Goal: Task Accomplishment & Management: Use online tool/utility

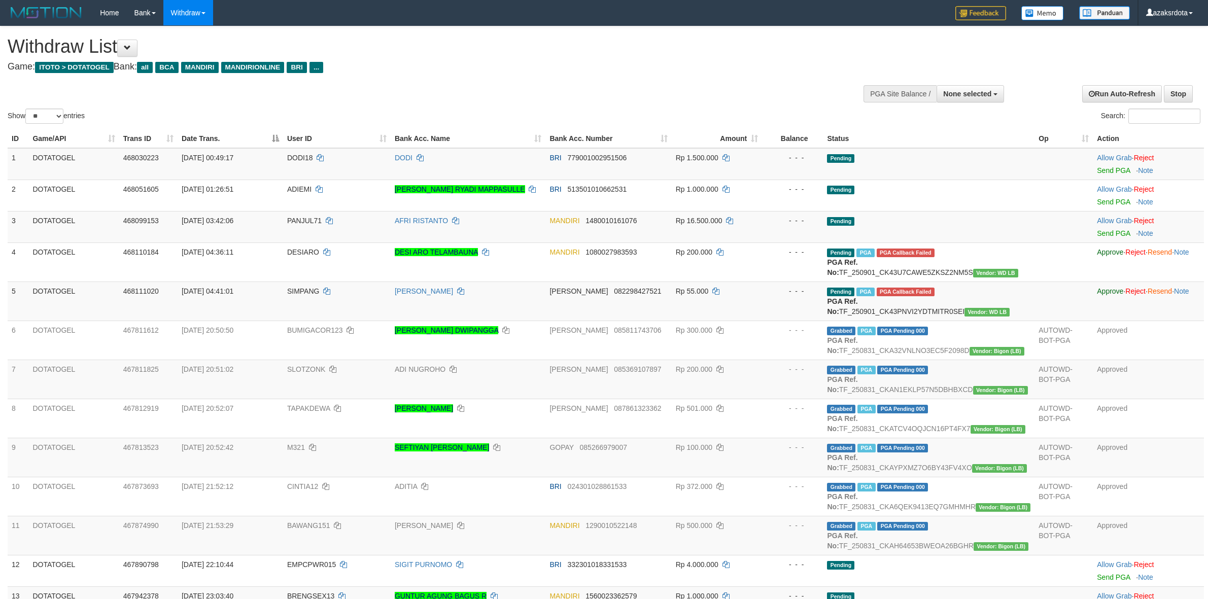
select select
select select "**"
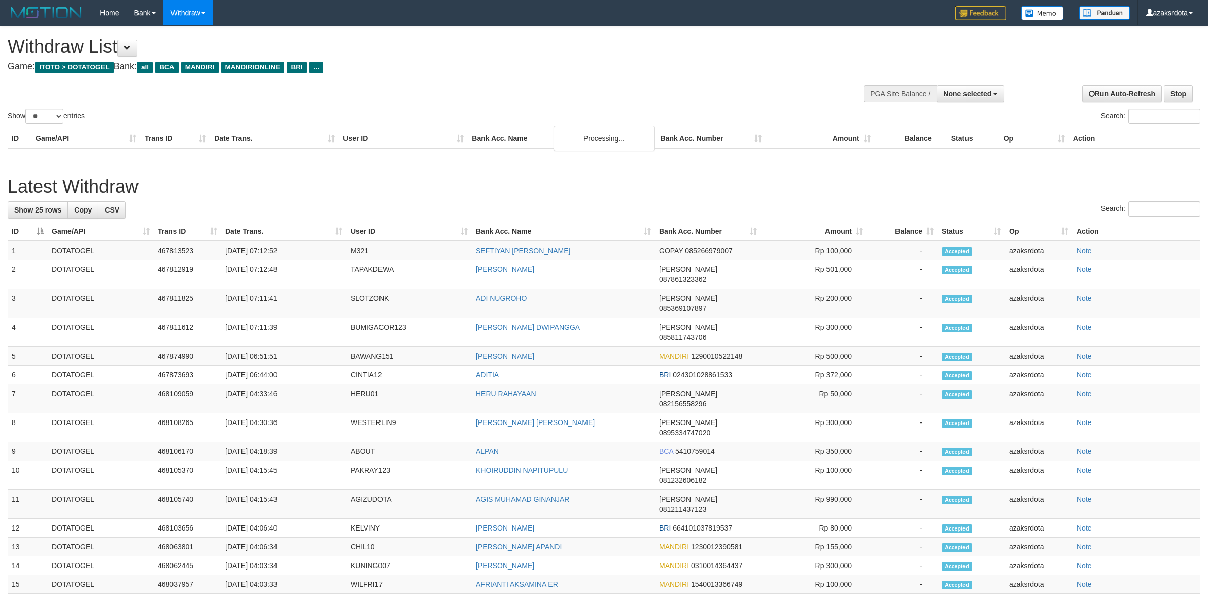
select select
select select "**"
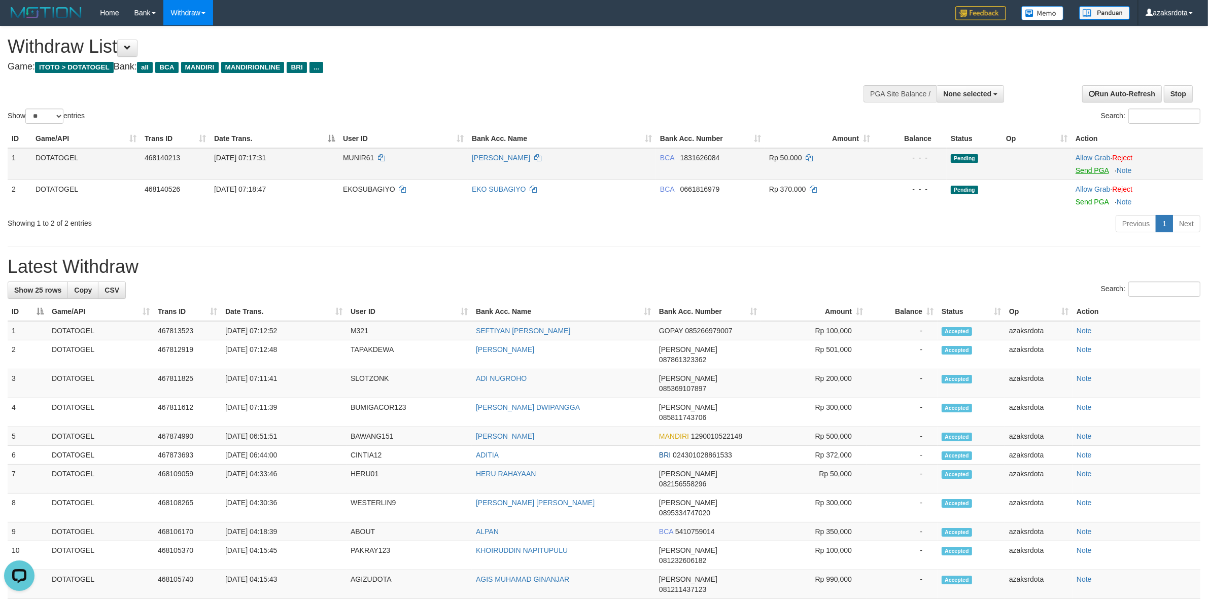
click at [1087, 175] on td "Allow Grab · Reject Send PGA · Note" at bounding box center [1136, 164] width 131 height 32
click at [1090, 173] on link "Send PGA" at bounding box center [1091, 170] width 33 height 8
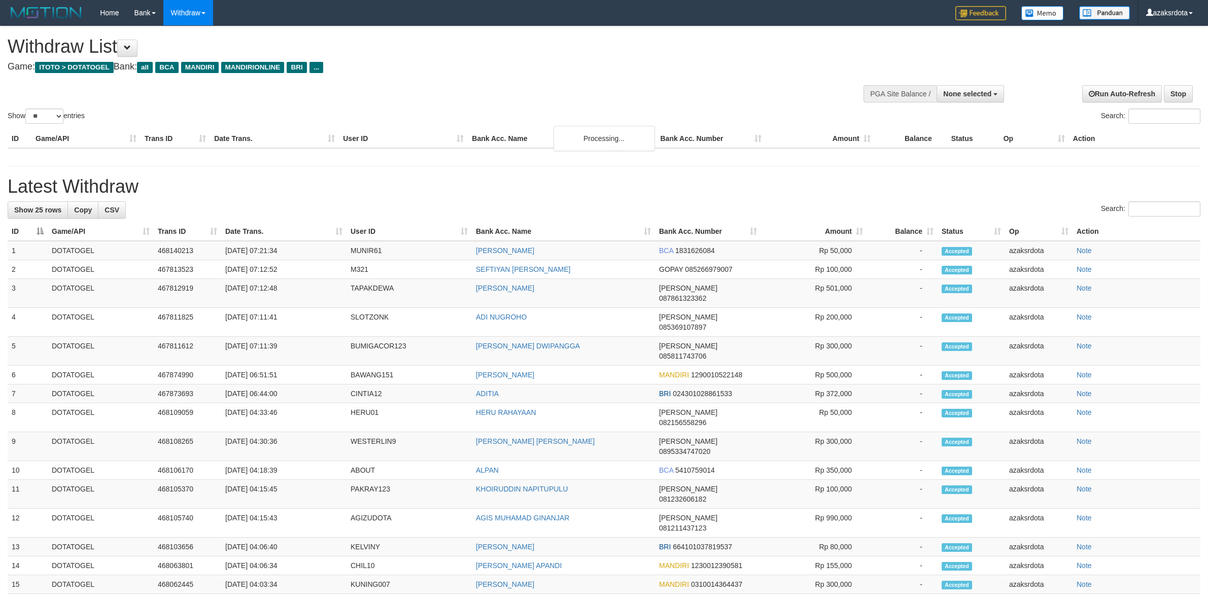
select select
select select "**"
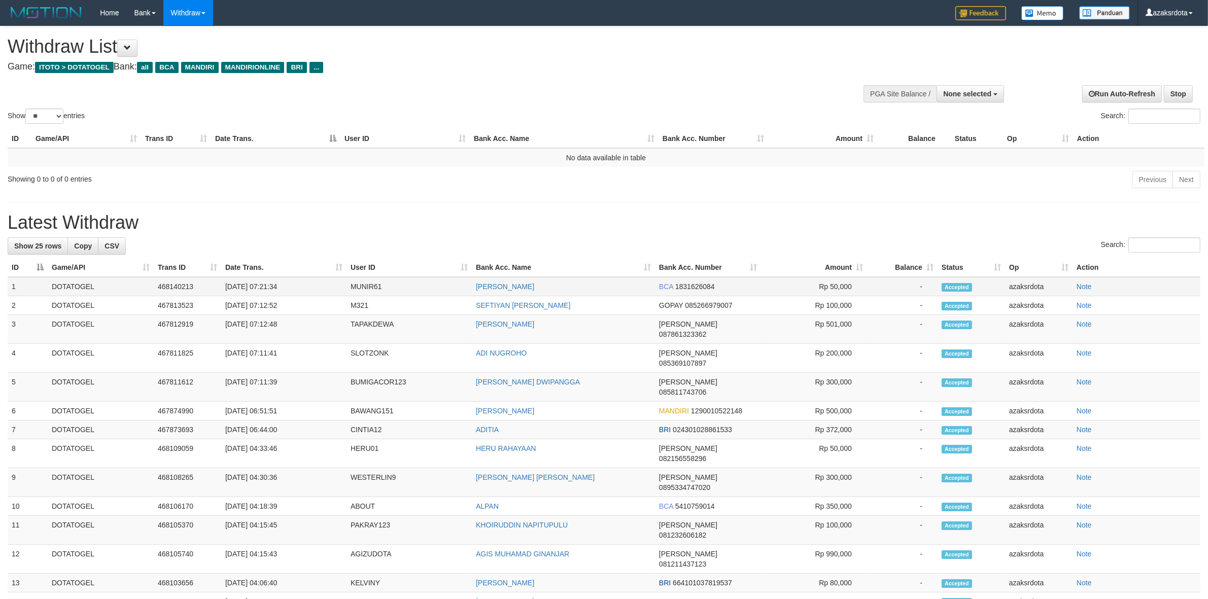
drag, startPoint x: 262, startPoint y: 288, endPoint x: 308, endPoint y: 280, distance: 47.3
click at [308, 280] on td "[DATE] 07:21:34" at bounding box center [283, 286] width 125 height 19
drag, startPoint x: 263, startPoint y: 289, endPoint x: 297, endPoint y: 288, distance: 34.5
click at [297, 288] on td "[DATE] 07:21:34" at bounding box center [283, 286] width 125 height 19
copy td "07:21:34"
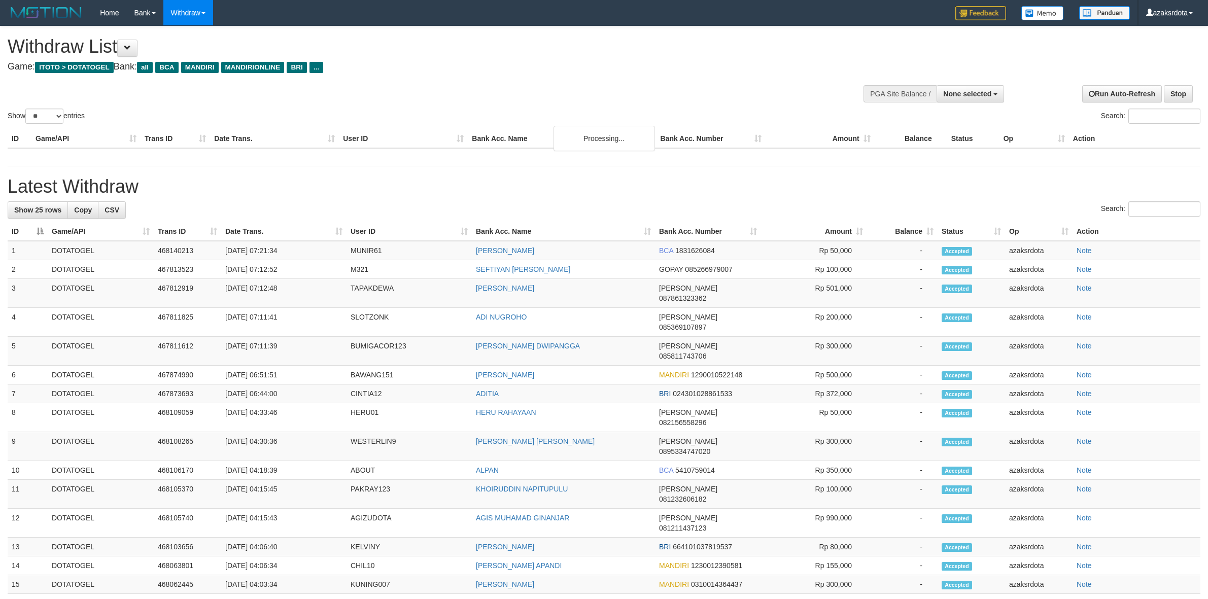
select select
select select "**"
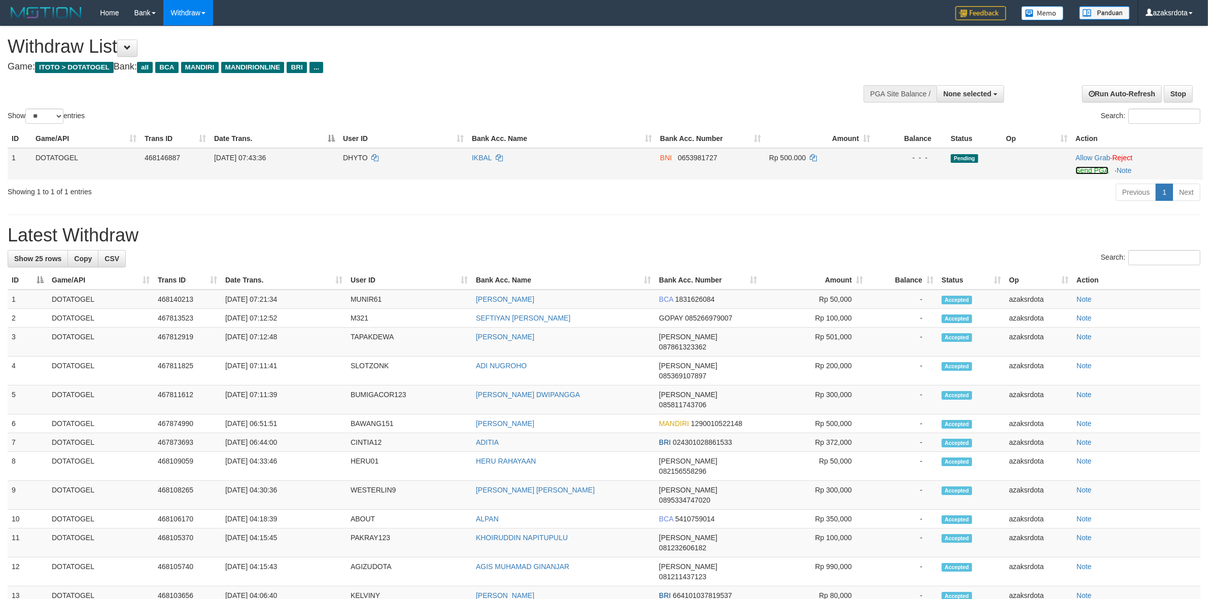
click at [1088, 168] on link "Send PGA" at bounding box center [1091, 170] width 33 height 8
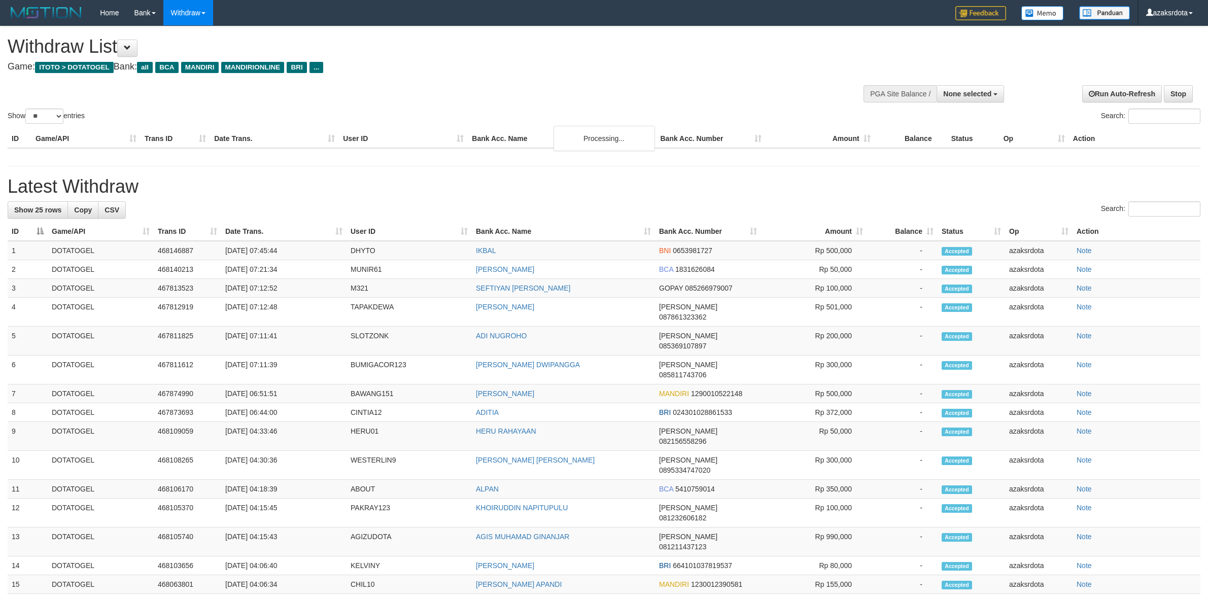
select select
select select "**"
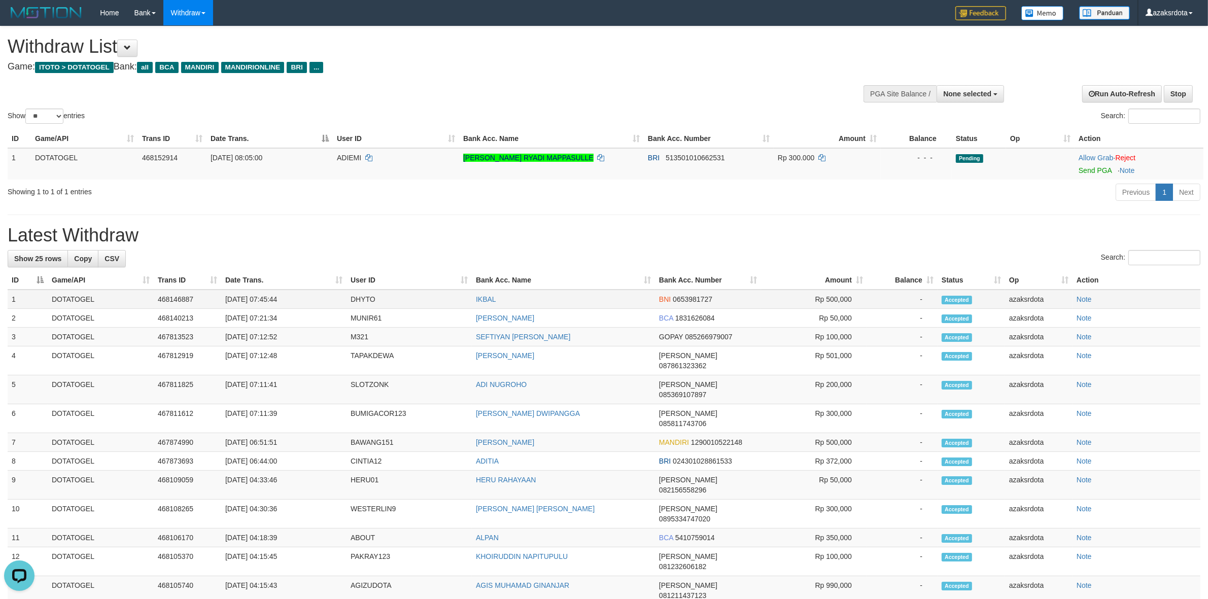
drag, startPoint x: 264, startPoint y: 303, endPoint x: 299, endPoint y: 305, distance: 35.5
click at [299, 305] on td "[DATE] 07:45:44" at bounding box center [283, 299] width 125 height 19
copy td "07:45:44"
click at [1083, 173] on link "Send PGA" at bounding box center [1094, 170] width 33 height 8
click at [846, 41] on div "Show ** ** ** *** entries Search:" at bounding box center [604, 75] width 1208 height 99
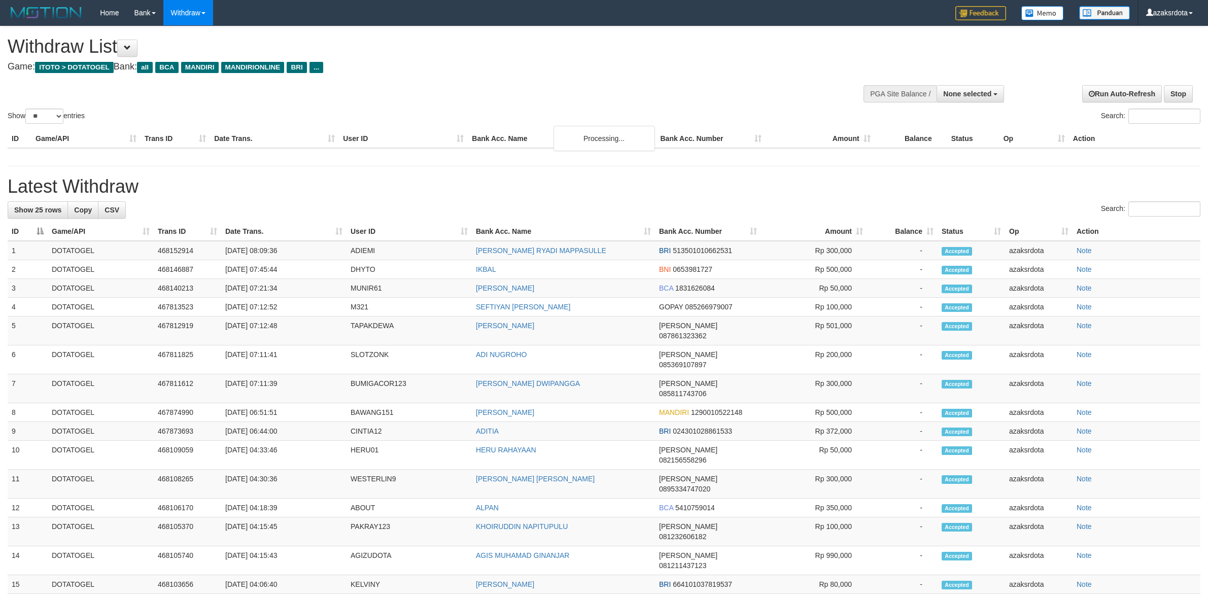
select select
select select "**"
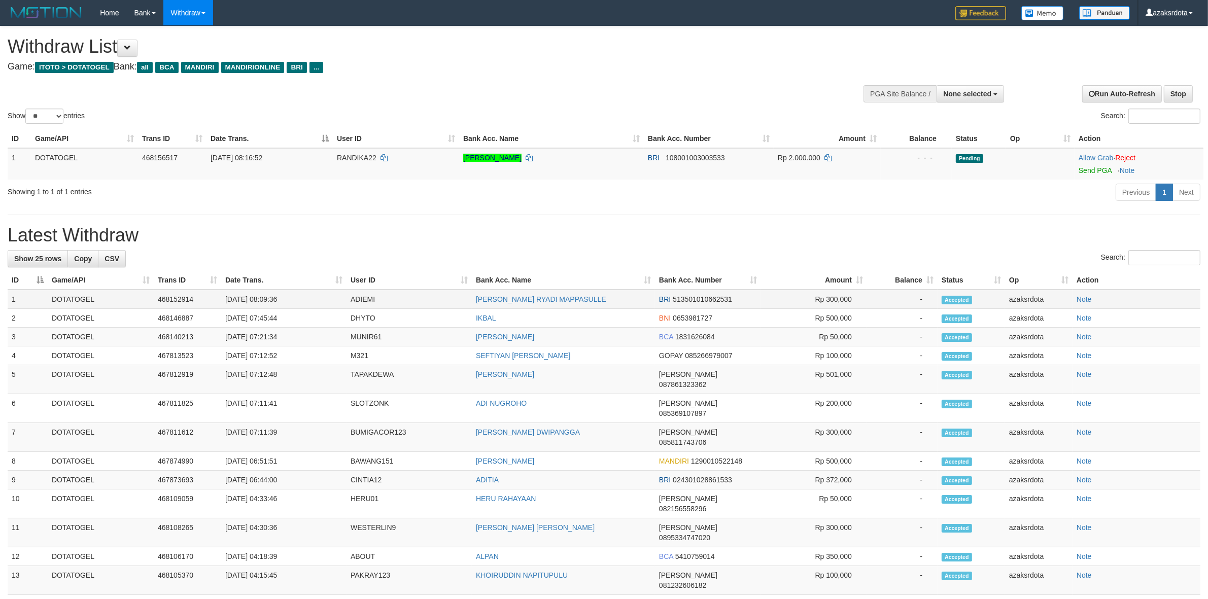
click at [267, 295] on td "[DATE] 08:09:36" at bounding box center [283, 299] width 125 height 19
click at [267, 296] on td "[DATE] 08:09:36" at bounding box center [283, 299] width 125 height 19
click at [267, 298] on td "[DATE] 08:09:36" at bounding box center [283, 299] width 125 height 19
drag, startPoint x: 267, startPoint y: 298, endPoint x: 293, endPoint y: 300, distance: 26.5
click at [293, 300] on td "[DATE] 08:09:36" at bounding box center [283, 299] width 125 height 19
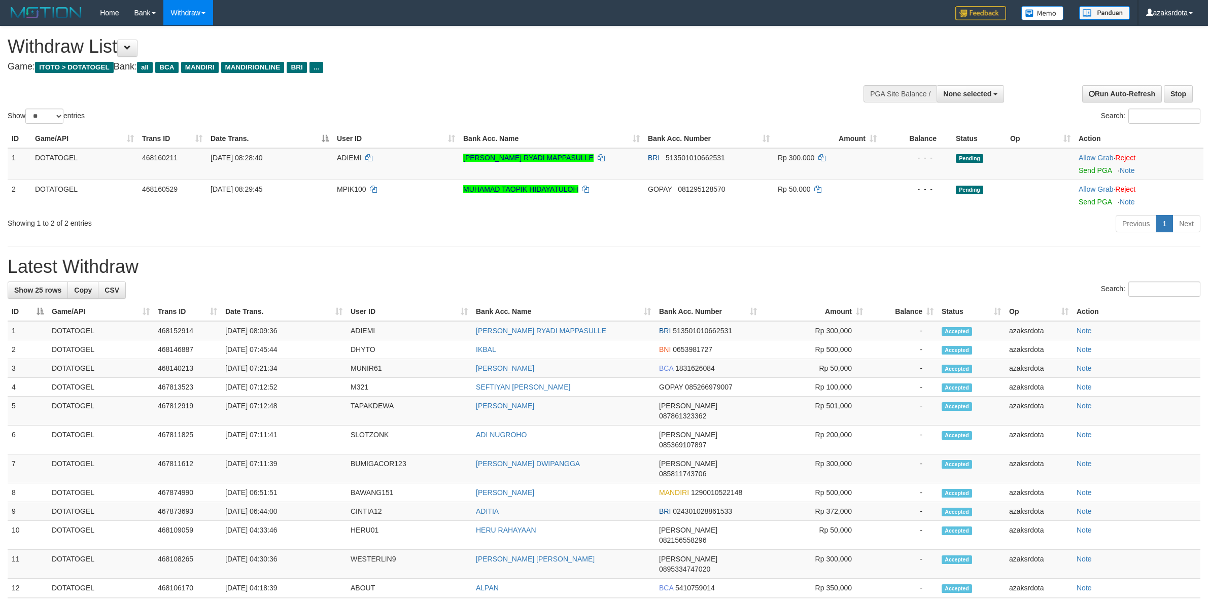
select select
select select "**"
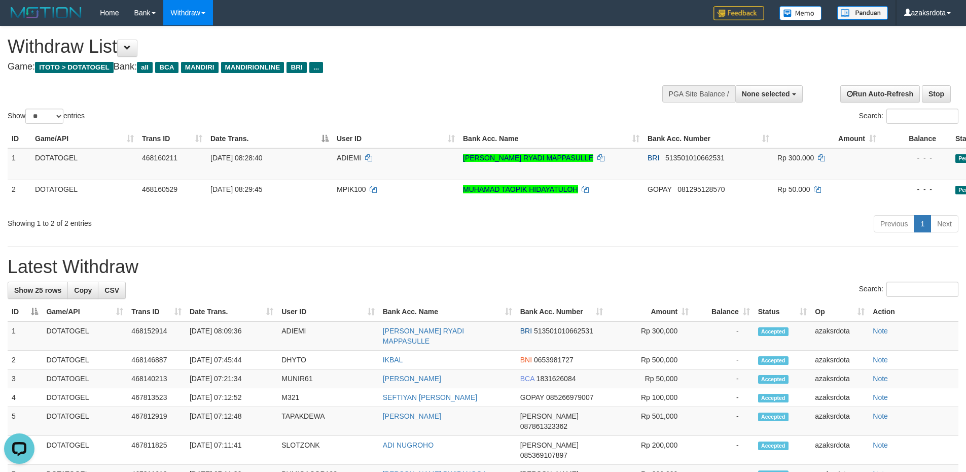
click at [491, 95] on div "Show ** ** ** *** entries Search:" at bounding box center [483, 75] width 966 height 99
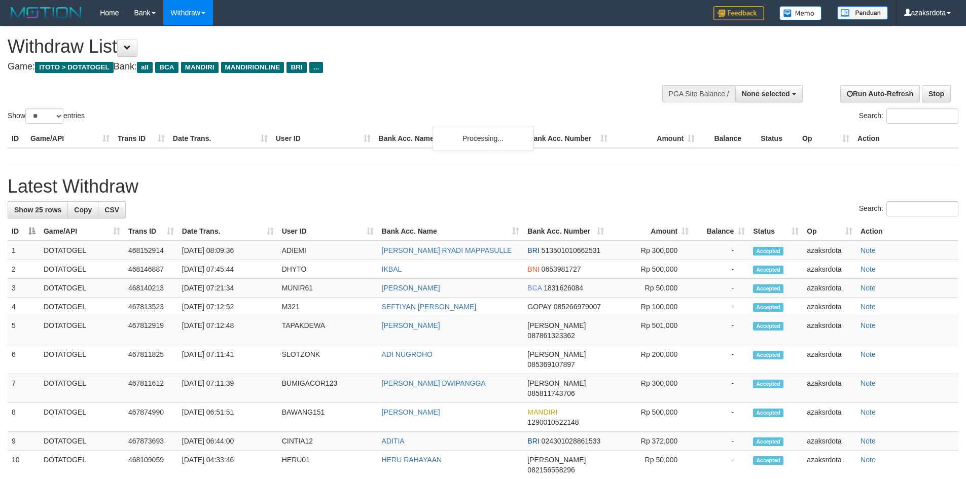
select select
select select "**"
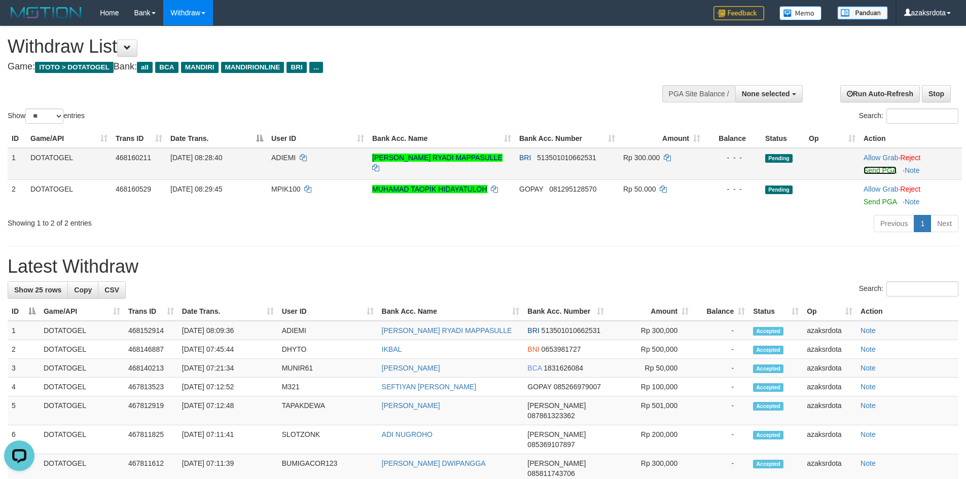
click at [883, 173] on link "Send PGA" at bounding box center [880, 170] width 33 height 8
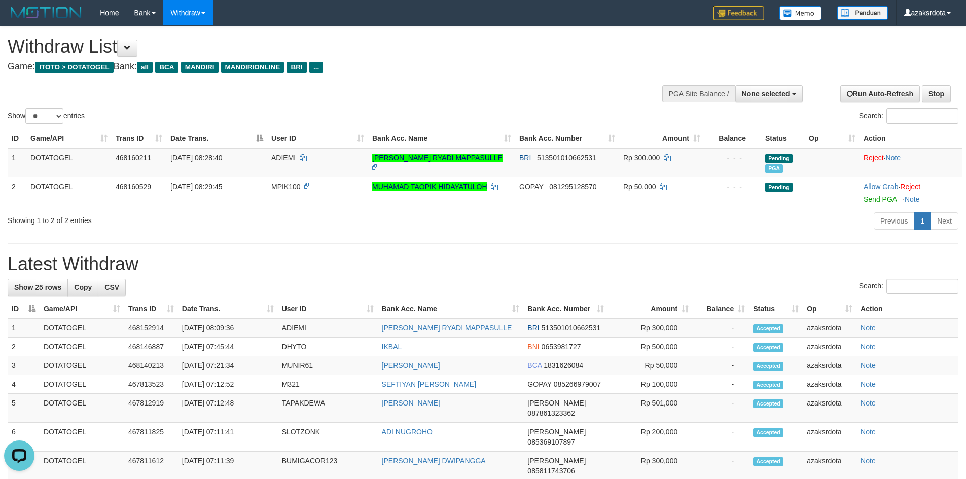
click at [121, 51] on h1 "Withdraw List" at bounding box center [321, 47] width 627 height 20
click at [134, 53] on button at bounding box center [127, 48] width 20 height 17
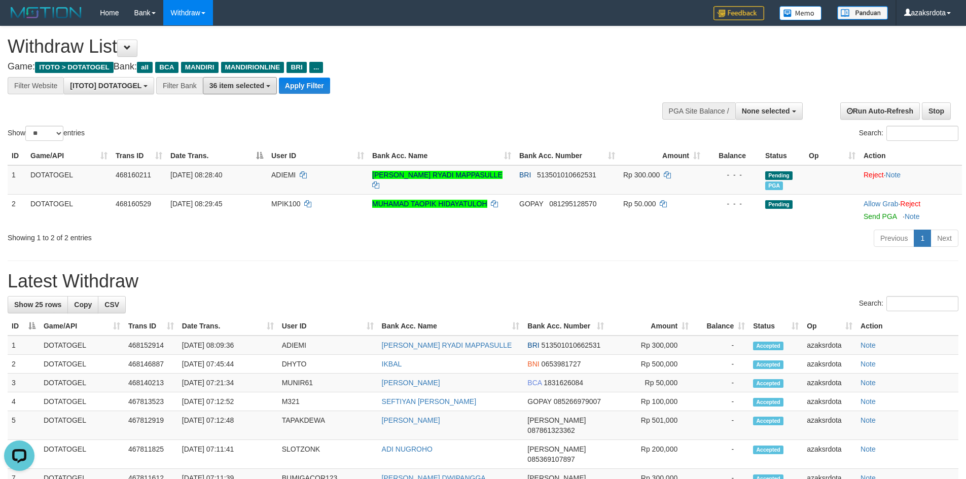
drag, startPoint x: 258, startPoint y: 84, endPoint x: 265, endPoint y: 119, distance: 35.6
click at [259, 84] on span "36 item selected" at bounding box center [237, 86] width 55 height 8
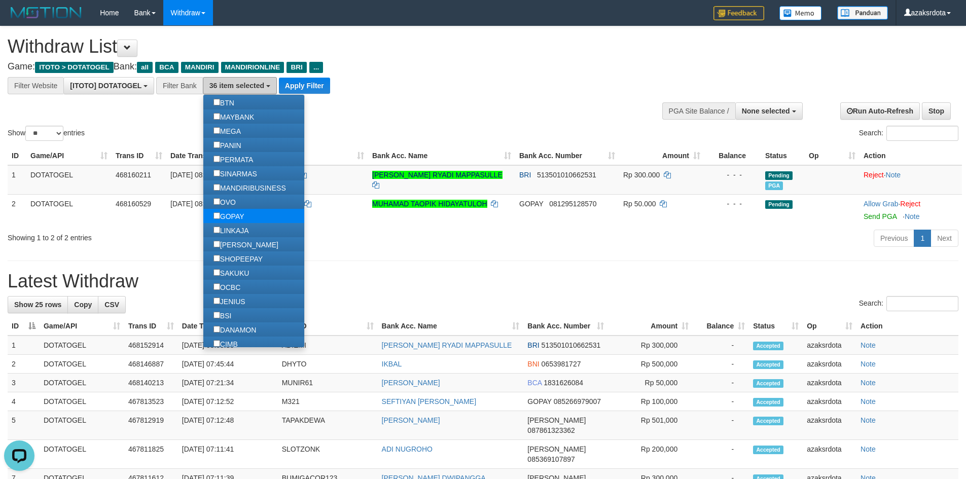
scroll to position [135, 0]
click at [238, 230] on label "LINKAJA" at bounding box center [231, 231] width 56 height 14
click at [241, 215] on label "GOPAY" at bounding box center [228, 217] width 51 height 14
click at [234, 237] on label "LINKAJA" at bounding box center [231, 231] width 56 height 14
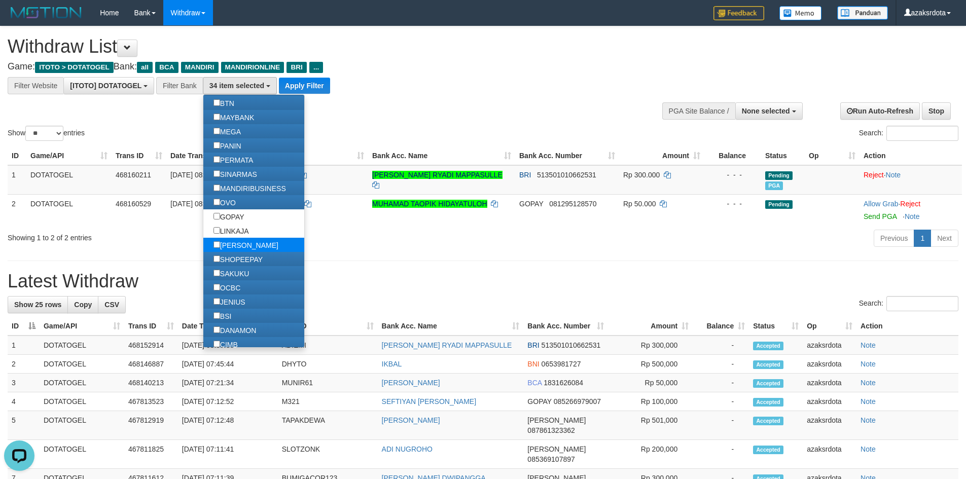
click at [231, 244] on label "[PERSON_NAME]" at bounding box center [245, 245] width 85 height 14
click at [236, 203] on label "OVO" at bounding box center [224, 202] width 43 height 14
click at [404, 83] on div "**********" at bounding box center [267, 85] width 535 height 17
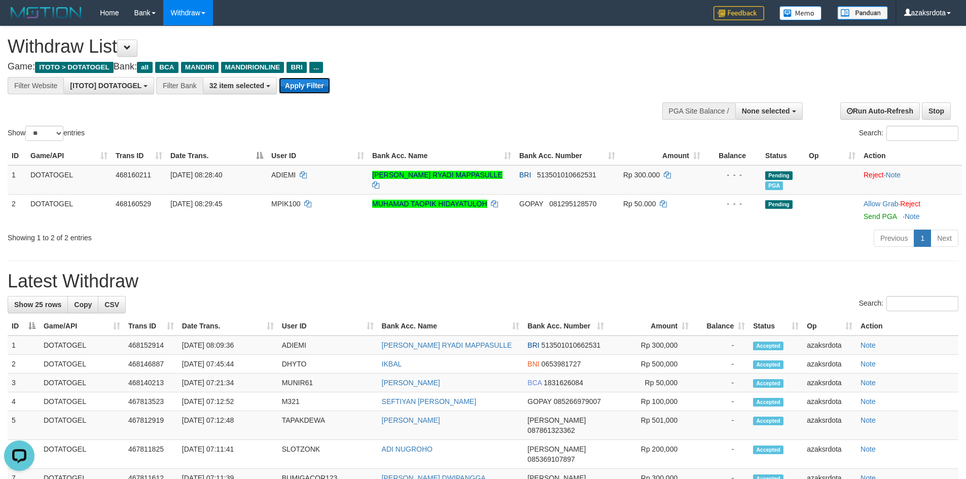
click at [312, 84] on button "Apply Filter" at bounding box center [304, 86] width 51 height 16
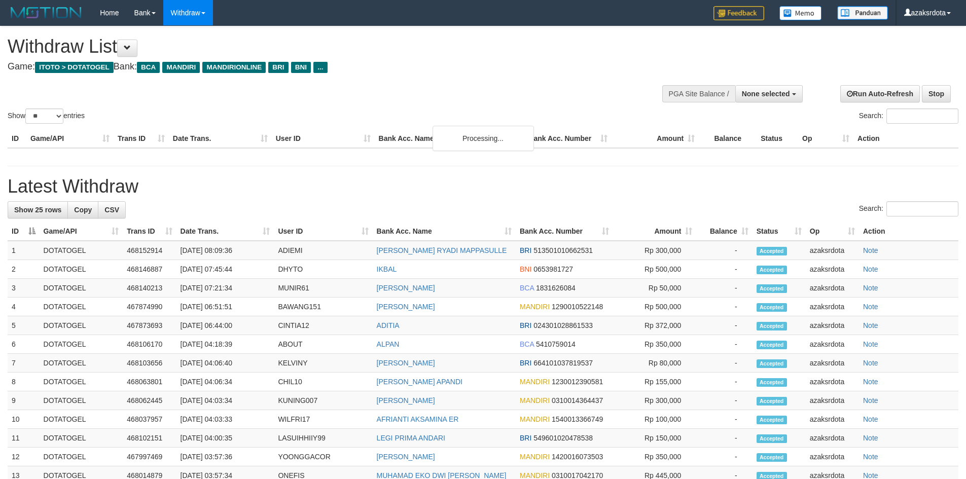
select select
select select "**"
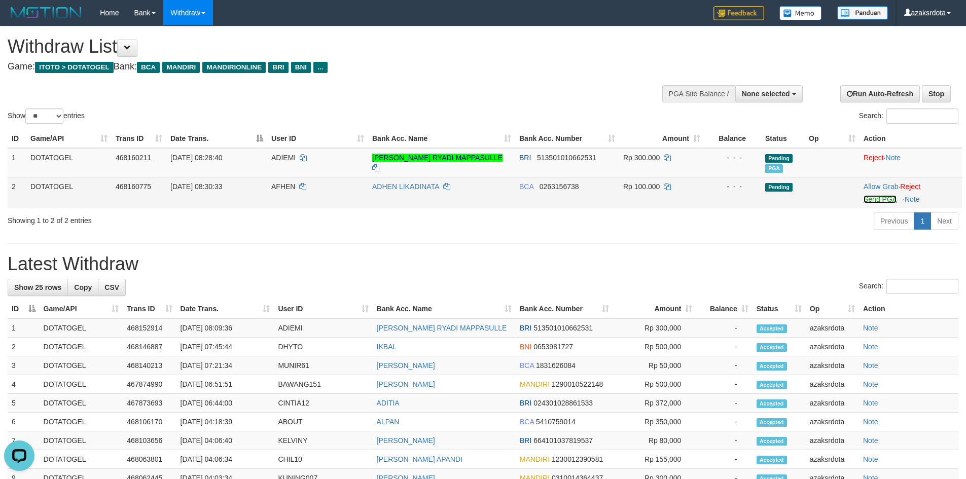
click at [872, 201] on link "Send PGA" at bounding box center [880, 199] width 33 height 8
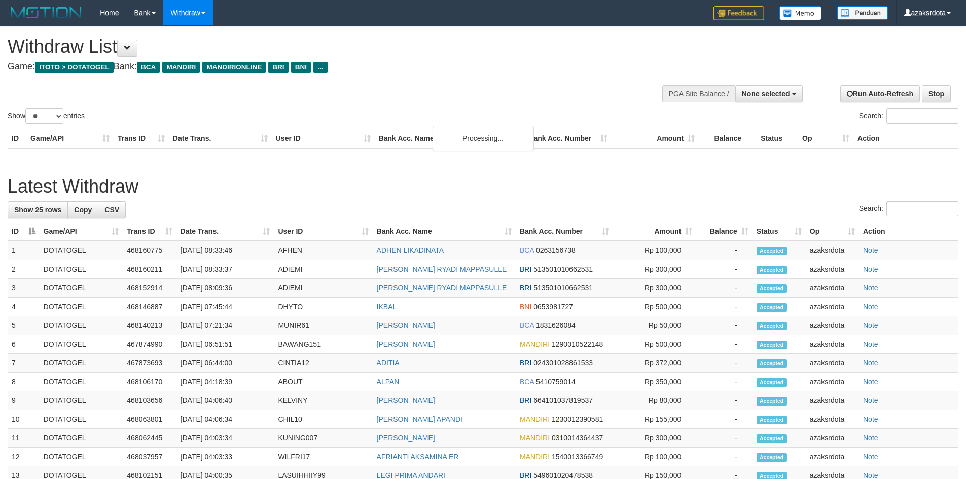
select select
select select "**"
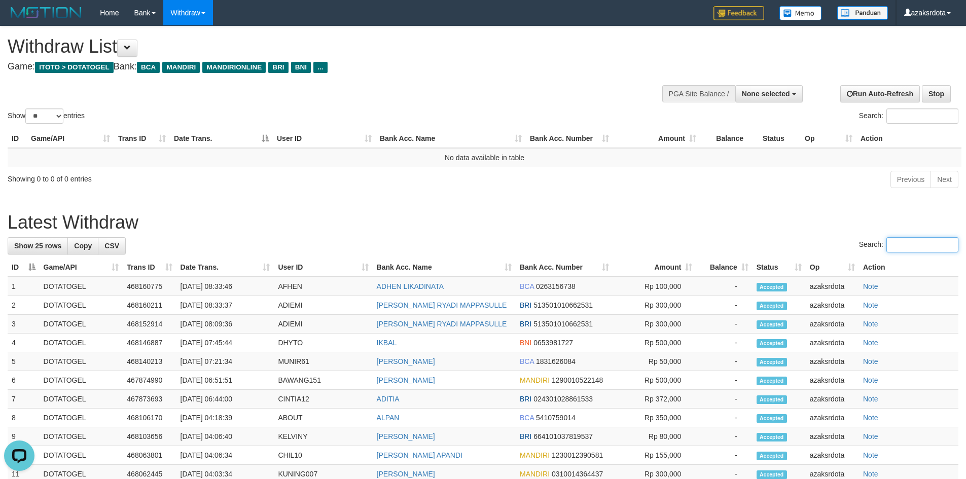
click at [888, 248] on input "Search:" at bounding box center [923, 244] width 72 height 15
paste input "******"
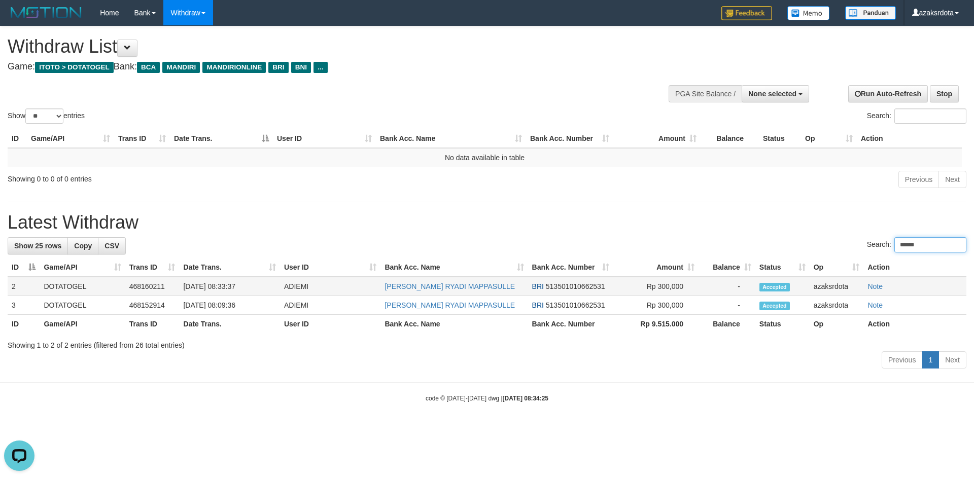
type input "******"
click at [227, 306] on td "[DATE] 08:09:36" at bounding box center [229, 305] width 100 height 19
click at [246, 307] on td "[DATE] 08:09:36" at bounding box center [229, 305] width 100 height 19
copy td "08:09:36"
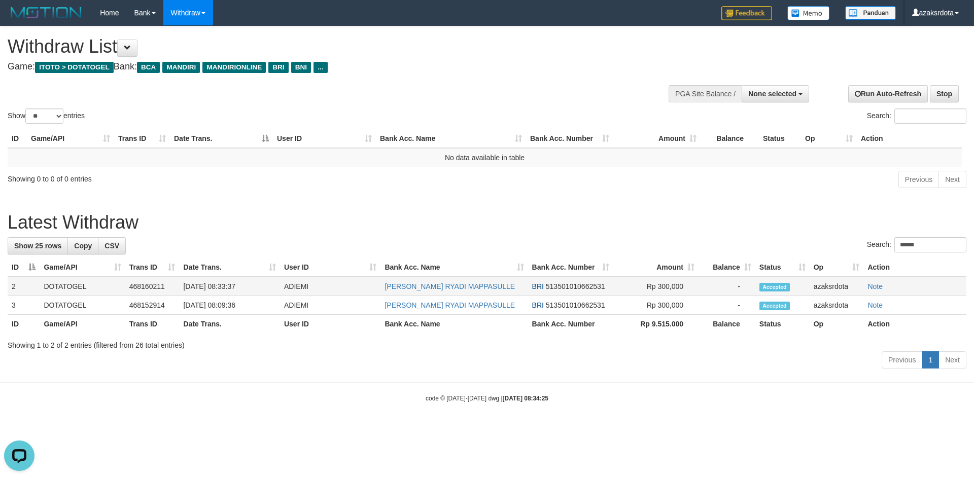
click at [224, 285] on td "[DATE] 08:33:37" at bounding box center [229, 286] width 100 height 19
copy td "08"
click at [251, 288] on td "[DATE] 08:33:37" at bounding box center [229, 286] width 100 height 19
click at [224, 288] on td "[DATE] 08:33:37" at bounding box center [229, 286] width 100 height 19
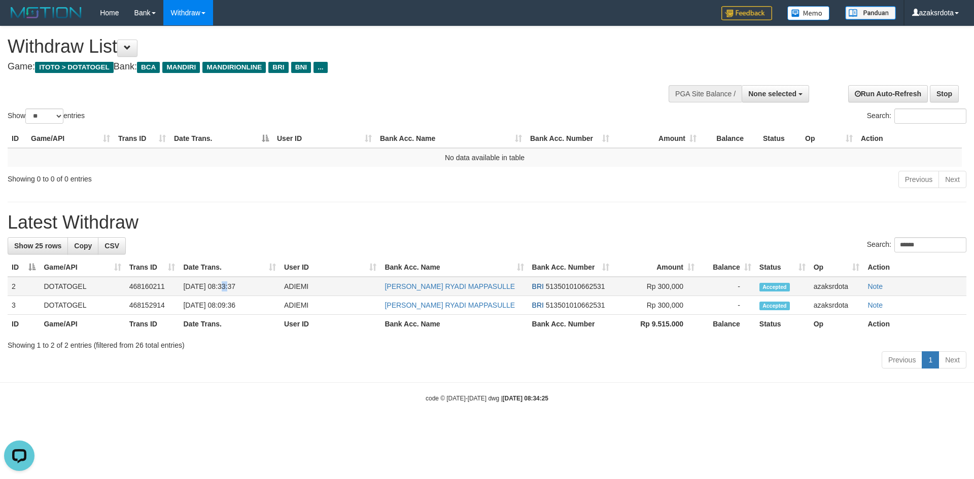
click at [224, 288] on td "[DATE] 08:33:37" at bounding box center [229, 286] width 100 height 19
click at [260, 289] on td "[DATE] 08:33:37" at bounding box center [229, 286] width 100 height 19
copy td "08:33:37"
drag, startPoint x: 869, startPoint y: 238, endPoint x: 741, endPoint y: 234, distance: 128.4
click at [749, 235] on div "**********" at bounding box center [487, 199] width 974 height 346
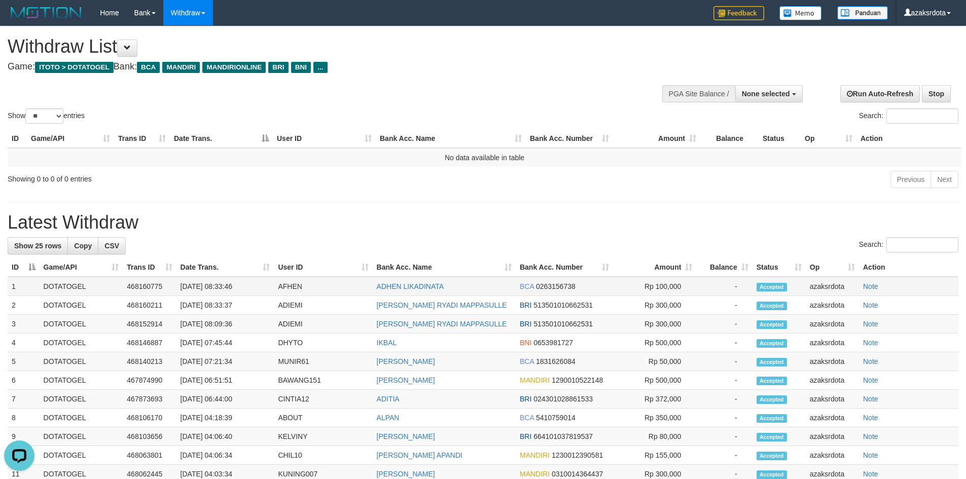
click at [226, 284] on td "[DATE] 08:33:46" at bounding box center [226, 286] width 98 height 19
click at [221, 286] on td "[DATE] 08:33:46" at bounding box center [226, 286] width 98 height 19
click at [247, 286] on td "[DATE] 08:33:46" at bounding box center [226, 286] width 98 height 19
copy td "08:33:46"
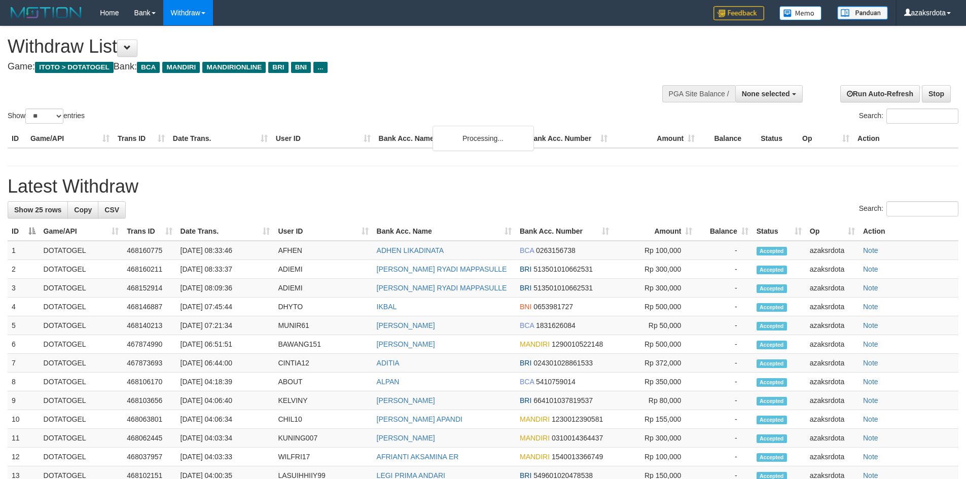
select select
select select "**"
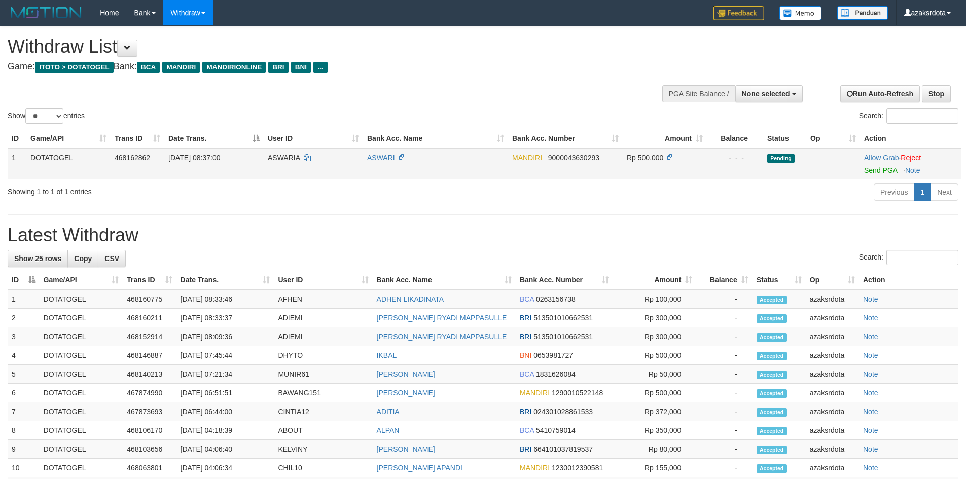
click at [878, 175] on td "Allow Grab · Reject Send PGA · Note" at bounding box center [910, 163] width 101 height 31
click at [881, 168] on link "Send PGA" at bounding box center [880, 170] width 33 height 8
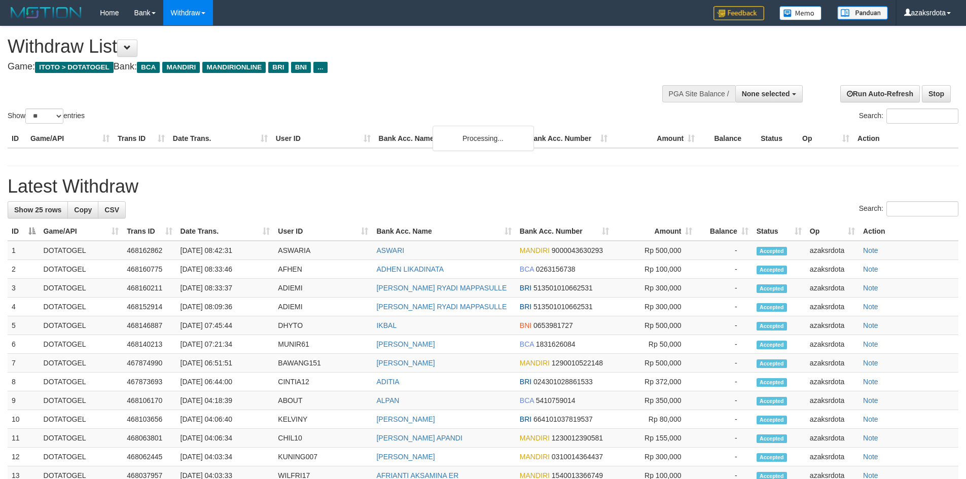
select select
select select "**"
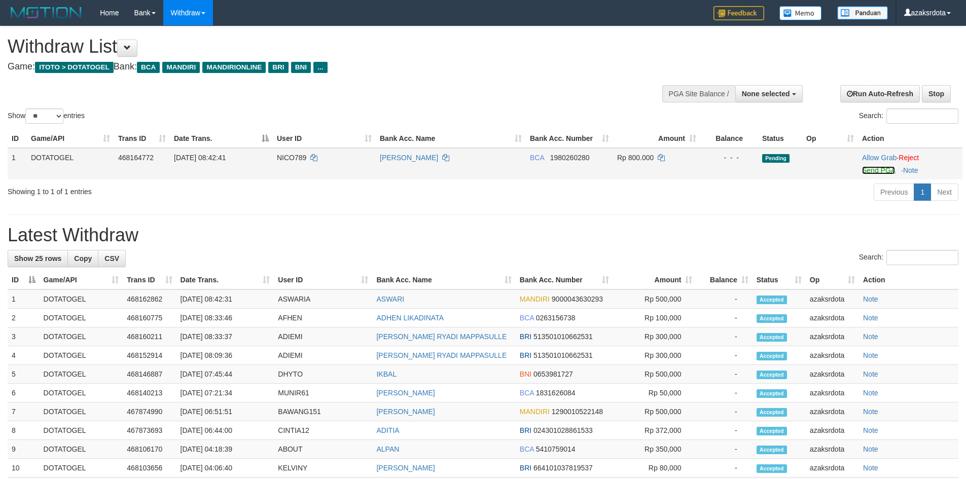
click at [869, 169] on link "Send PGA" at bounding box center [878, 170] width 33 height 8
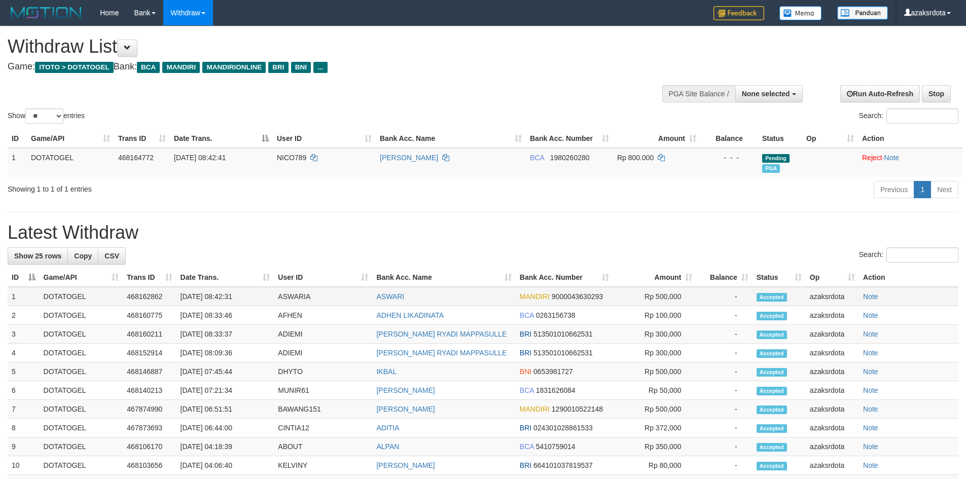
click at [223, 296] on td "01/09/2025 08:42:31" at bounding box center [226, 296] width 98 height 19
drag, startPoint x: 223, startPoint y: 296, endPoint x: 257, endPoint y: 296, distance: 34.0
click at [257, 297] on td "[DATE] 08:42:31" at bounding box center [226, 296] width 98 height 19
copy td "08:42:31"
click at [161, 164] on td "468164772" at bounding box center [142, 162] width 56 height 29
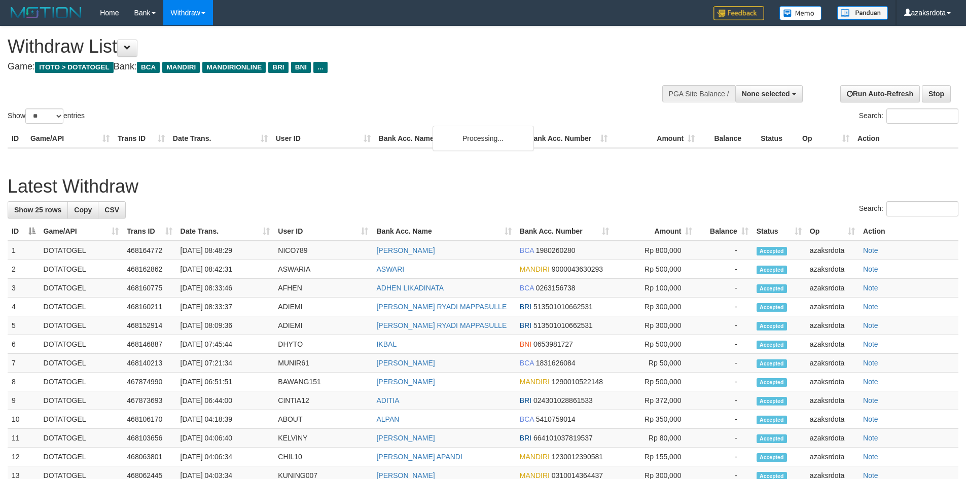
select select
select select "**"
select select
select select "**"
select select
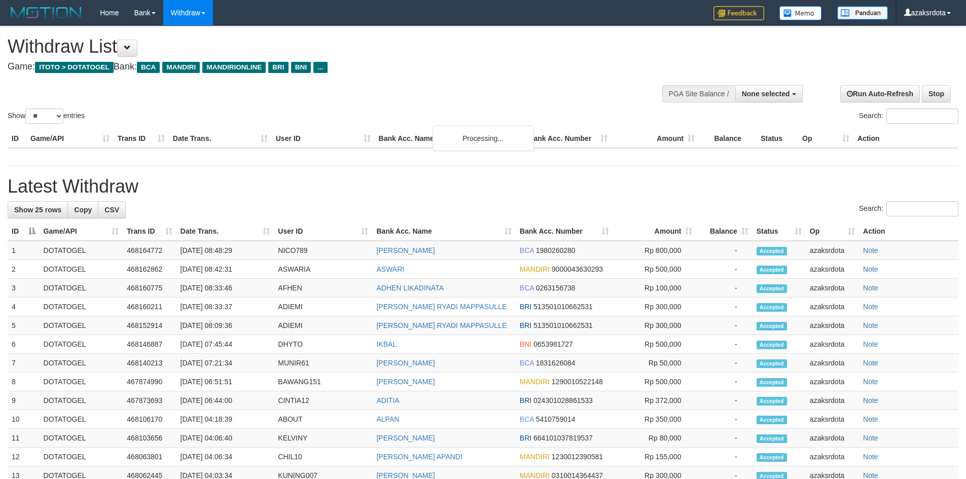
select select "**"
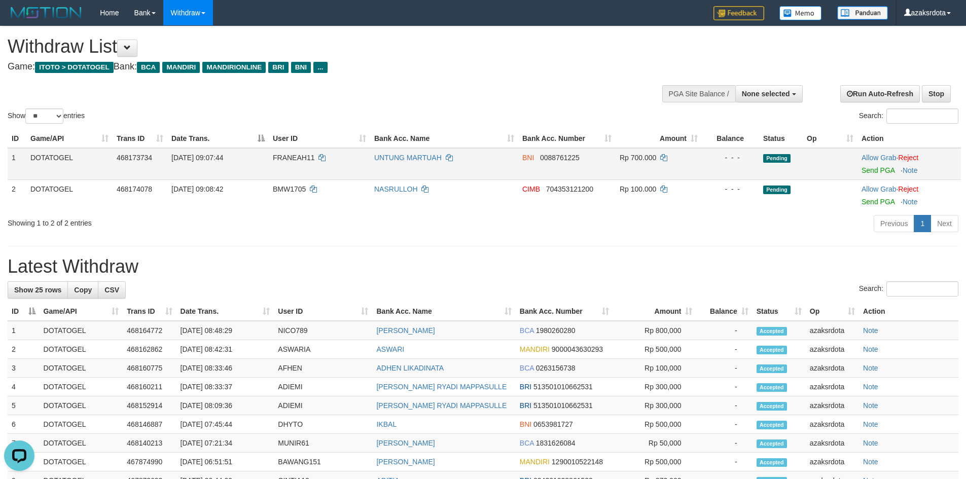
click at [870, 175] on td "Allow Grab · Reject Send PGA · Note" at bounding box center [909, 164] width 103 height 32
click at [874, 168] on link "Send PGA" at bounding box center [878, 170] width 33 height 8
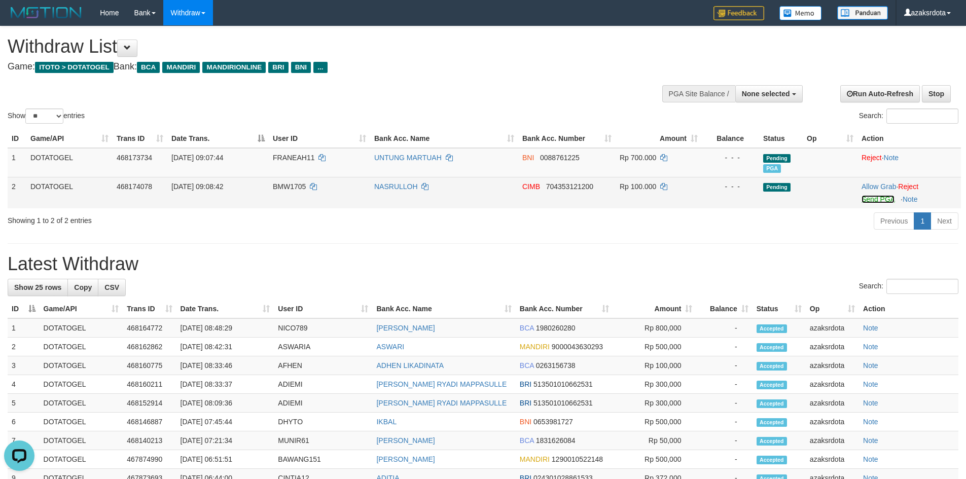
click at [874, 197] on link "Send PGA" at bounding box center [878, 199] width 33 height 8
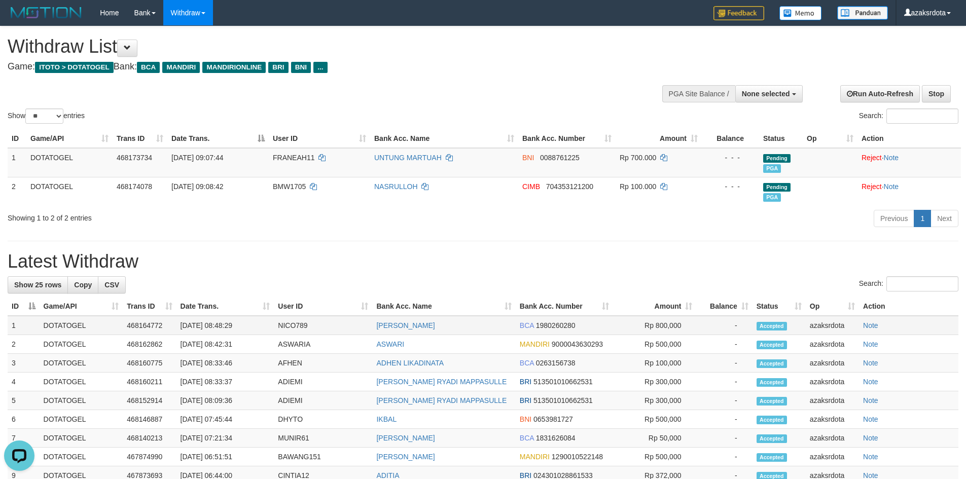
click at [223, 326] on td "[DATE] 08:48:29" at bounding box center [226, 325] width 98 height 19
drag, startPoint x: 223, startPoint y: 326, endPoint x: 230, endPoint y: 326, distance: 6.6
click at [224, 326] on td "[DATE] 08:48:29" at bounding box center [226, 325] width 98 height 19
click at [272, 331] on td "[DATE] 08:48:29" at bounding box center [226, 325] width 98 height 19
copy td "08:48:29"
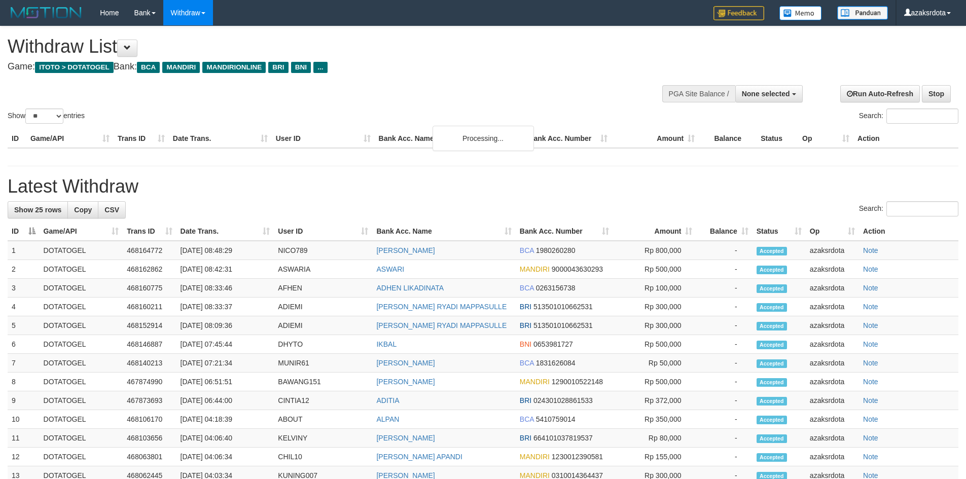
select select
select select "**"
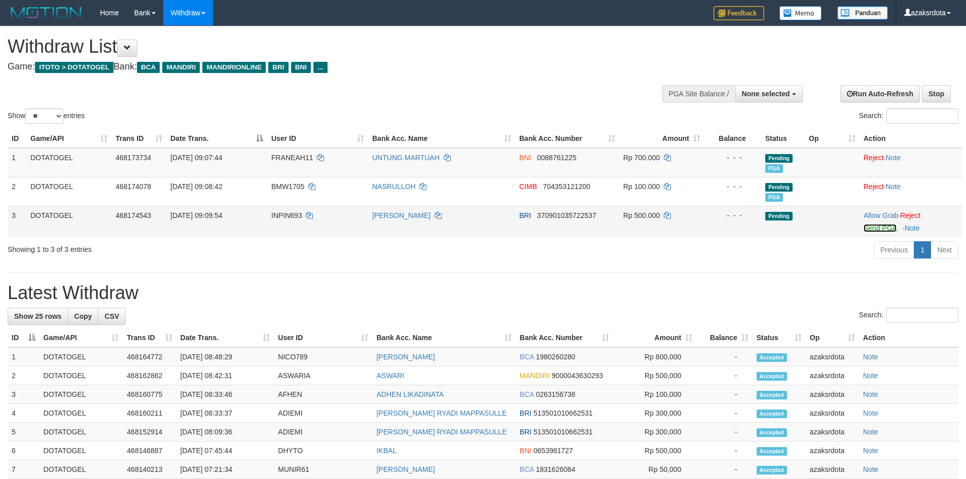
click at [877, 230] on link "Send PGA" at bounding box center [880, 228] width 33 height 8
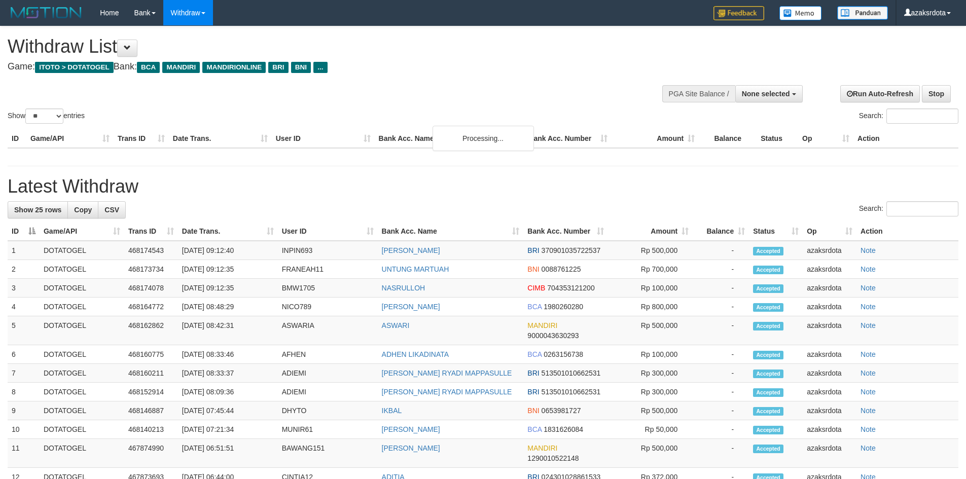
select select
select select "**"
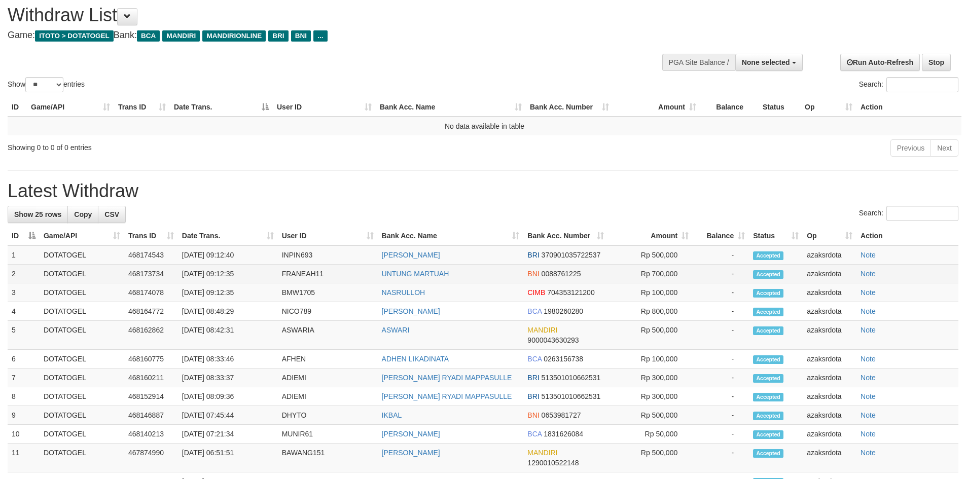
click at [222, 276] on td "[DATE] 09:12:35" at bounding box center [228, 274] width 100 height 19
drag, startPoint x: 222, startPoint y: 276, endPoint x: 249, endPoint y: 272, distance: 27.6
click at [249, 272] on td "[DATE] 09:12:35" at bounding box center [228, 274] width 100 height 19
copy td "09:12:35"
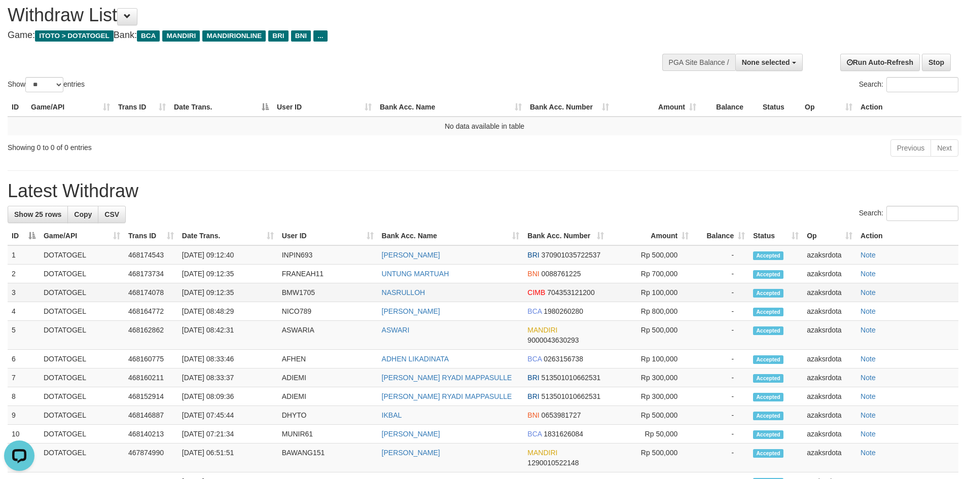
click at [221, 286] on td "[DATE] 09:12:35" at bounding box center [228, 293] width 100 height 19
drag, startPoint x: 221, startPoint y: 286, endPoint x: 254, endPoint y: 287, distance: 32.5
click at [254, 287] on td "[DATE] 09:12:35" at bounding box center [228, 293] width 100 height 19
copy td "09:12:35"
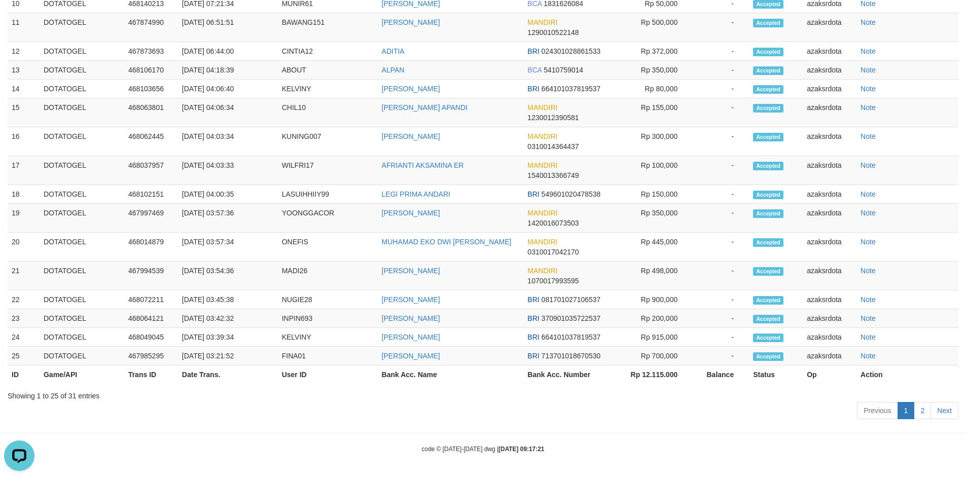
scroll to position [47, 0]
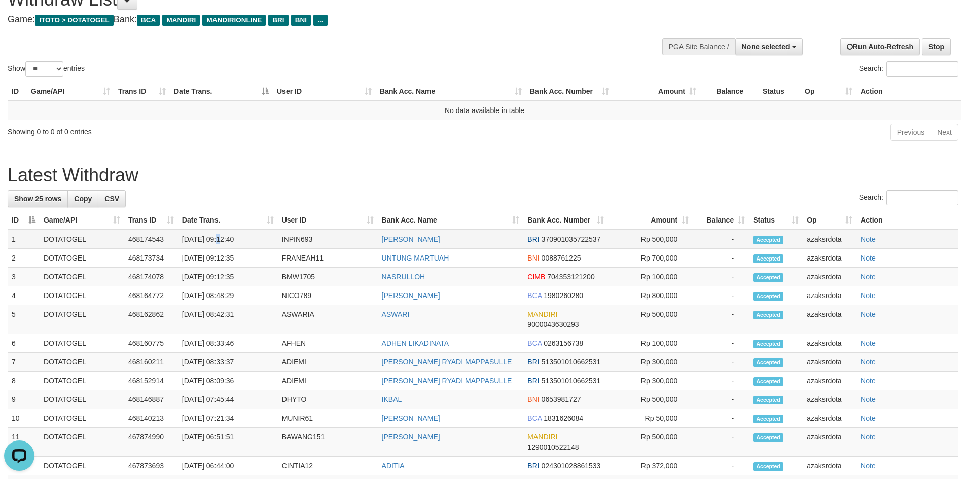
click at [219, 241] on td "[DATE] 09:12:40" at bounding box center [228, 239] width 100 height 19
click at [227, 236] on td "[DATE] 09:12:40" at bounding box center [228, 239] width 100 height 19
click at [223, 238] on td "[DATE] 09:12:40" at bounding box center [228, 239] width 100 height 19
drag, startPoint x: 223, startPoint y: 238, endPoint x: 247, endPoint y: 239, distance: 23.9
click at [245, 239] on td "[DATE] 09:12:40" at bounding box center [228, 239] width 100 height 19
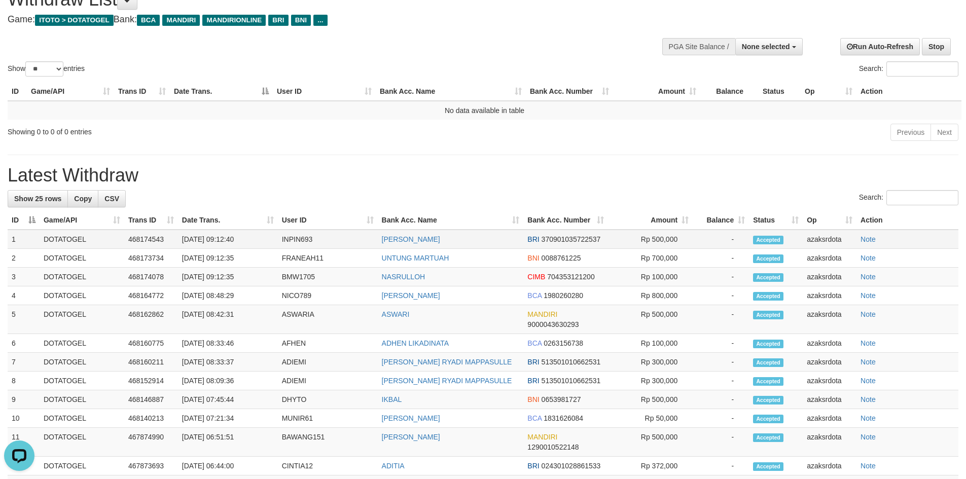
copy td "09:12:40"
click at [790, 49] on button "None selected" at bounding box center [769, 46] width 67 height 17
click at [752, 92] on label "[ITOTO] DOTATOGEL" at bounding box center [752, 97] width 100 height 13
select select "***"
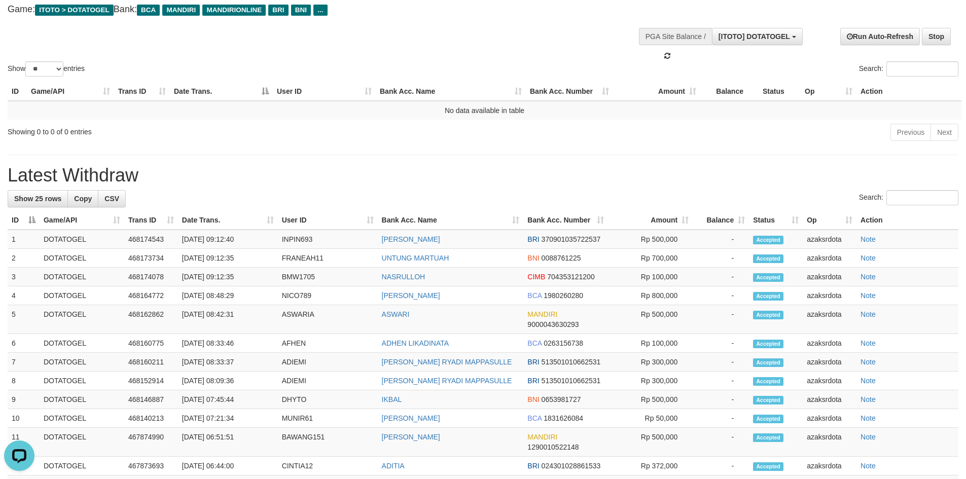
scroll to position [193, 0]
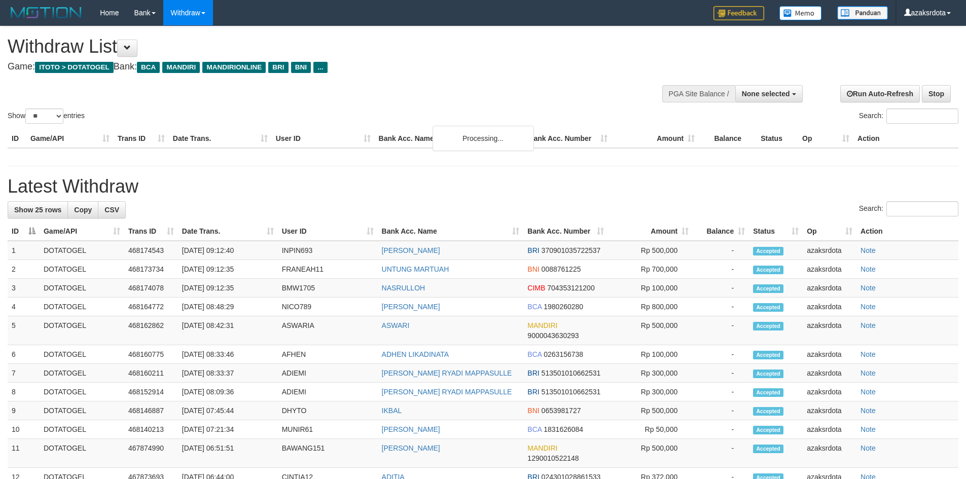
select select
select select "**"
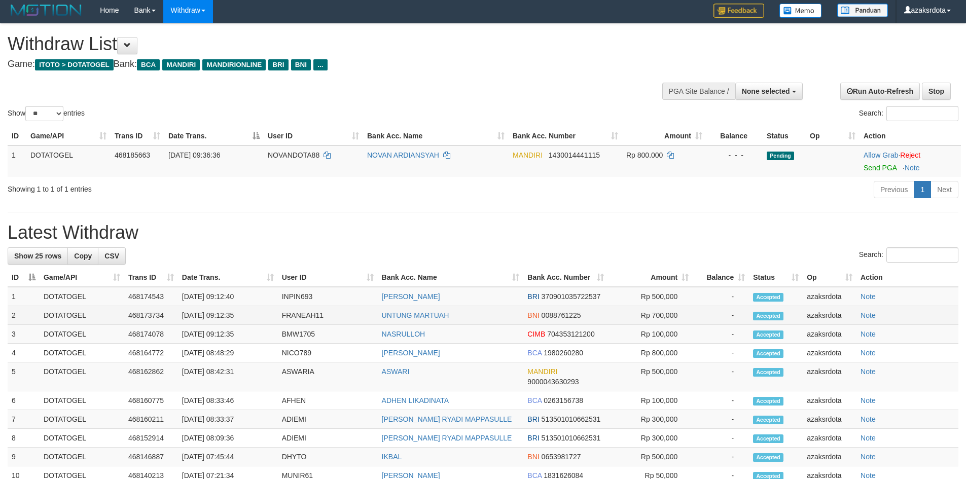
scroll to position [2, 0]
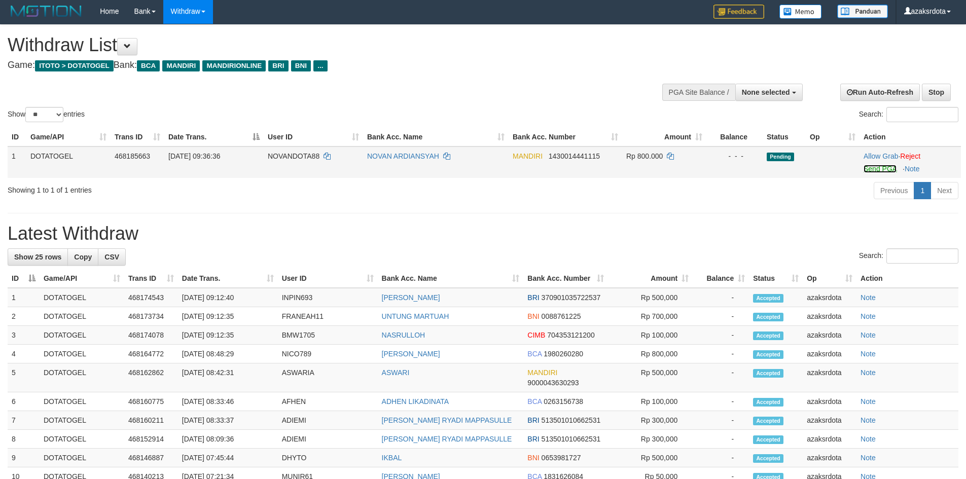
click at [886, 169] on link "Send PGA" at bounding box center [880, 169] width 33 height 8
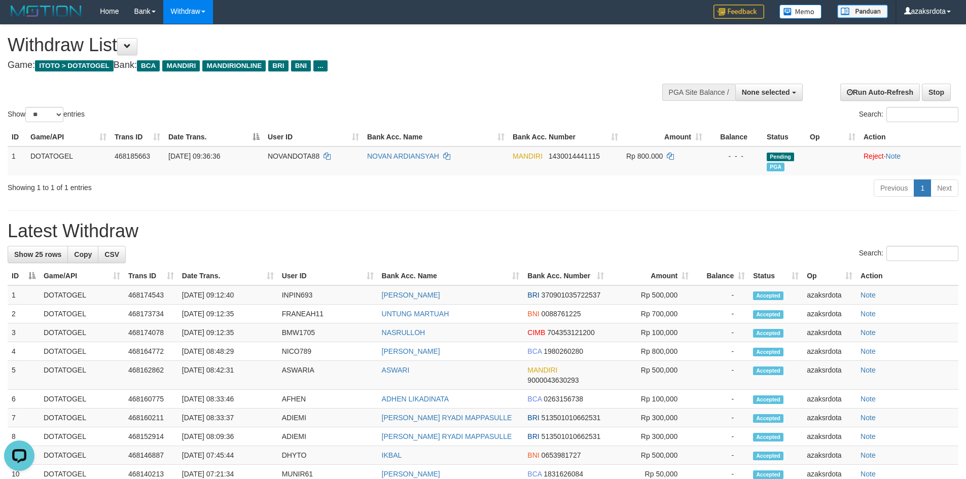
scroll to position [0, 0]
click at [624, 70] on h4 "Game: ITOTO > DOTATOGEL Bank: BCA MANDIRI MANDIRIONLINE BRI BNI ..." at bounding box center [321, 65] width 627 height 10
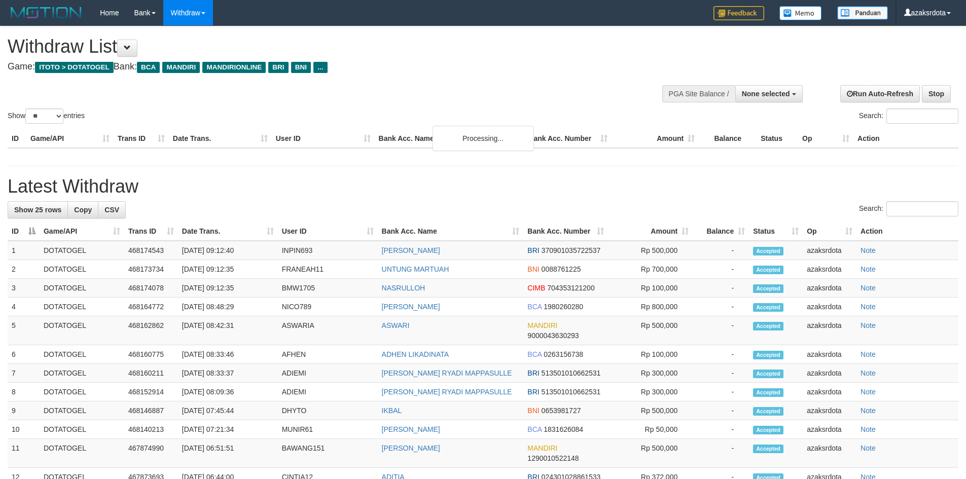
select select
select select "**"
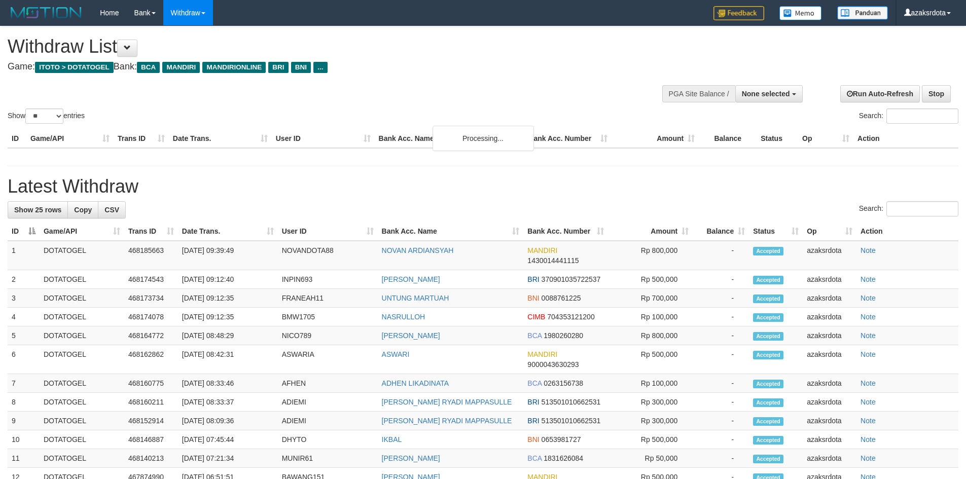
select select
select select "**"
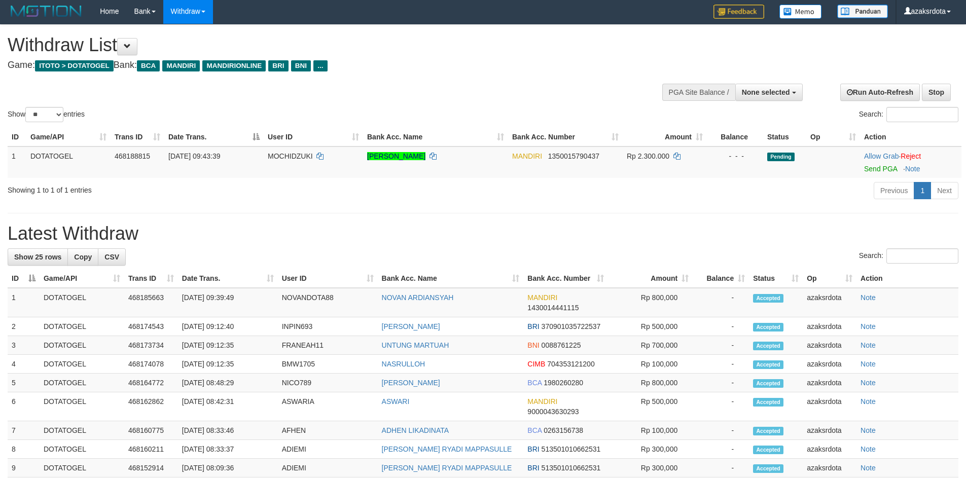
scroll to position [2, 0]
drag, startPoint x: 223, startPoint y: 297, endPoint x: 251, endPoint y: 300, distance: 28.0
click at [251, 300] on td "[DATE] 09:39:49" at bounding box center [228, 302] width 100 height 29
click at [222, 300] on td "[DATE] 09:39:49" at bounding box center [228, 302] width 100 height 29
drag, startPoint x: 222, startPoint y: 300, endPoint x: 249, endPoint y: 300, distance: 27.4
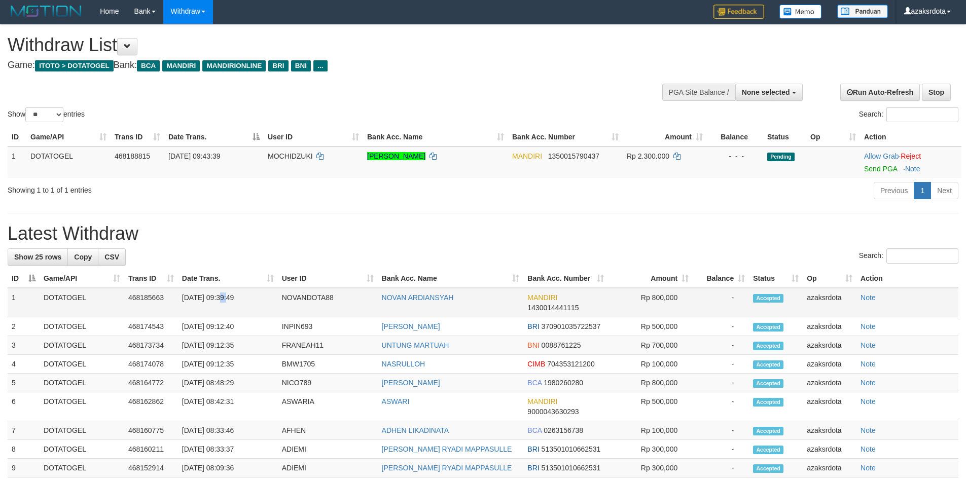
click at [233, 300] on td "[DATE] 09:39:49" at bounding box center [228, 302] width 100 height 29
click at [251, 300] on td "[DATE] 09:39:49" at bounding box center [228, 302] width 100 height 29
copy td "09:39:49"
click at [801, 92] on button "None selected" at bounding box center [769, 92] width 67 height 17
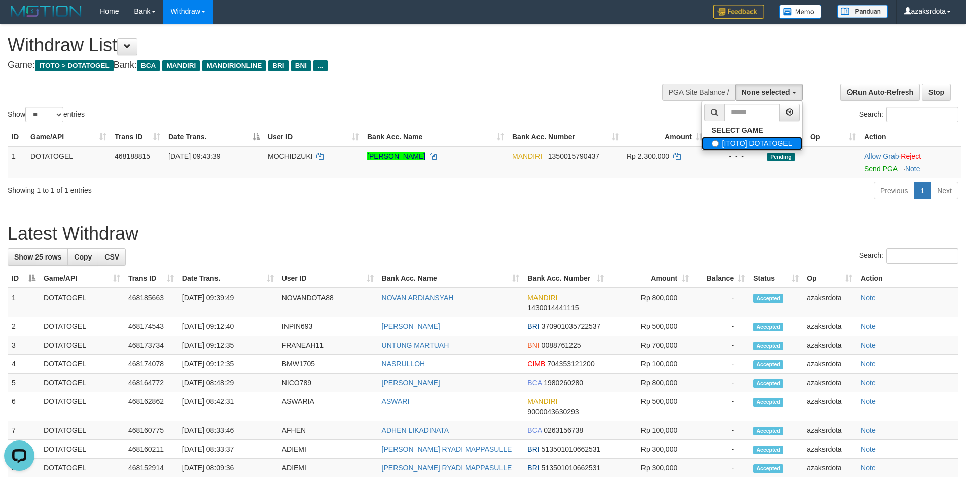
click at [762, 138] on label "[ITOTO] DOTATOGEL" at bounding box center [752, 143] width 100 height 13
select select "***"
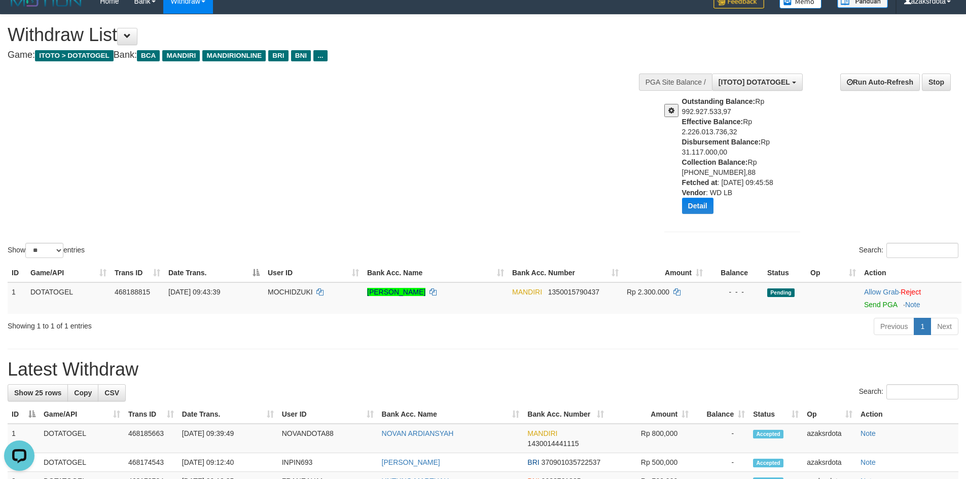
scroll to position [148, 0]
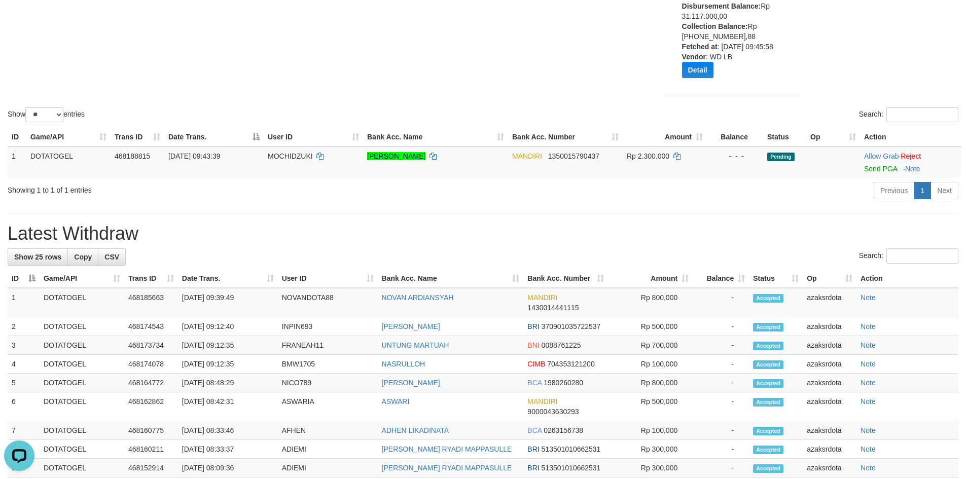
click at [538, 50] on div "Show ** ** ** *** entries Search:" at bounding box center [483, 2] width 966 height 246
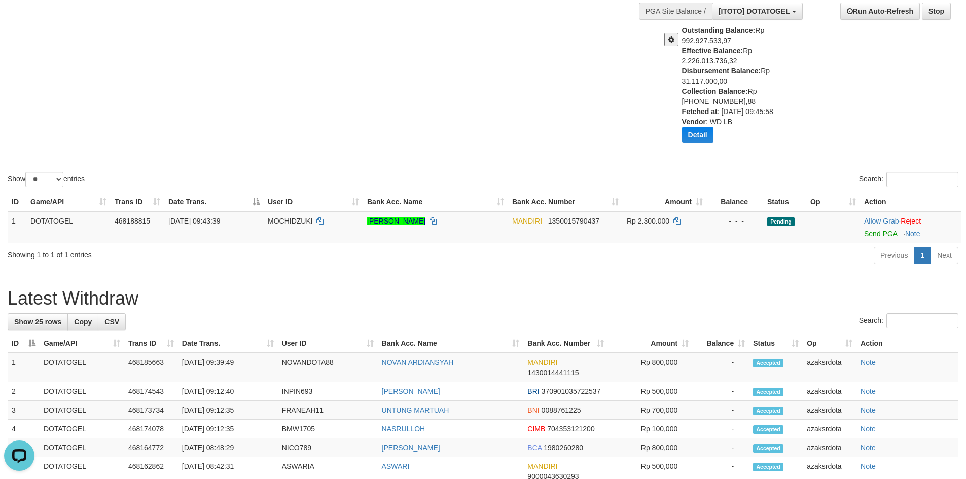
scroll to position [80, 0]
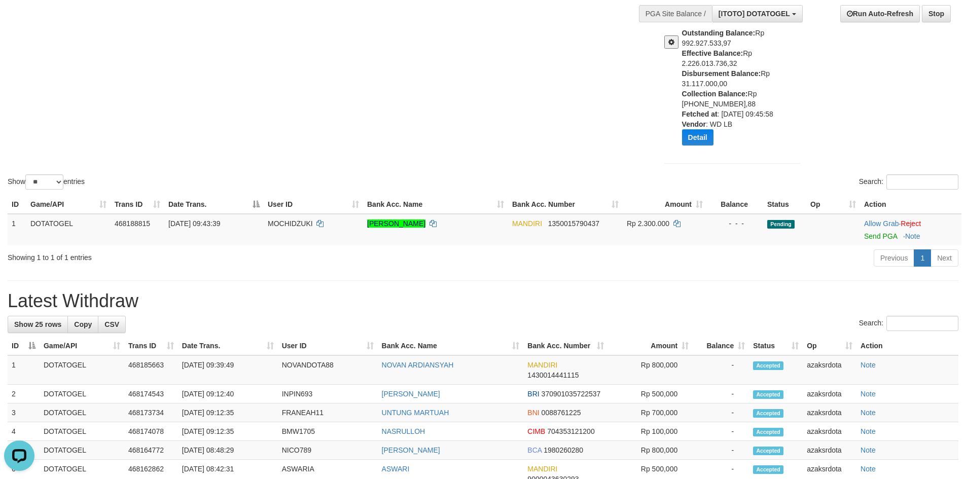
click at [566, 61] on div "Show ** ** ** *** entries Search:" at bounding box center [483, 69] width 966 height 246
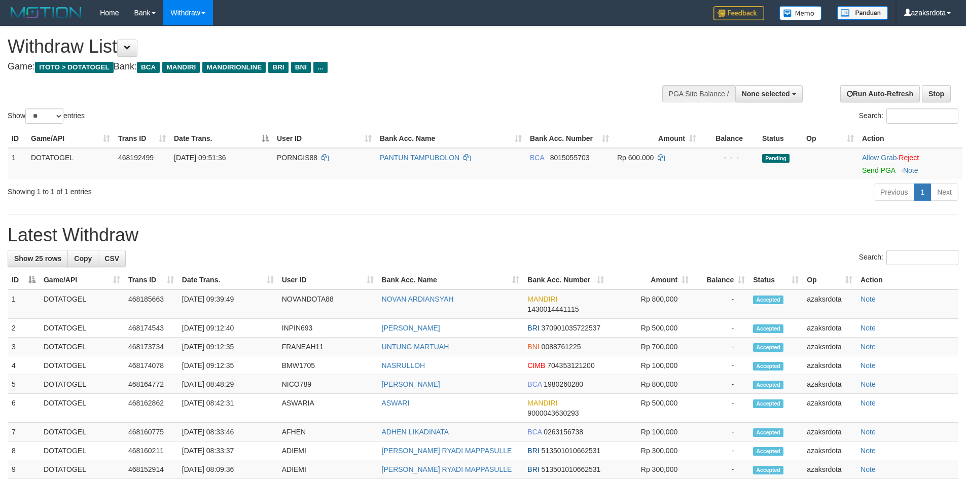
select select
select select "**"
click at [883, 172] on link "Send PGA" at bounding box center [878, 170] width 33 height 8
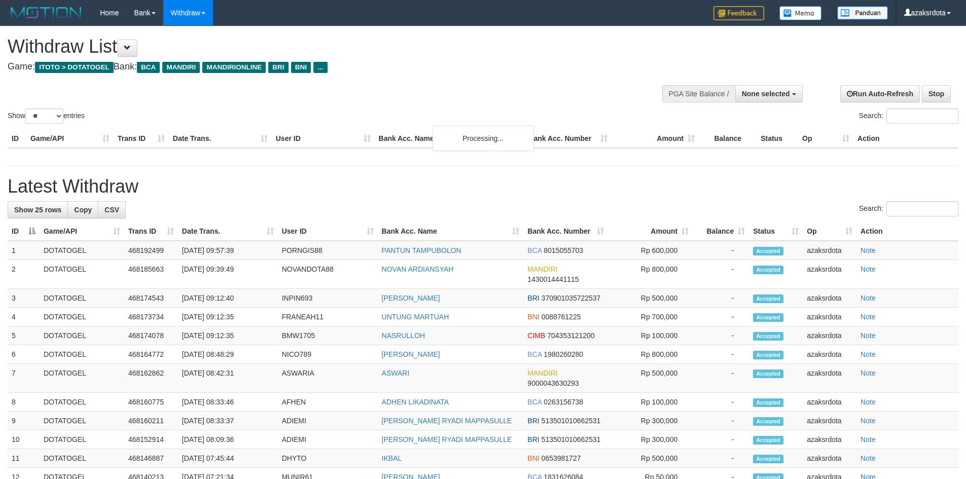
select select
select select "**"
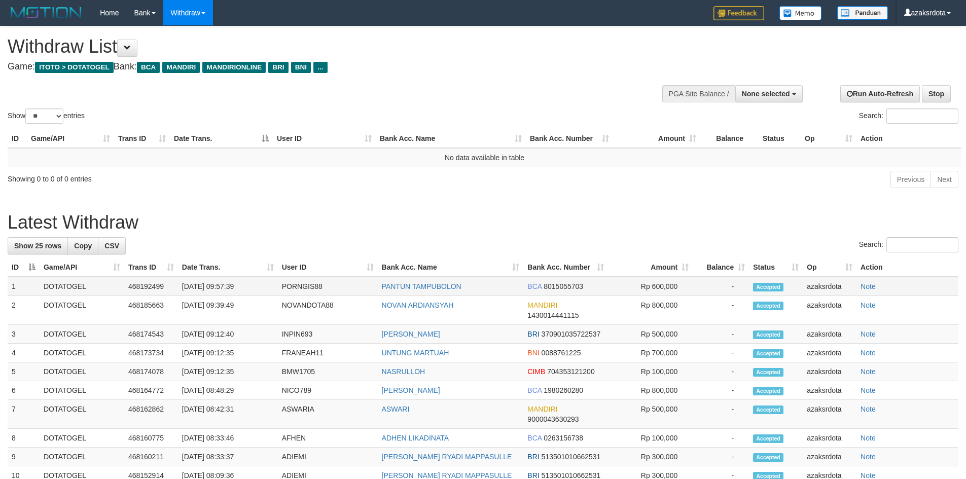
click at [221, 286] on td "[DATE] 09:57:39" at bounding box center [228, 286] width 100 height 19
drag, startPoint x: 221, startPoint y: 286, endPoint x: 242, endPoint y: 286, distance: 21.8
click at [241, 286] on td "[DATE] 09:57:39" at bounding box center [228, 286] width 100 height 19
copy td "09:57:39"
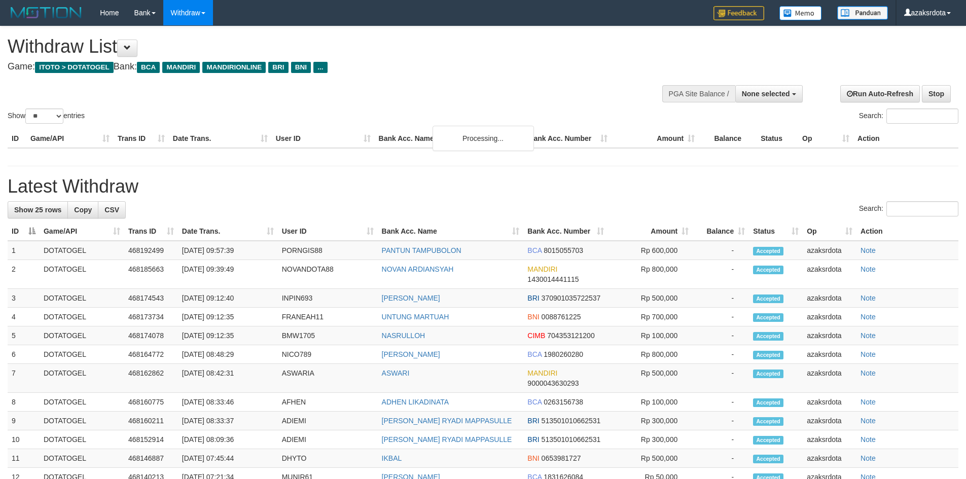
select select
select select "**"
select select
select select "**"
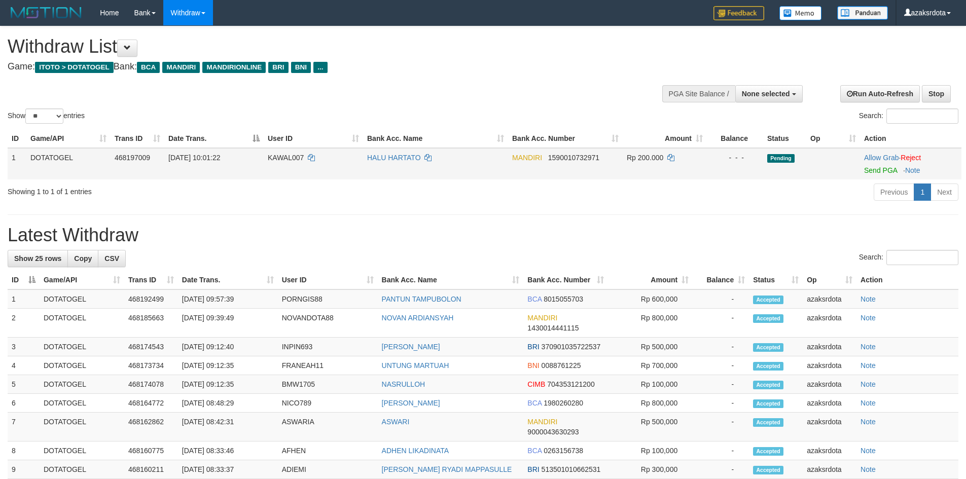
click at [877, 176] on td "Allow Grab · Reject Send PGA · Note" at bounding box center [910, 163] width 101 height 31
click at [875, 170] on link "Send PGA" at bounding box center [880, 170] width 33 height 8
click at [871, 170] on link "Send PGA" at bounding box center [880, 170] width 33 height 8
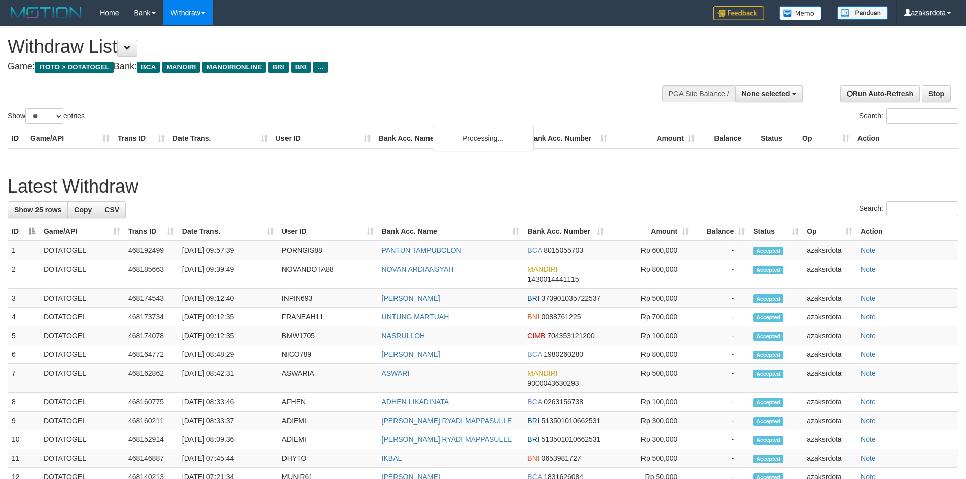
select select
select select "**"
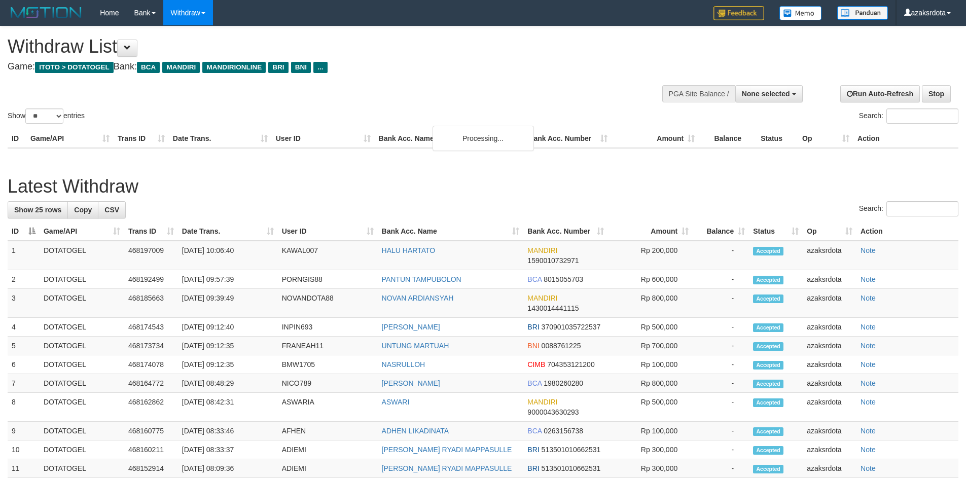
select select
select select "**"
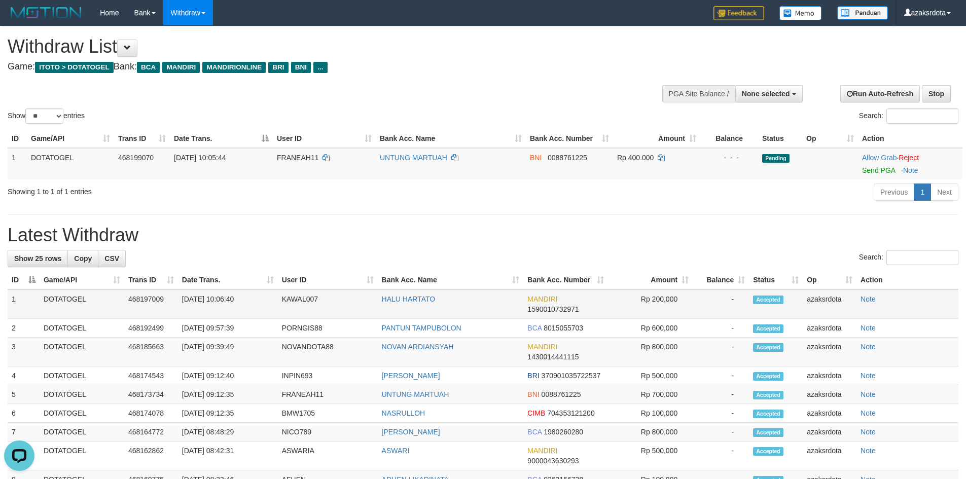
click at [217, 301] on td "[DATE] 10:06:40" at bounding box center [228, 304] width 100 height 29
drag, startPoint x: 217, startPoint y: 301, endPoint x: 248, endPoint y: 303, distance: 31.5
click at [248, 303] on td "[DATE] 10:06:40" at bounding box center [228, 304] width 100 height 29
click at [221, 301] on td "[DATE] 10:06:40" at bounding box center [228, 304] width 100 height 29
drag, startPoint x: 221, startPoint y: 301, endPoint x: 270, endPoint y: 300, distance: 49.2
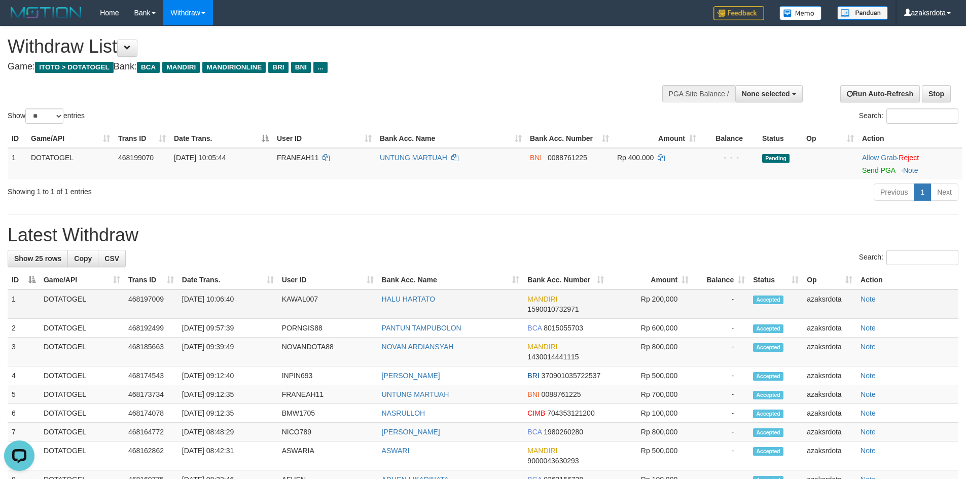
click at [270, 300] on td "[DATE] 10:06:40" at bounding box center [228, 304] width 100 height 29
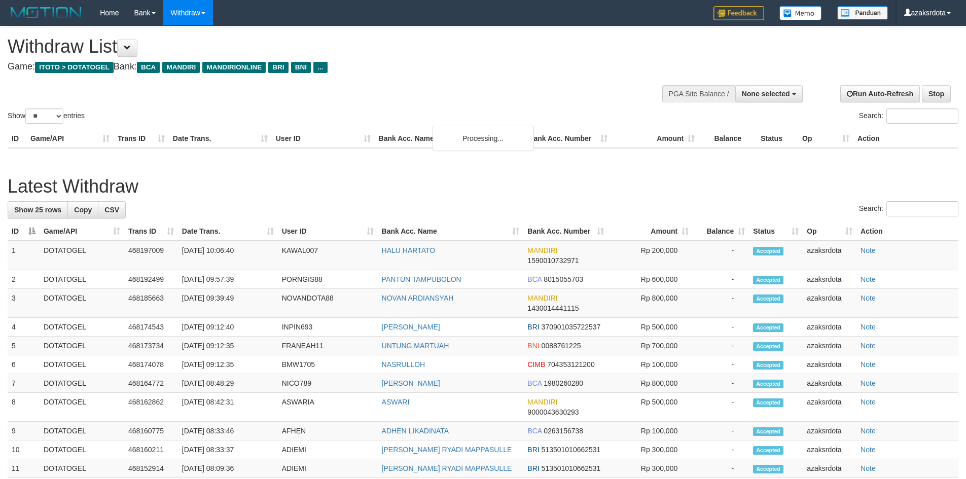
select select
select select "**"
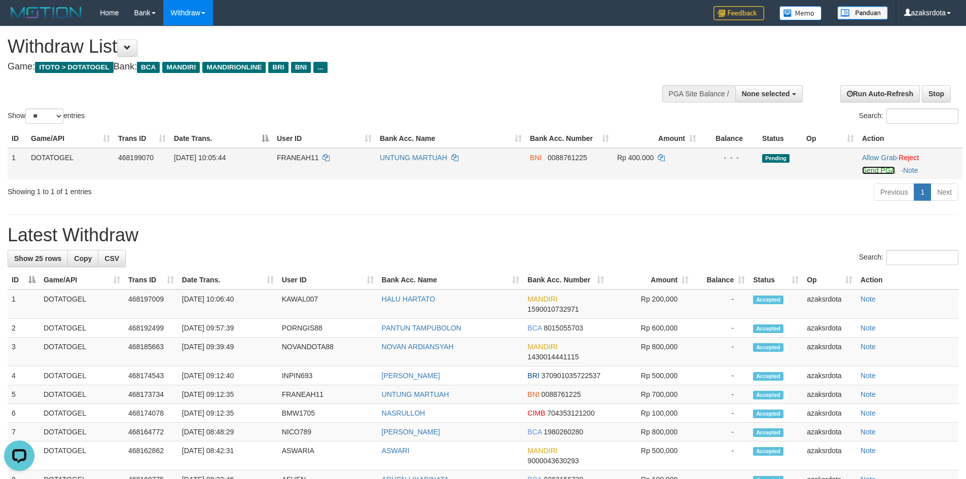
click at [867, 169] on link "Send PGA" at bounding box center [878, 170] width 33 height 8
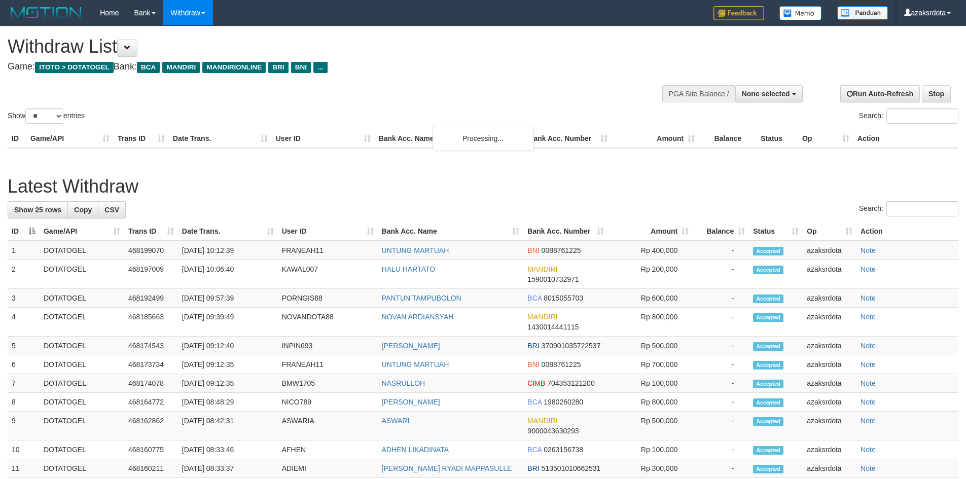
select select
select select "**"
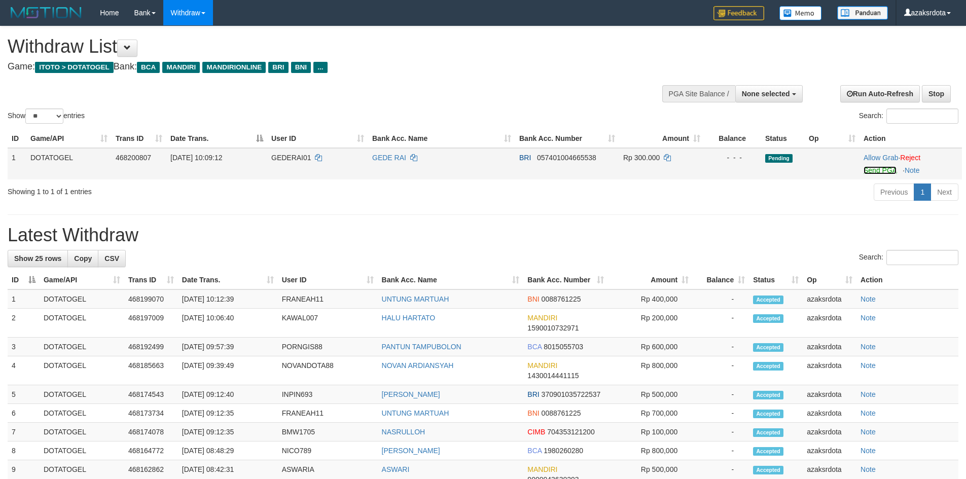
click at [883, 171] on link "Send PGA" at bounding box center [880, 170] width 33 height 8
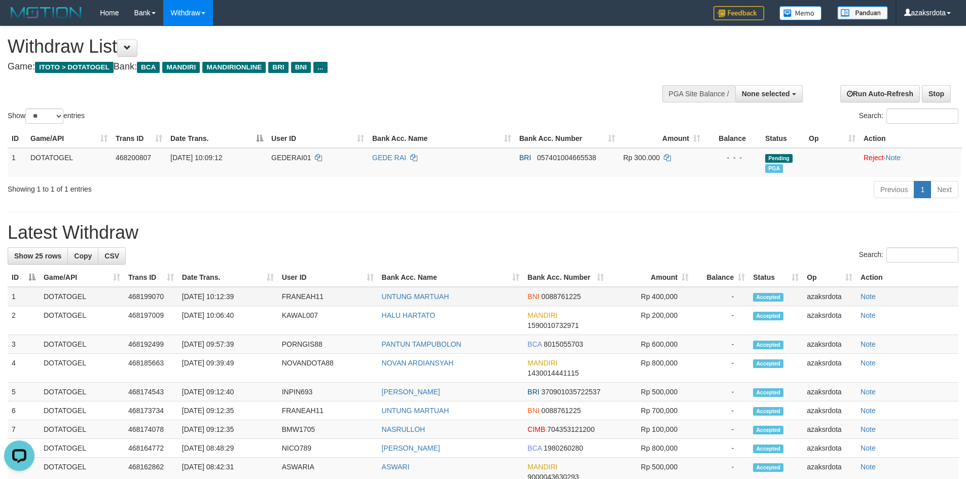
click at [221, 298] on td "[DATE] 10:12:39" at bounding box center [228, 296] width 100 height 19
drag, startPoint x: 221, startPoint y: 298, endPoint x: 267, endPoint y: 300, distance: 45.7
click at [267, 300] on td "[DATE] 10:12:39" at bounding box center [228, 296] width 100 height 19
copy td "10:12:39"
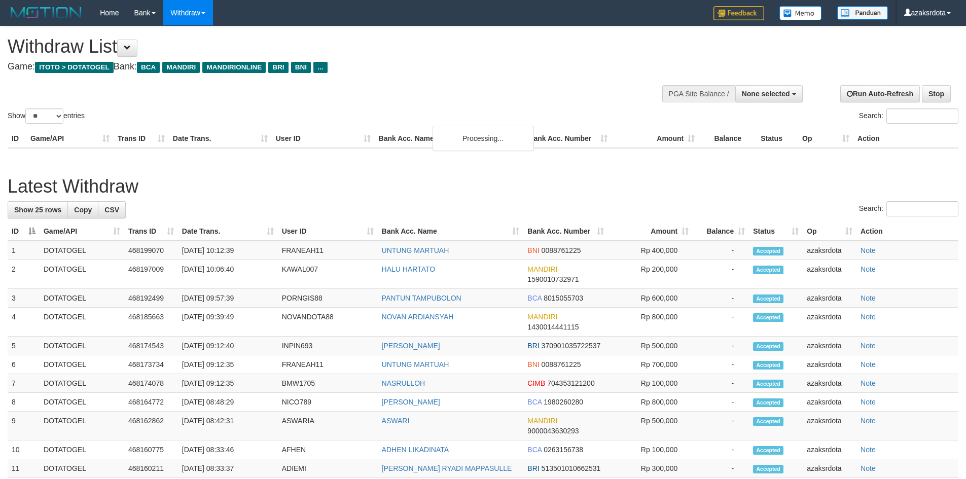
select select
select select "**"
click at [786, 87] on button "None selected" at bounding box center [769, 93] width 67 height 17
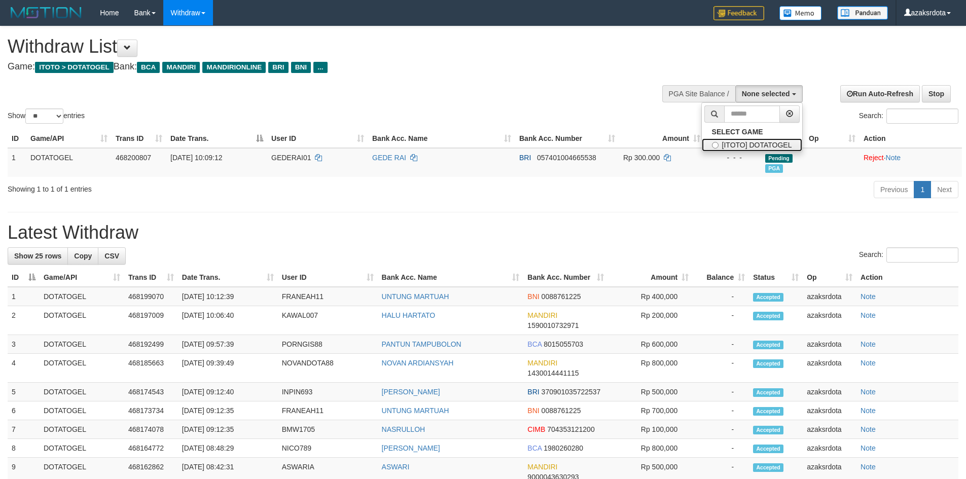
click at [740, 146] on label "[ITOTO] DOTATOGEL" at bounding box center [752, 144] width 100 height 13
select select "***"
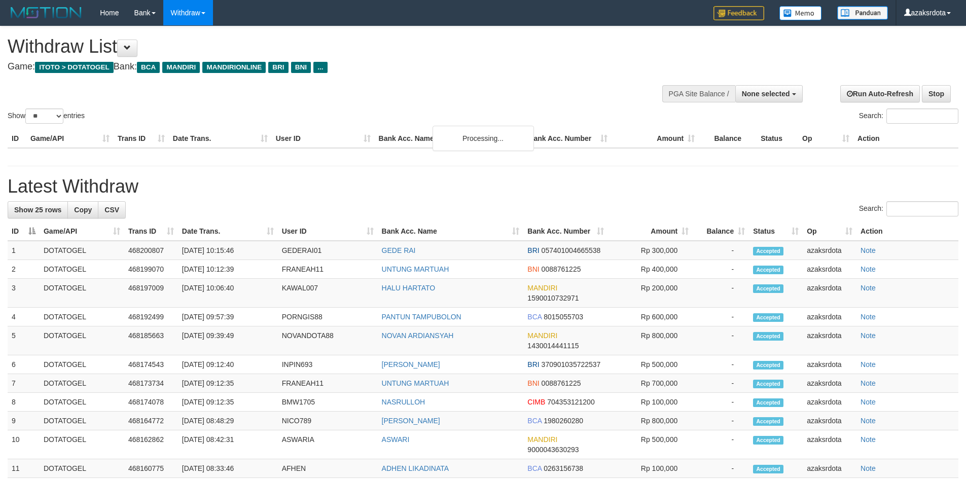
select select
select select "**"
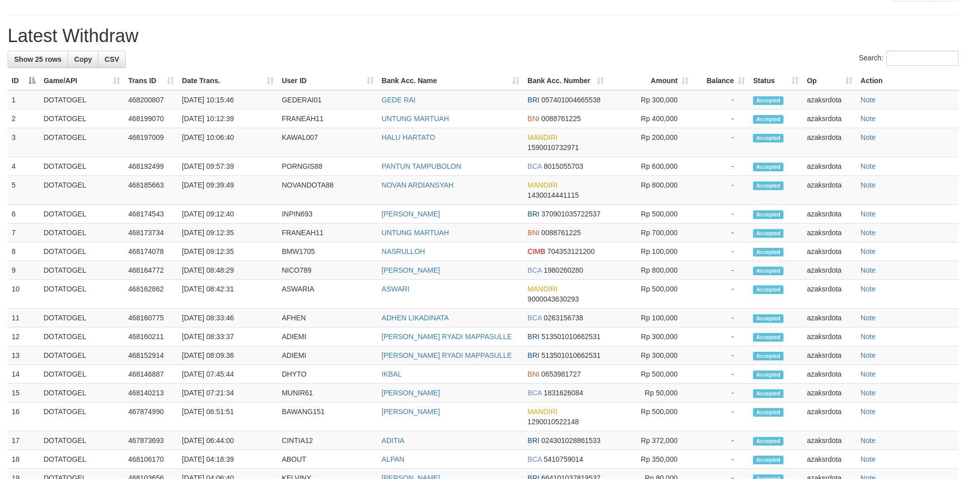
scroll to position [124, 0]
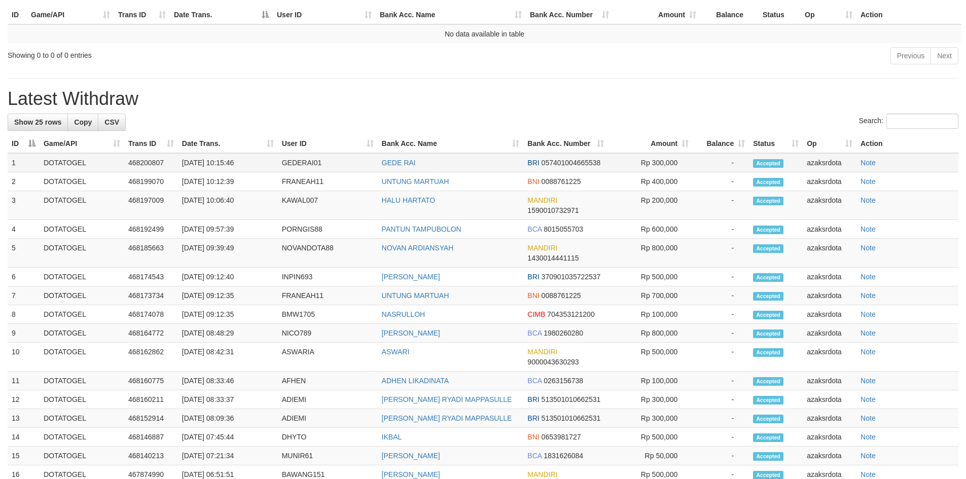
drag, startPoint x: 220, startPoint y: 162, endPoint x: 264, endPoint y: 164, distance: 44.2
click at [264, 164] on td "[DATE] 10:15:46" at bounding box center [228, 162] width 100 height 19
copy td "10:15:46"
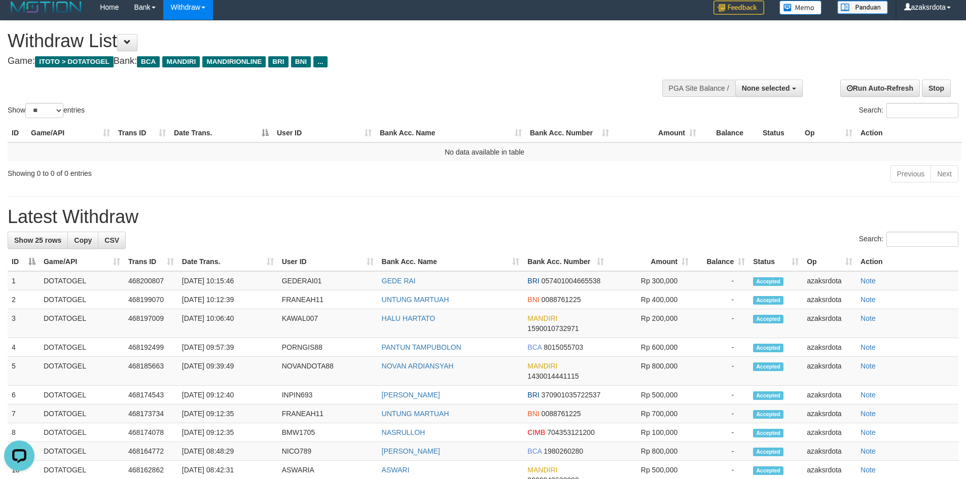
scroll to position [0, 0]
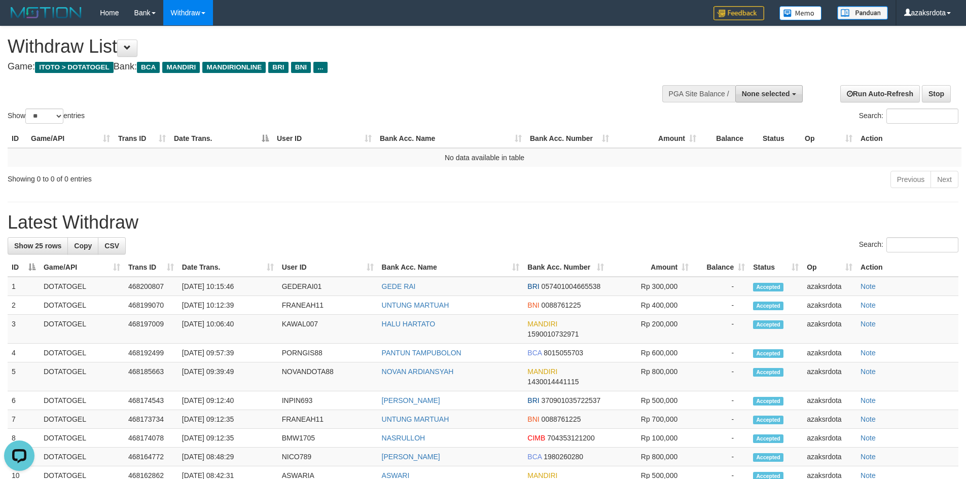
click at [772, 94] on span "None selected" at bounding box center [766, 94] width 48 height 8
click at [742, 144] on label "[ITOTO] DOTATOGEL" at bounding box center [752, 144] width 100 height 13
select select "***"
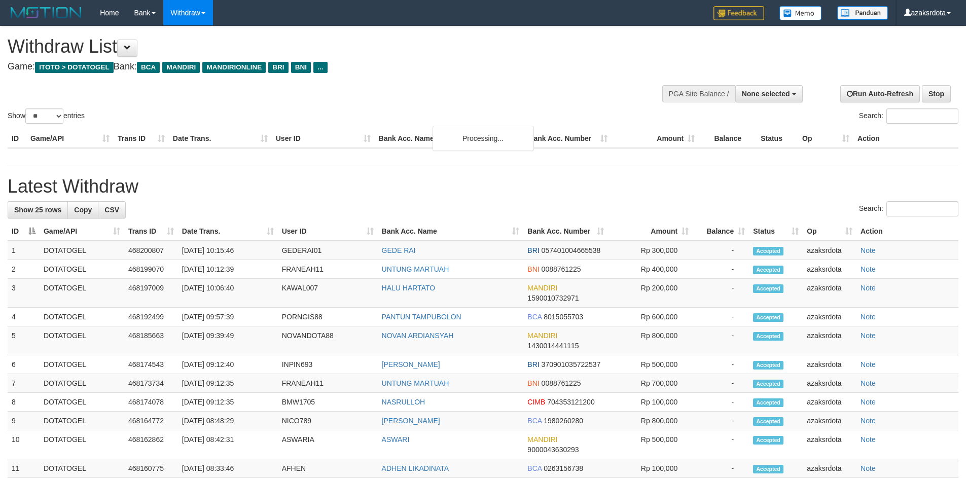
select select
select select "**"
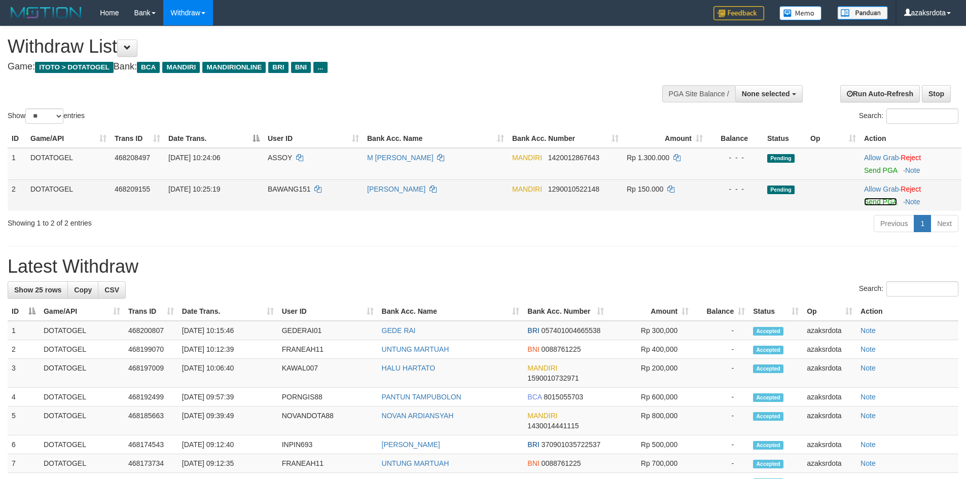
click link "Send PGA"
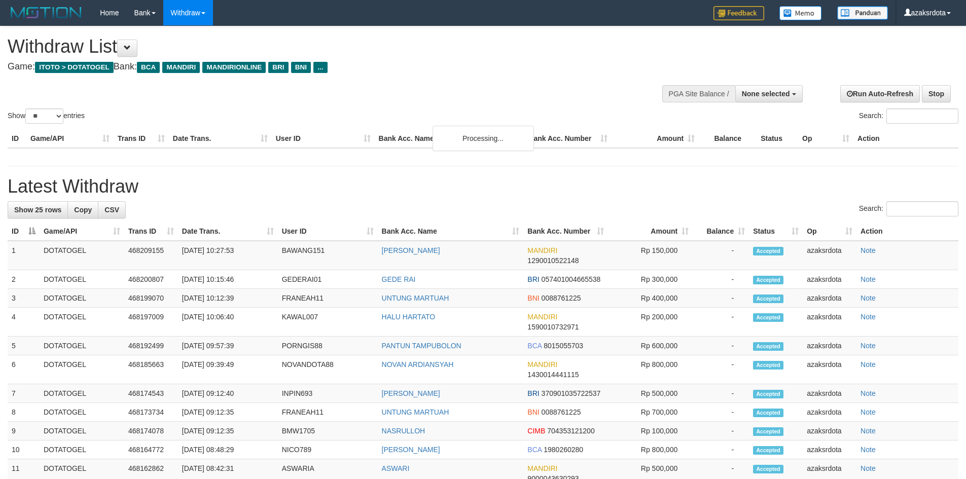
select select
select select "**"
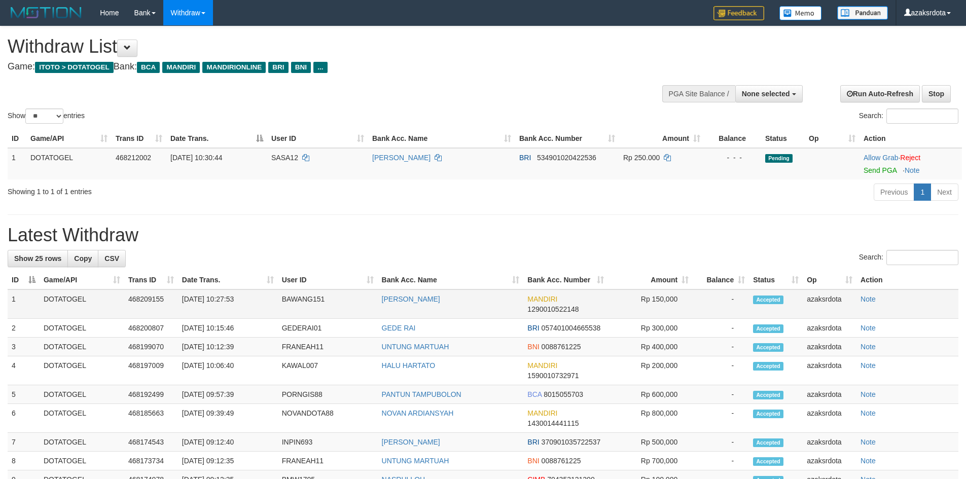
click at [224, 301] on td "[DATE] 10:27:53" at bounding box center [228, 304] width 100 height 29
drag, startPoint x: 224, startPoint y: 301, endPoint x: 247, endPoint y: 299, distance: 22.9
click at [247, 299] on td "[DATE] 10:27:53" at bounding box center [228, 304] width 100 height 29
copy td "10:27:53"
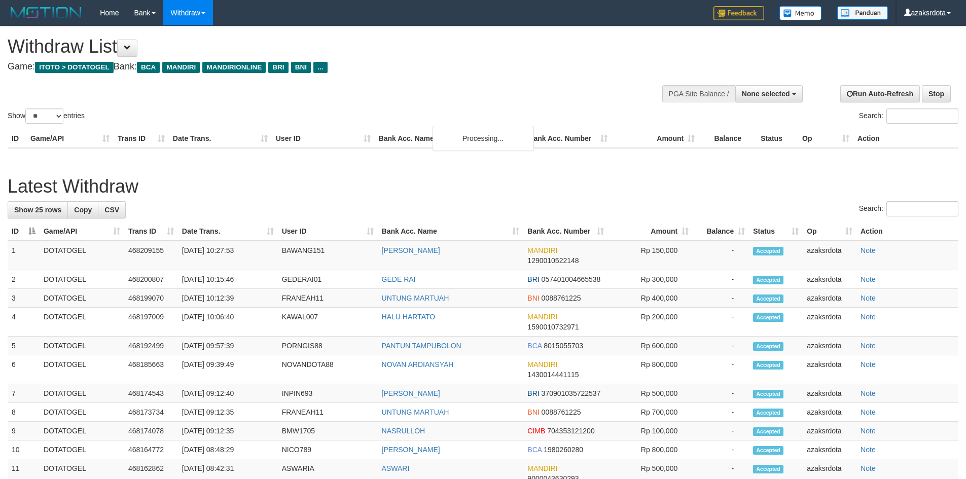
select select
select select "**"
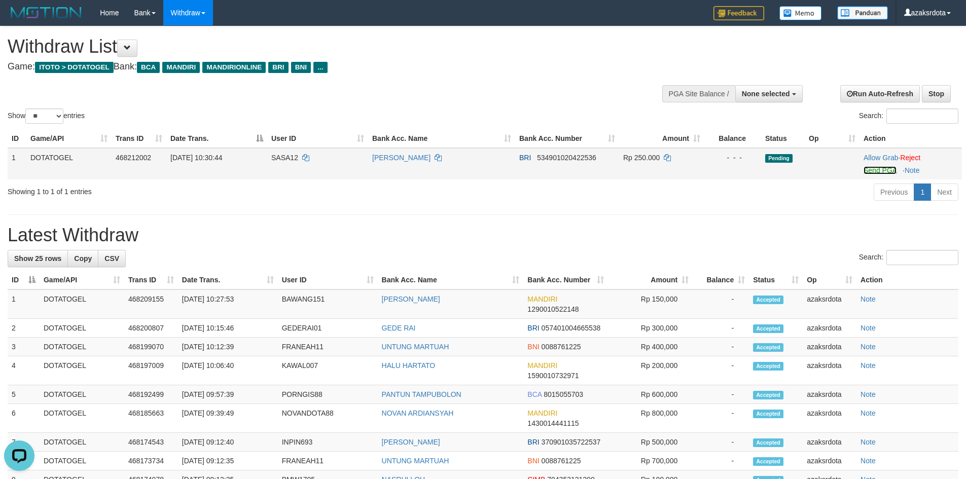
click at [878, 171] on link "Send PGA" at bounding box center [880, 170] width 33 height 8
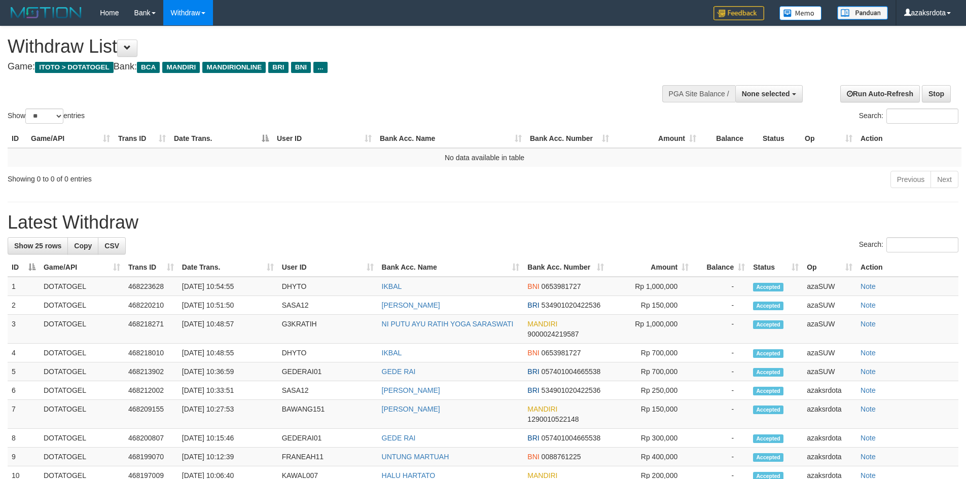
select select
select select "**"
click at [137, 47] on button at bounding box center [127, 48] width 20 height 17
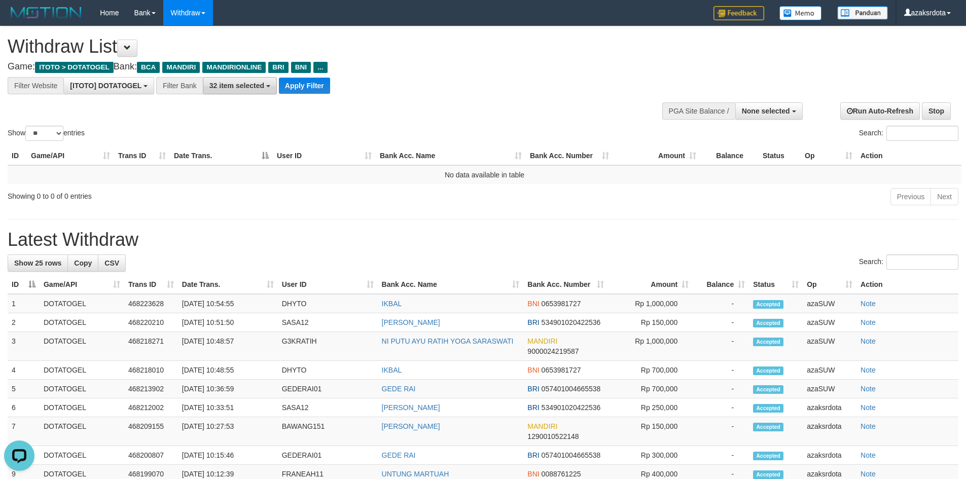
click at [250, 87] on span "32 item selected" at bounding box center [237, 86] width 55 height 8
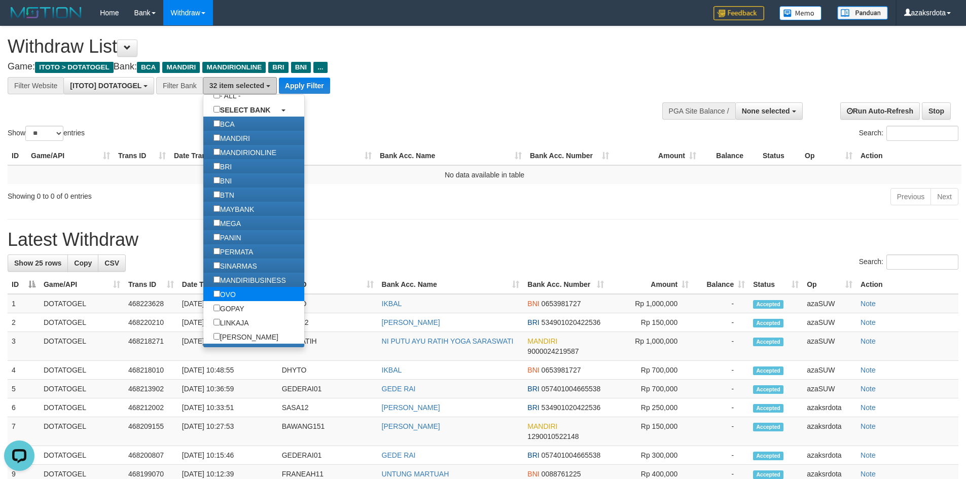
scroll to position [118, 0]
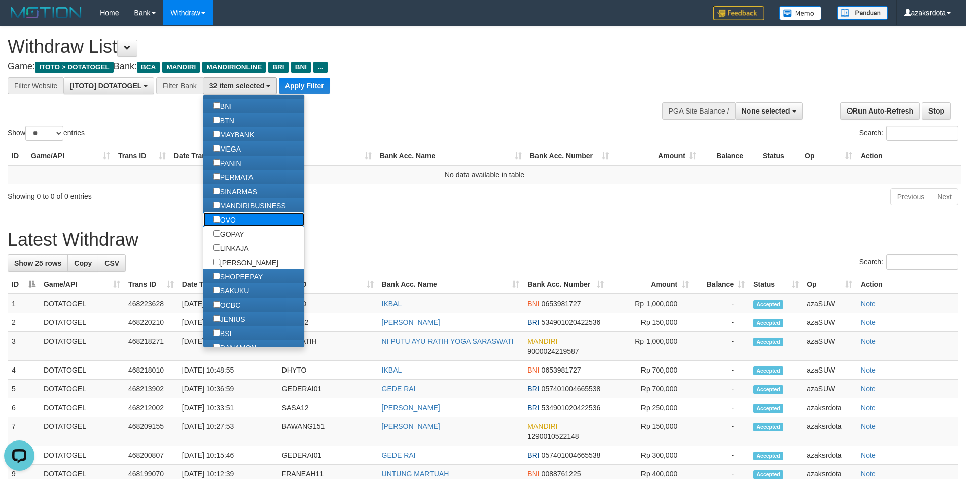
click at [239, 218] on label "OVO" at bounding box center [224, 220] width 43 height 14
click at [233, 241] on label "LINKAJA" at bounding box center [231, 248] width 56 height 14
click at [233, 254] on label "LINKAJA" at bounding box center [231, 248] width 56 height 14
click at [236, 238] on label "GOPAY" at bounding box center [228, 234] width 51 height 14
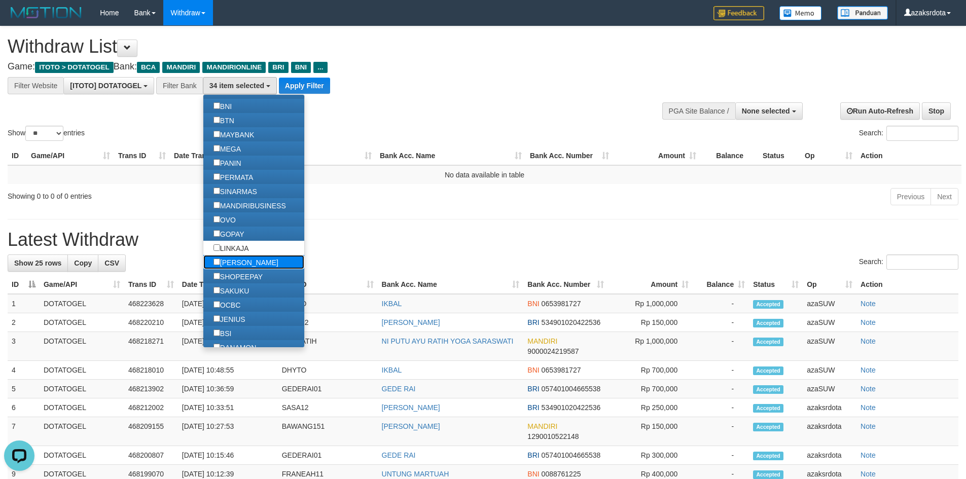
click at [236, 255] on label "[PERSON_NAME]" at bounding box center [245, 262] width 85 height 14
click at [242, 244] on label "LINKAJA" at bounding box center [231, 248] width 56 height 14
drag, startPoint x: 422, startPoint y: 111, endPoint x: 321, endPoint y: 94, distance: 102.4
click at [422, 110] on div "Show ** ** ** *** entries Search:" at bounding box center [483, 84] width 966 height 117
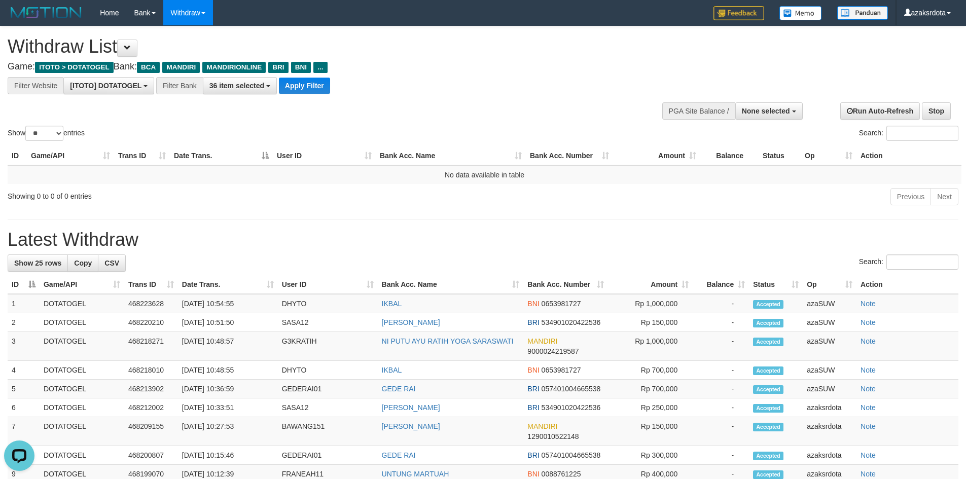
click at [317, 94] on div at bounding box center [483, 94] width 951 height 1
click at [318, 84] on button "Apply Filter" at bounding box center [304, 86] width 51 height 16
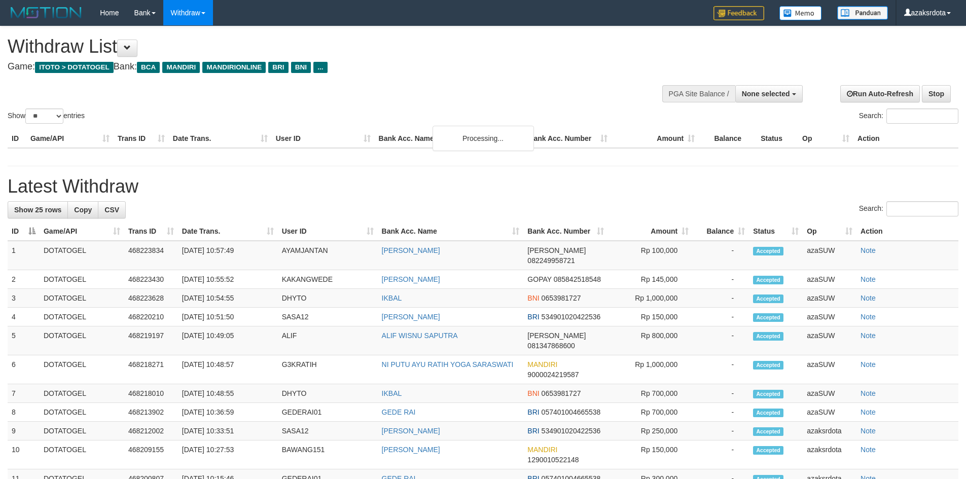
select select
select select "**"
select select
select select "**"
select select
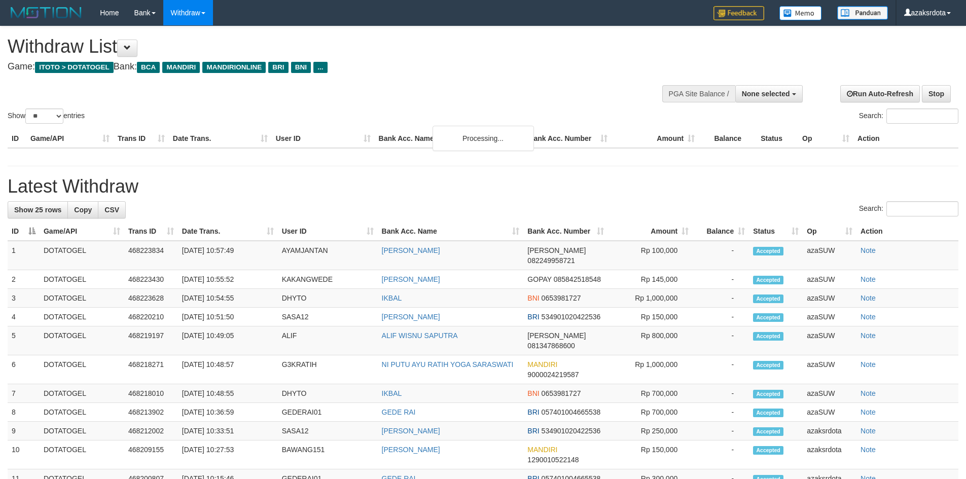
select select "**"
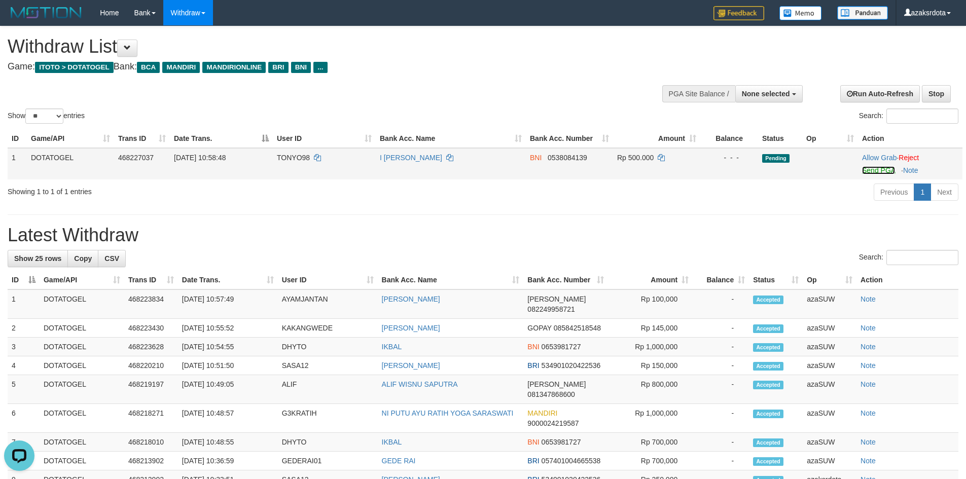
click at [866, 173] on link "Send PGA" at bounding box center [878, 170] width 33 height 8
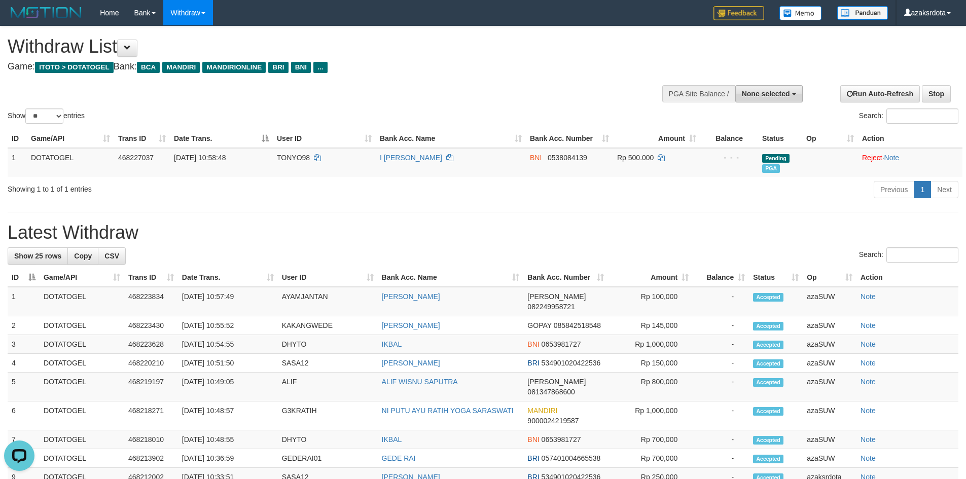
click at [757, 92] on span "None selected" at bounding box center [766, 94] width 48 height 8
click at [724, 144] on label "[ITOTO] DOTATOGEL" at bounding box center [752, 144] width 100 height 13
select select "***"
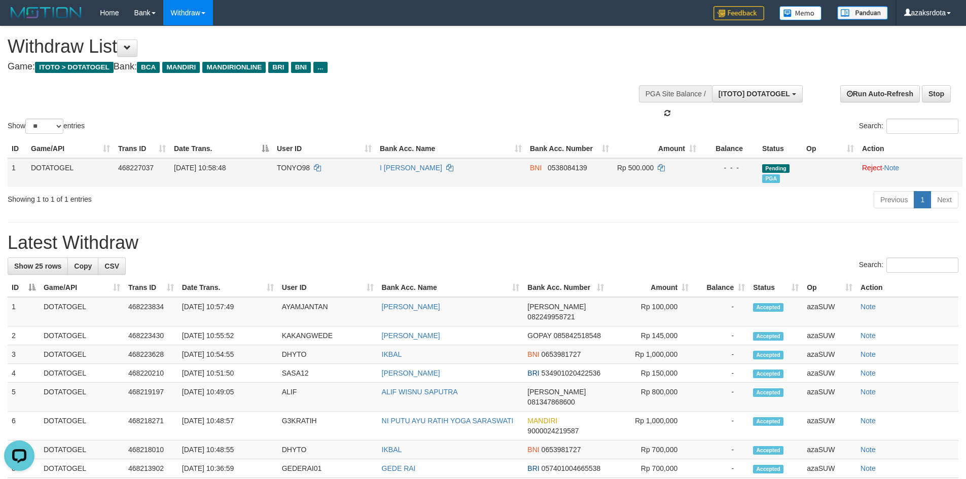
scroll to position [9, 0]
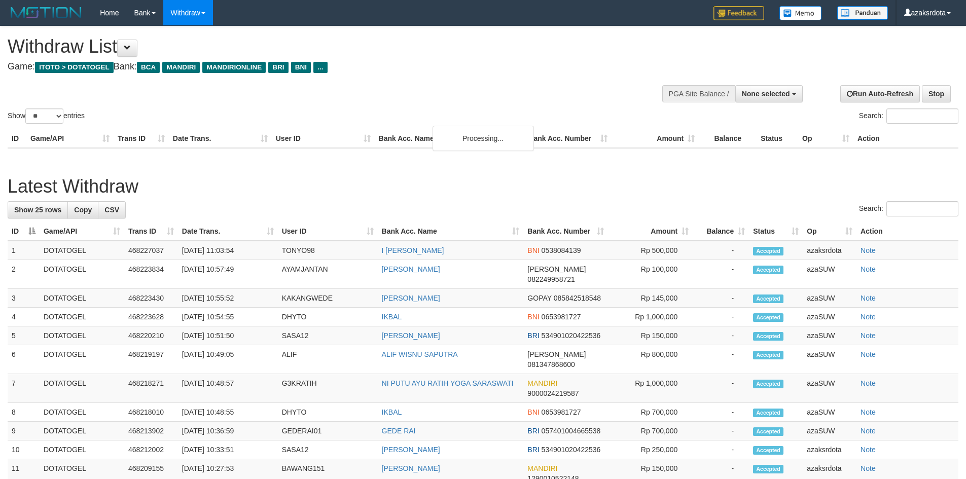
select select
select select "**"
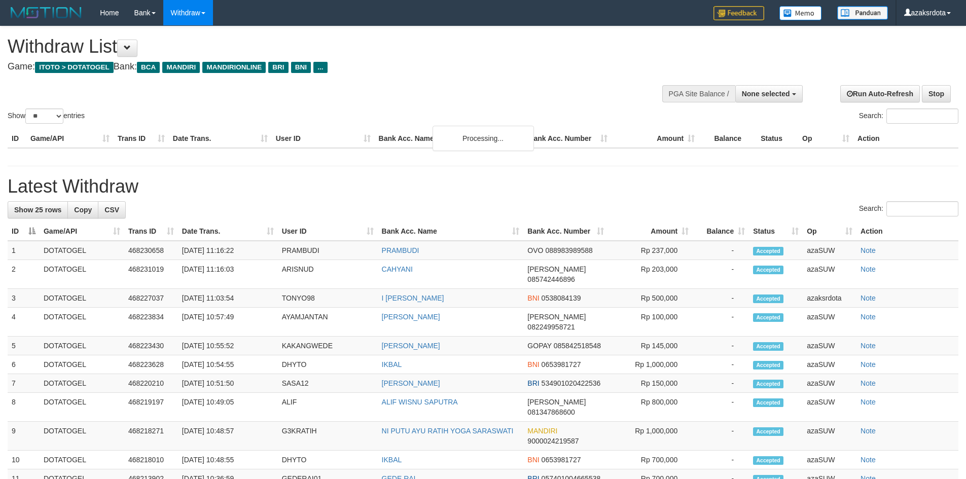
select select
select select "**"
select select
select select "**"
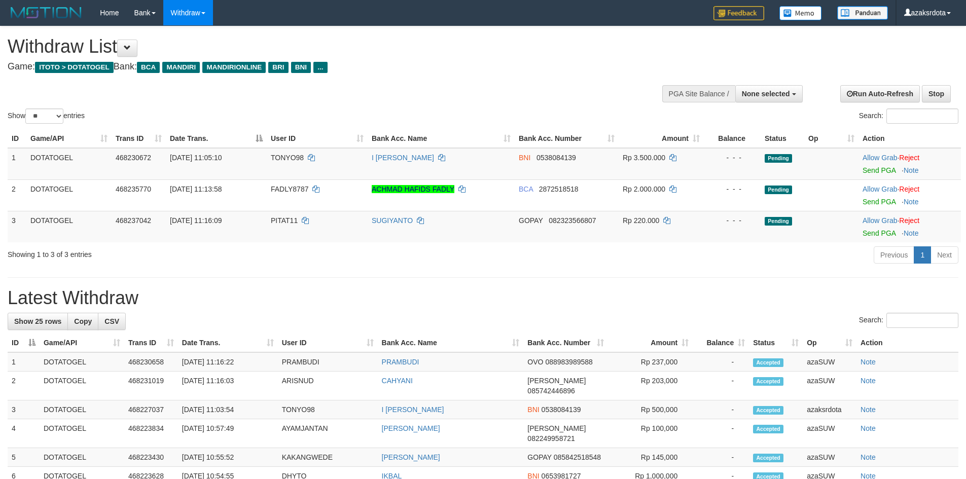
click at [513, 292] on h1 "Latest Withdraw" at bounding box center [483, 298] width 951 height 20
click at [876, 233] on link "Send PGA" at bounding box center [879, 233] width 33 height 8
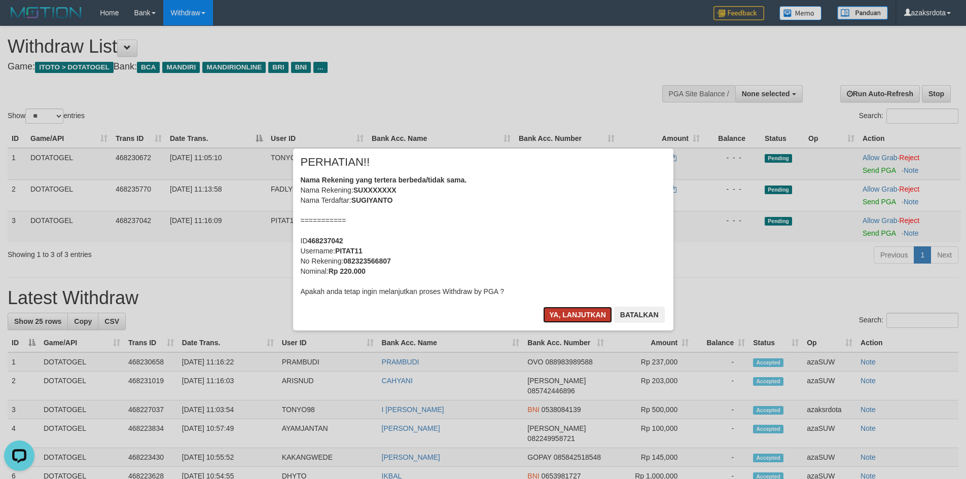
click at [603, 312] on button "Ya, lanjutkan" at bounding box center [577, 315] width 69 height 16
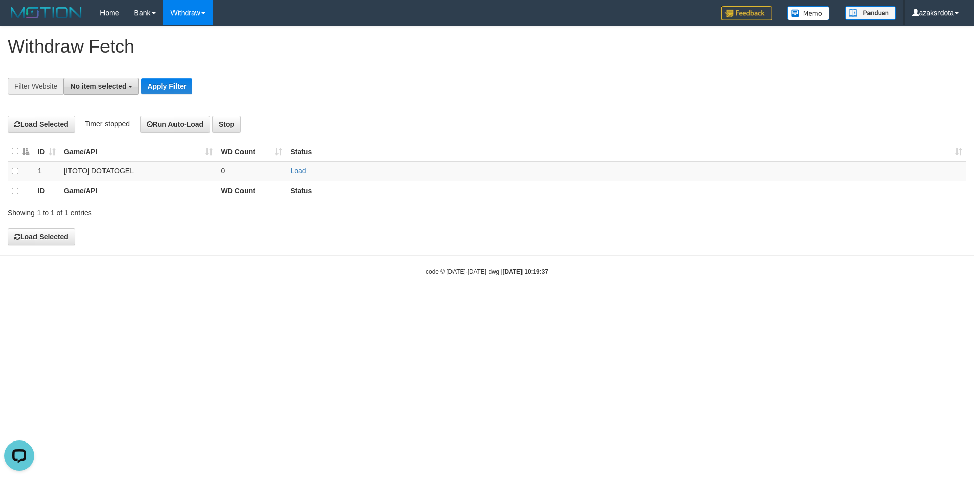
click at [116, 91] on button "No item selected" at bounding box center [101, 86] width 76 height 17
click at [116, 151] on label "[ITOTO] DOTATOGEL" at bounding box center [112, 154] width 97 height 14
select select
click at [328, 64] on div "**********" at bounding box center [487, 135] width 974 height 219
click at [199, 120] on button "Run Auto-Load" at bounding box center [175, 124] width 71 height 17
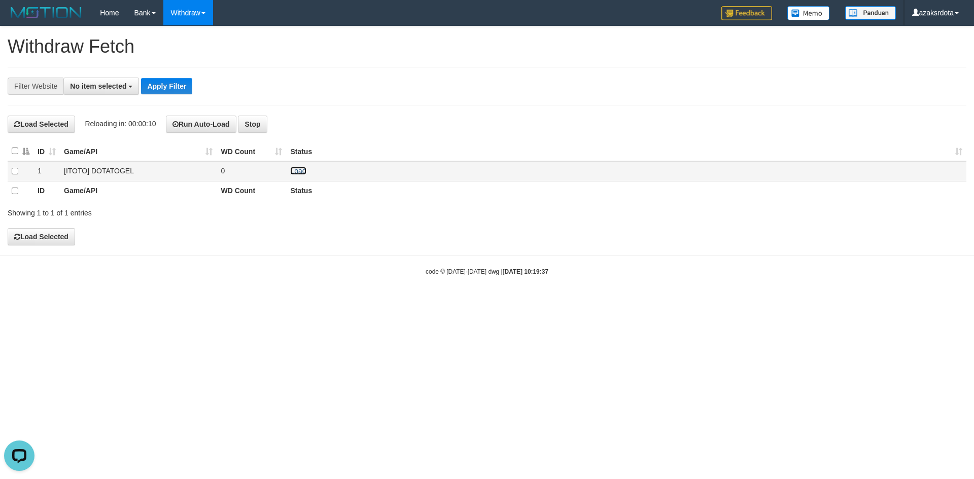
click at [293, 173] on link "Load" at bounding box center [298, 171] width 16 height 8
click at [165, 122] on button "Run Auto-Load" at bounding box center [177, 124] width 71 height 17
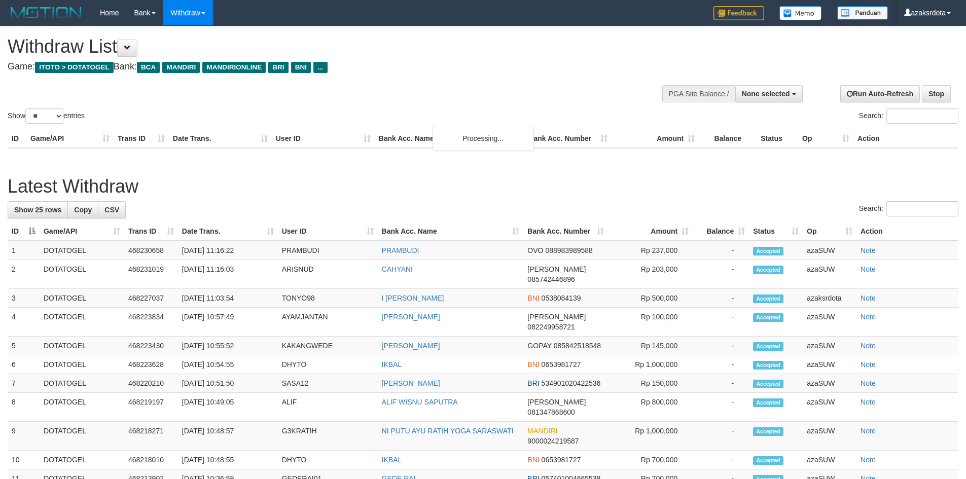
select select
select select "**"
select select
select select "**"
select select
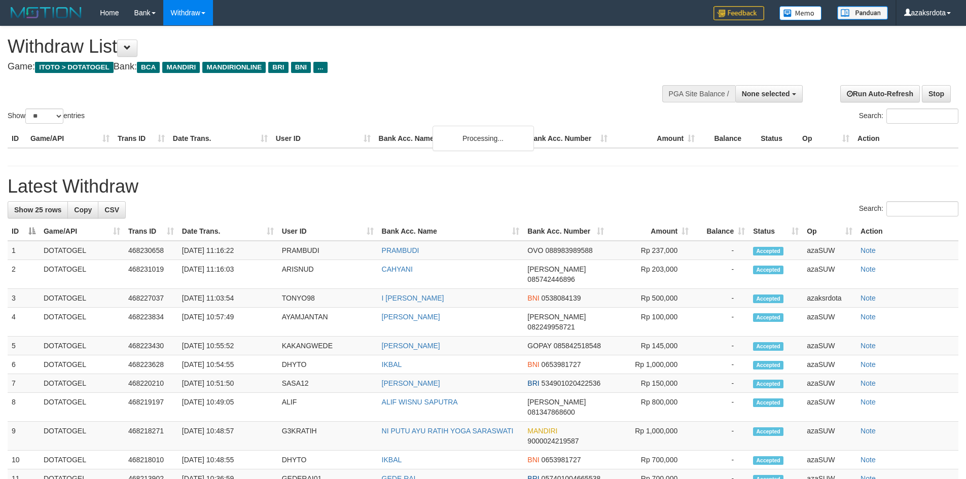
select select "**"
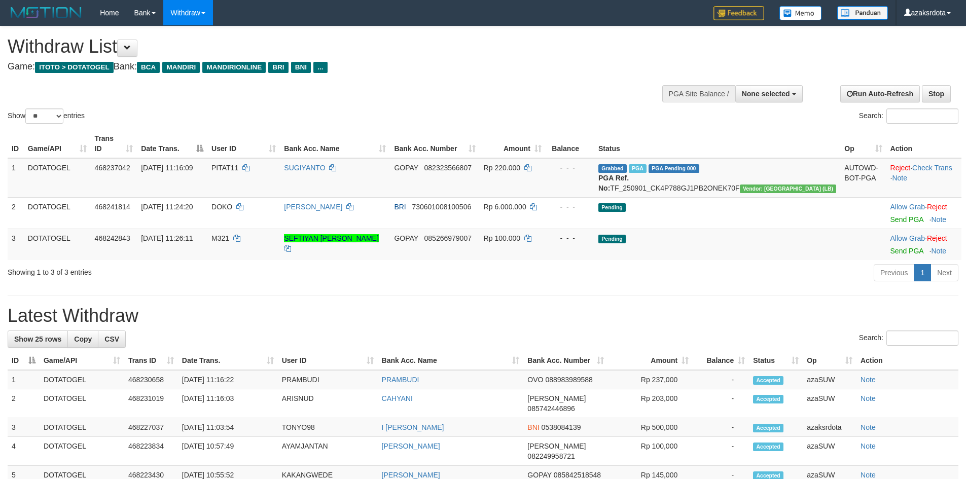
select select
select select "**"
click at [891, 254] on link "Send PGA" at bounding box center [907, 251] width 33 height 8
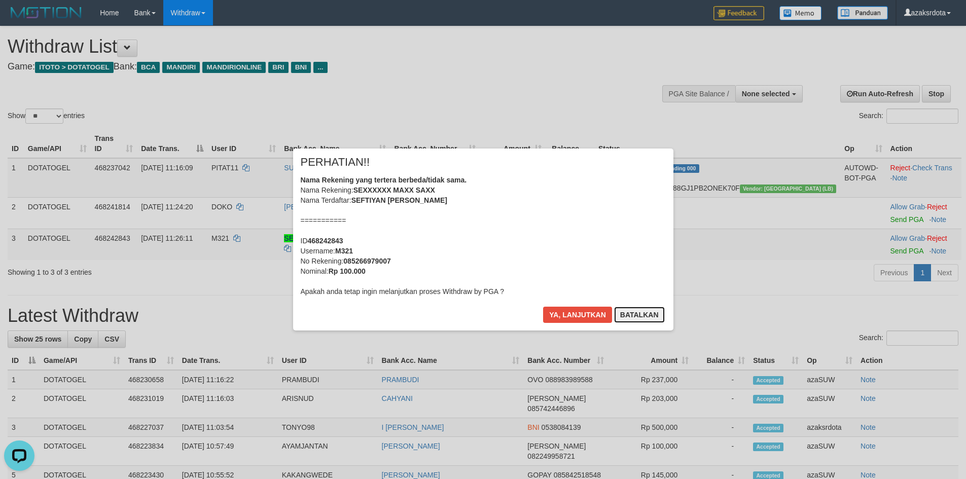
click at [649, 318] on button "Batalkan" at bounding box center [639, 315] width 51 height 16
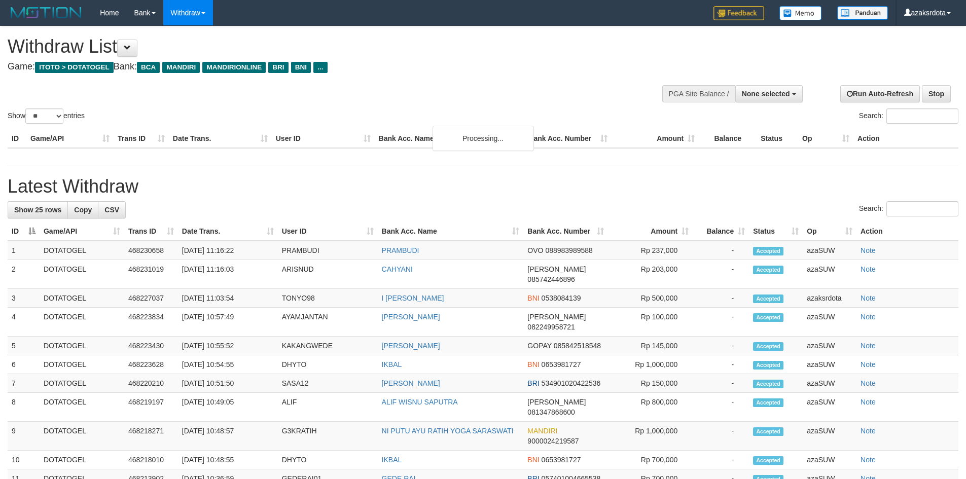
select select
select select "**"
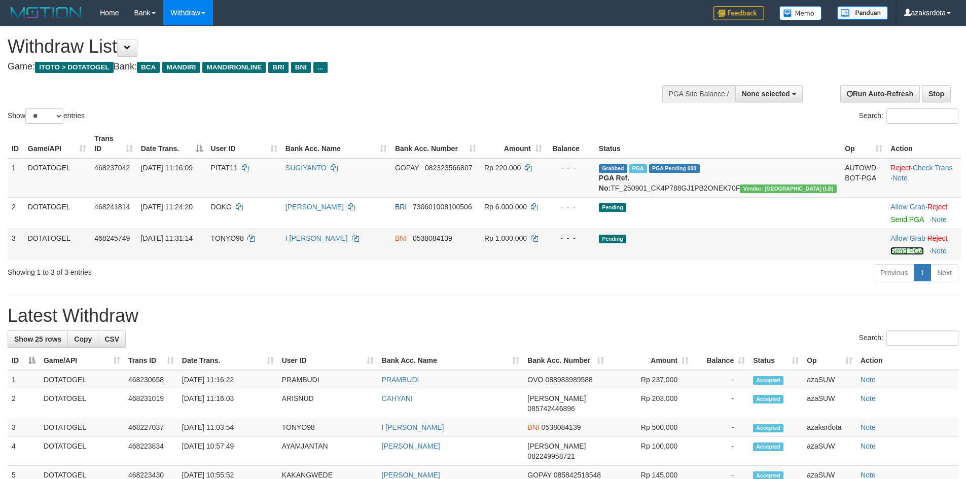
click at [891, 253] on link "Send PGA" at bounding box center [907, 251] width 33 height 8
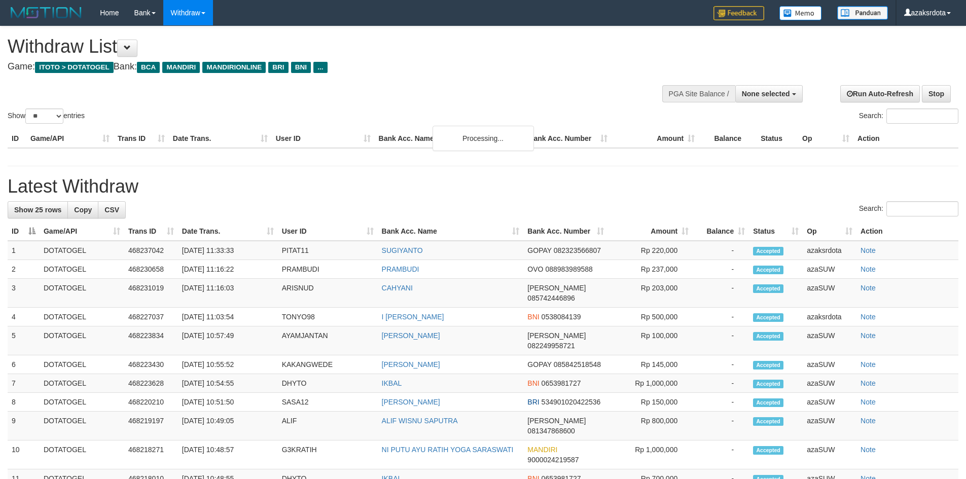
select select
select select "**"
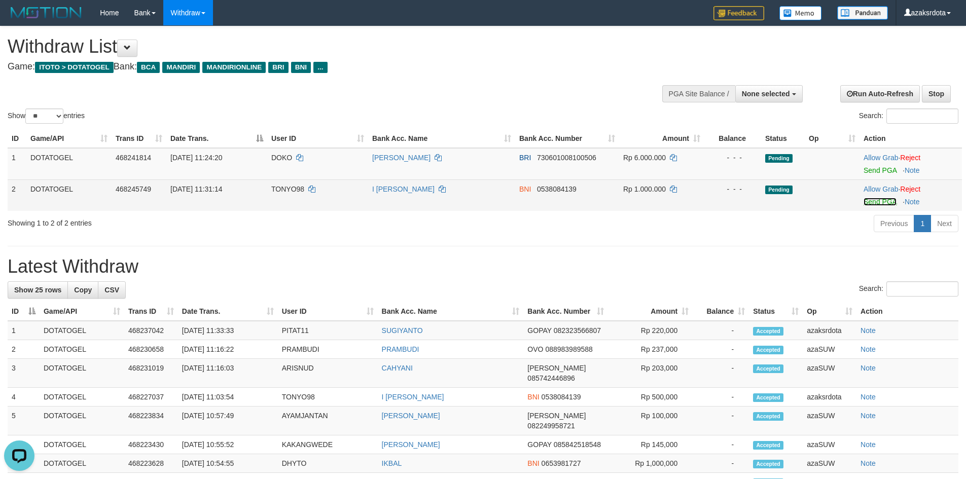
click at [883, 205] on link "Send PGA" at bounding box center [880, 202] width 33 height 8
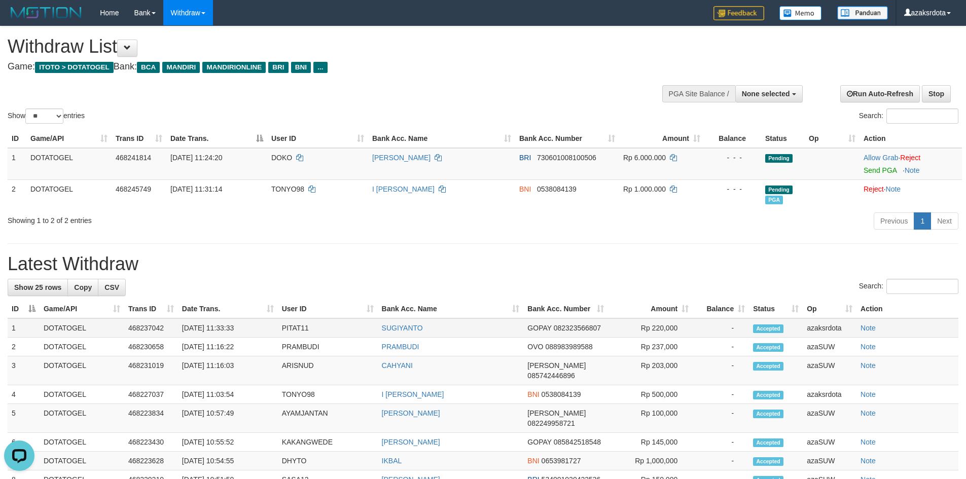
drag, startPoint x: 213, startPoint y: 329, endPoint x: 219, endPoint y: 329, distance: 6.1
click at [215, 329] on td "[DATE] 11:33:33" at bounding box center [228, 328] width 100 height 19
click at [221, 329] on td "[DATE] 11:33:33" at bounding box center [228, 328] width 100 height 19
drag, startPoint x: 221, startPoint y: 329, endPoint x: 255, endPoint y: 329, distance: 34.5
click at [255, 329] on td "[DATE] 11:33:33" at bounding box center [228, 328] width 100 height 19
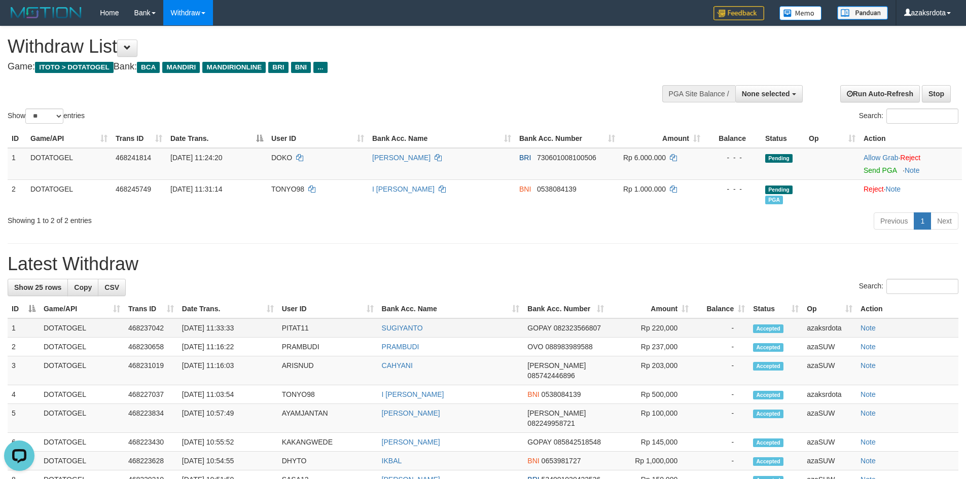
copy td "11:33:33"
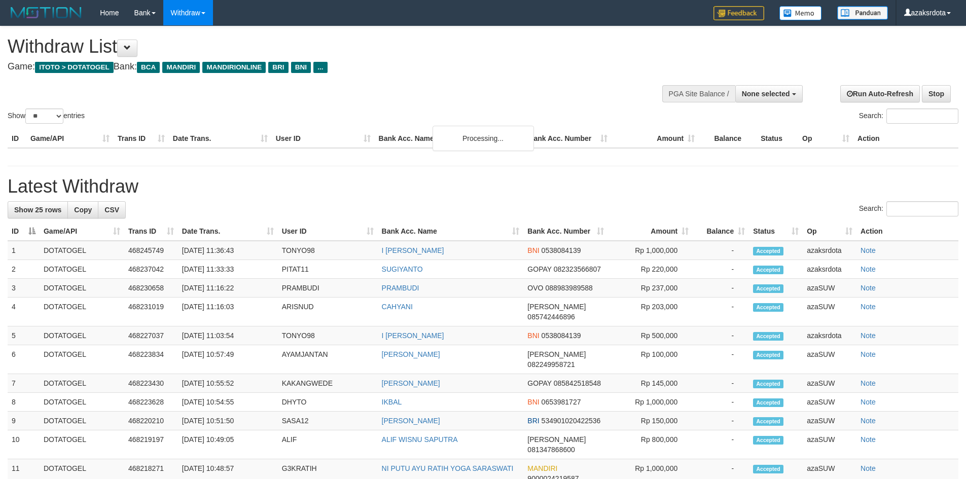
select select
select select "**"
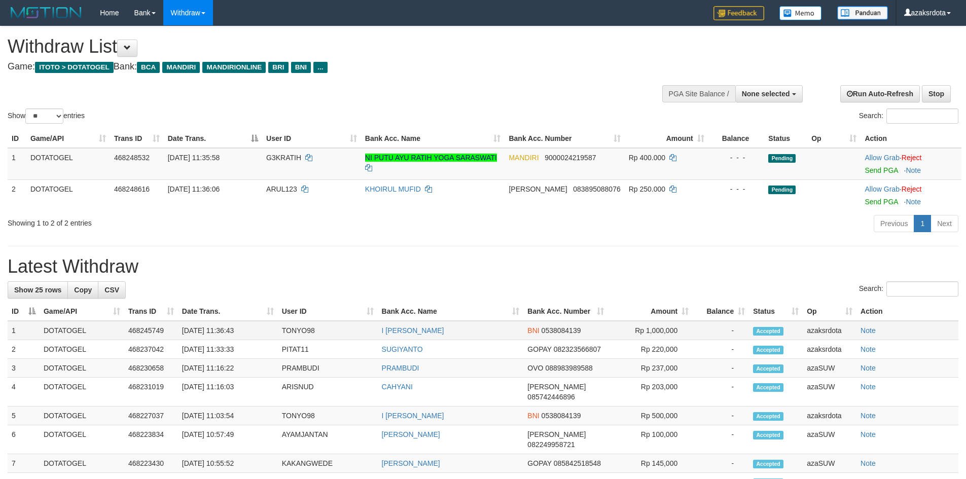
click at [219, 329] on td "[DATE] 11:36:43" at bounding box center [228, 330] width 100 height 19
drag, startPoint x: 219, startPoint y: 329, endPoint x: 254, endPoint y: 330, distance: 35.0
click at [254, 330] on td "[DATE] 11:36:43" at bounding box center [228, 330] width 100 height 19
copy td "11:36:43"
click at [882, 172] on link "Send PGA" at bounding box center [881, 170] width 33 height 8
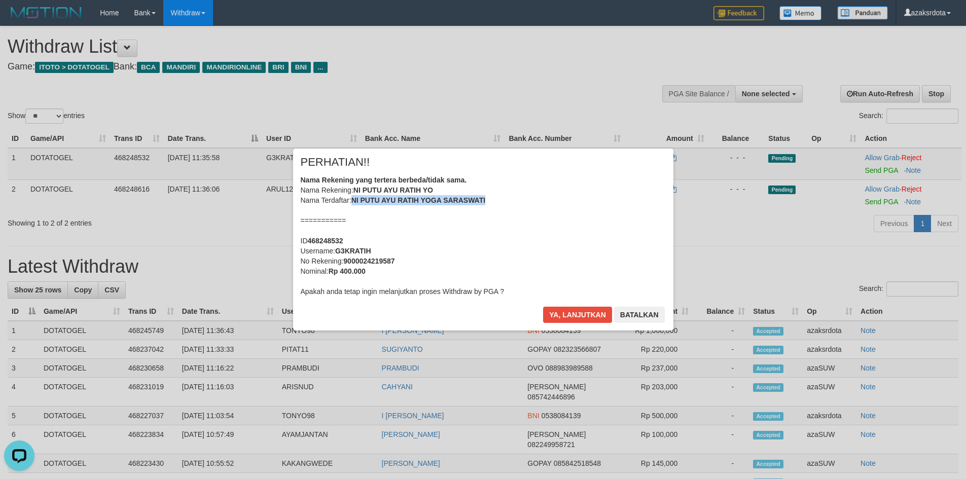
drag, startPoint x: 353, startPoint y: 199, endPoint x: 501, endPoint y: 201, distance: 148.7
click at [501, 201] on div "Nama Rekening yang tertera berbeda/tidak sama. Nama Rekening: NI PUTU AYU RATIH…" at bounding box center [483, 236] width 365 height 122
click at [559, 302] on div "× PERHATIAN!! Nama Rekening yang tertera berbeda/tidak sama. Nama Rekening: NI …" at bounding box center [483, 240] width 380 height 182
click at [572, 315] on button "Ya, lanjutkan" at bounding box center [577, 315] width 69 height 16
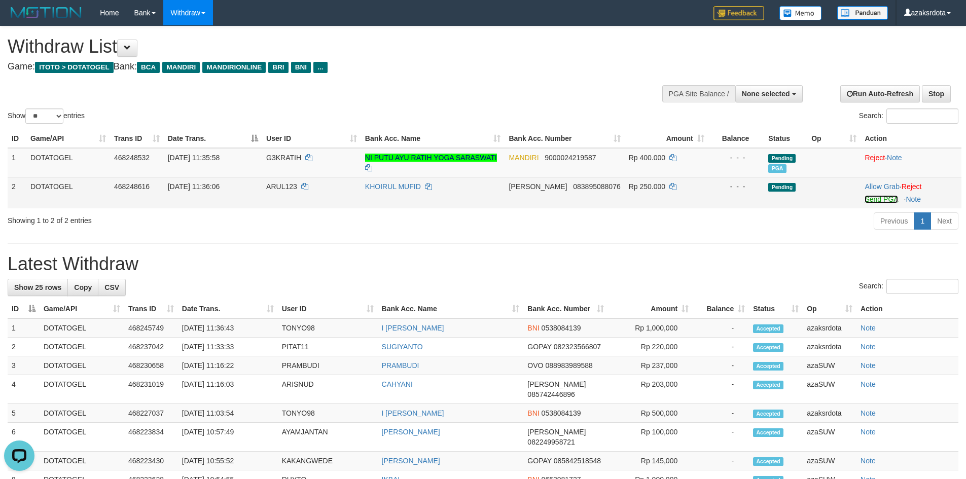
click at [889, 203] on link "Send PGA" at bounding box center [881, 199] width 33 height 8
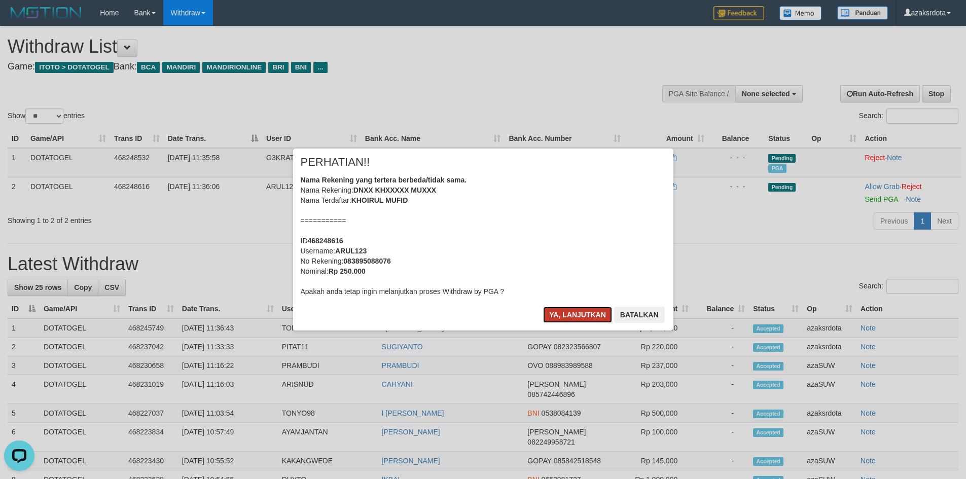
click at [582, 315] on button "Ya, lanjutkan" at bounding box center [577, 315] width 69 height 16
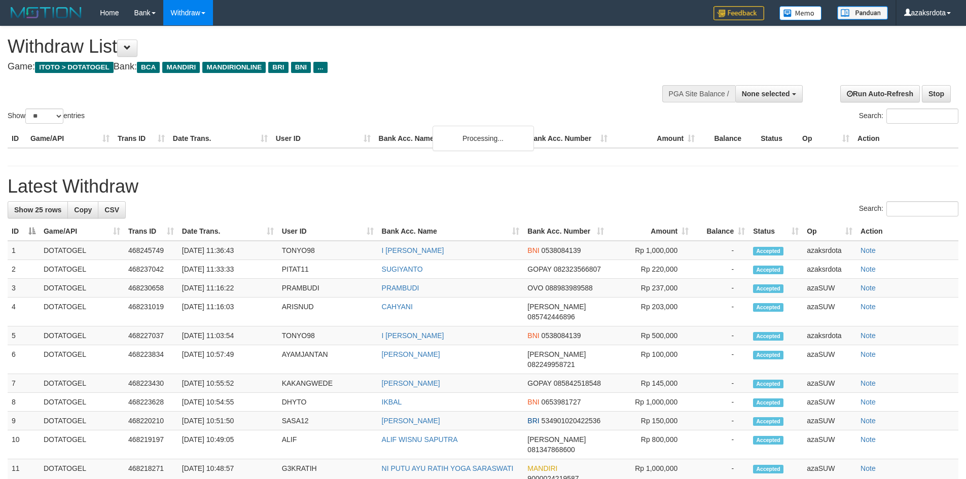
select select
select select "**"
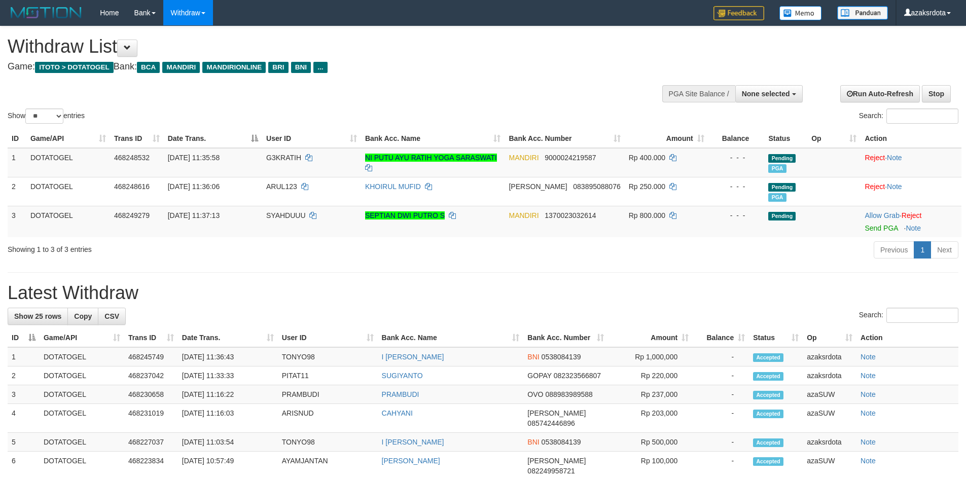
scroll to position [31, 0]
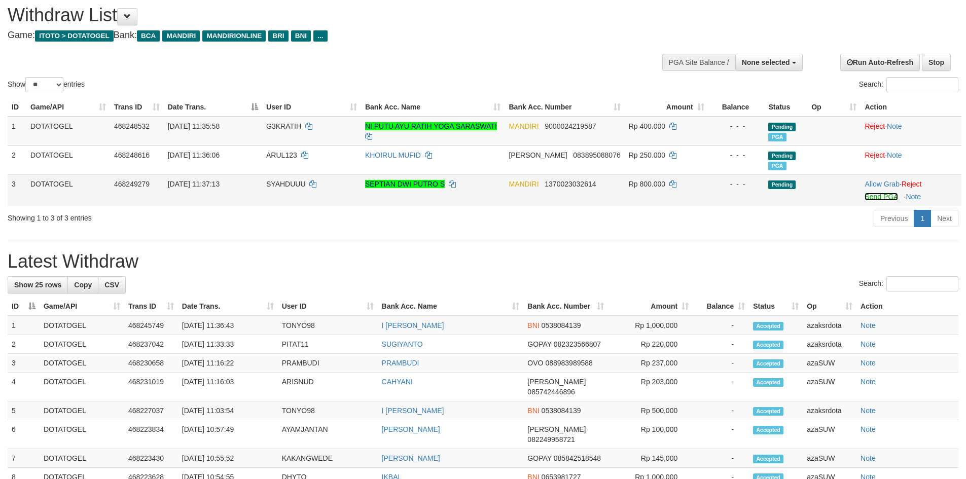
click at [884, 197] on link "Send PGA" at bounding box center [881, 197] width 33 height 8
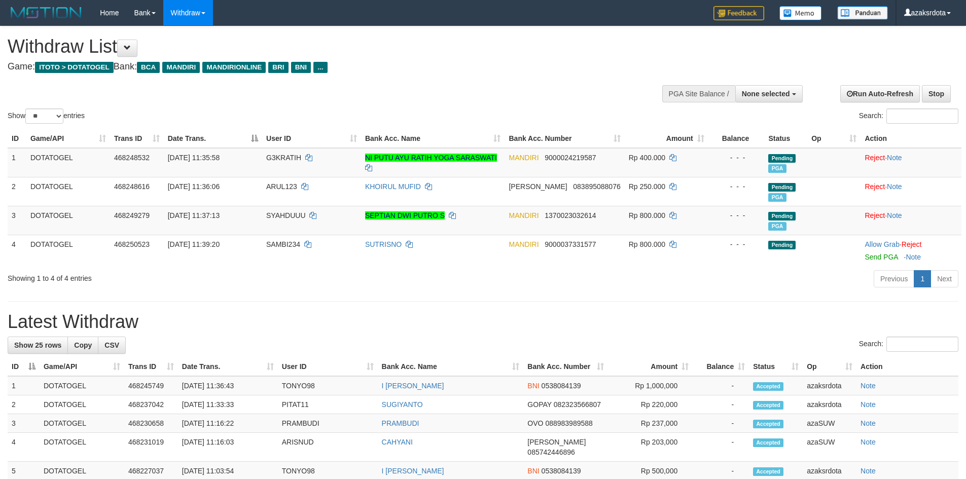
select select
select select "**"
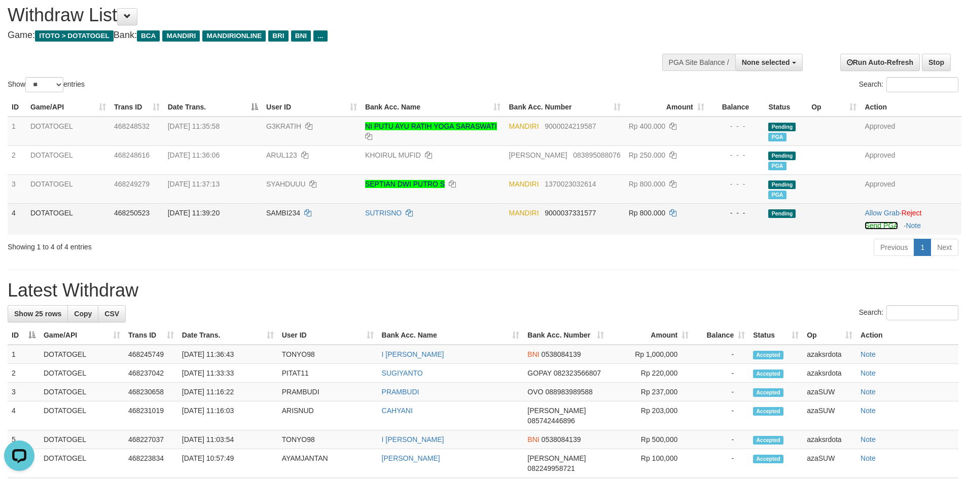
click at [881, 227] on link "Send PGA" at bounding box center [881, 226] width 33 height 8
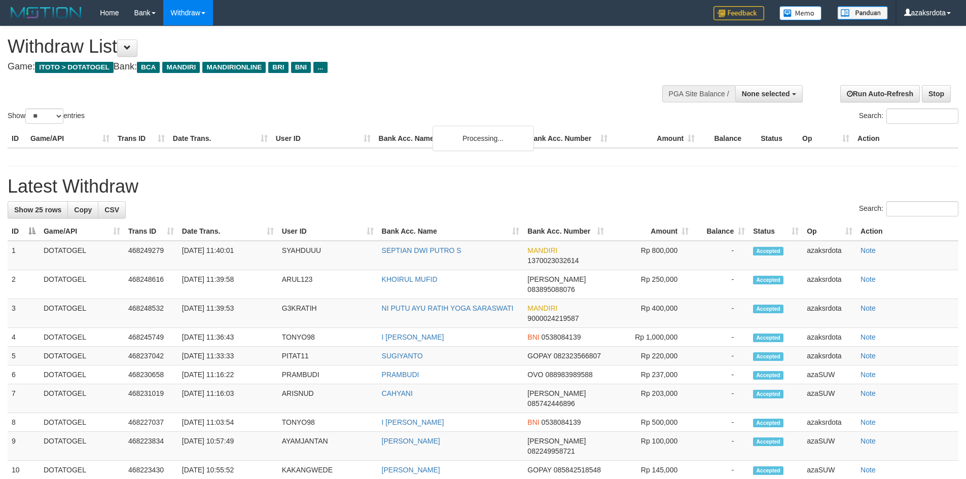
select select
select select "**"
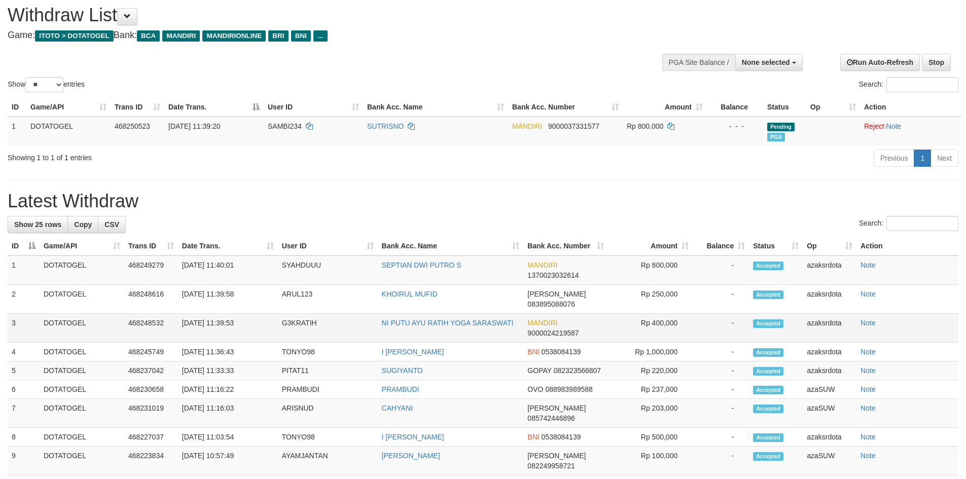
click at [220, 314] on td "[DATE] 11:39:53" at bounding box center [228, 328] width 100 height 29
copy td "11:39:53"
drag, startPoint x: 220, startPoint y: 312, endPoint x: 260, endPoint y: 312, distance: 40.1
click at [257, 314] on td "01/09/2025 11:39:53" at bounding box center [228, 328] width 100 height 29
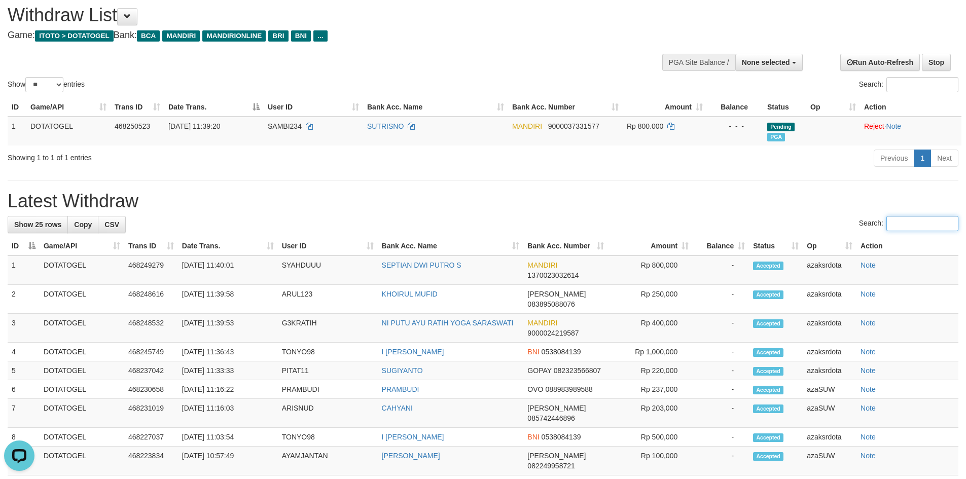
click at [894, 227] on input "Search:" at bounding box center [923, 223] width 72 height 15
paste input "*******"
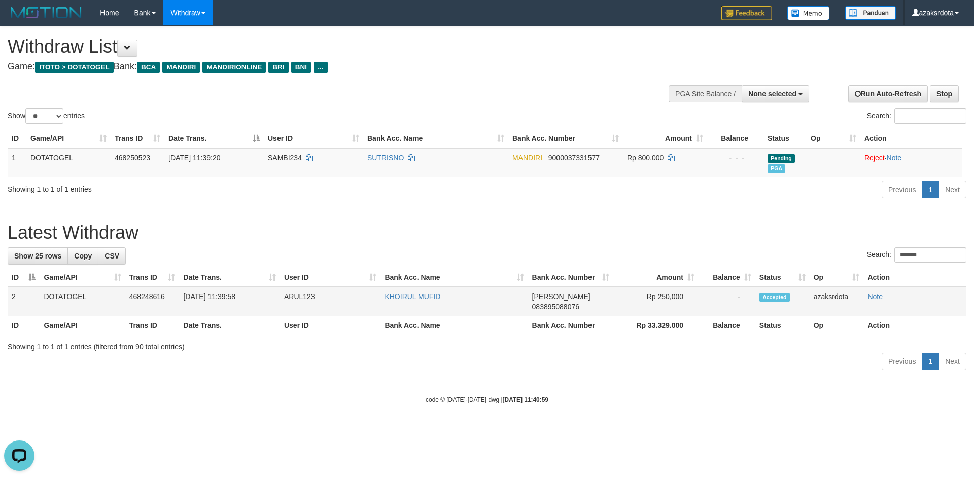
click at [223, 297] on td "01/09/2025 11:39:58" at bounding box center [229, 301] width 100 height 29
drag, startPoint x: 223, startPoint y: 297, endPoint x: 254, endPoint y: 297, distance: 31.5
click at [227, 297] on td "01/09/2025 11:39:58" at bounding box center [229, 301] width 100 height 29
click at [255, 297] on td "01/09/2025 11:39:58" at bounding box center [229, 301] width 100 height 29
copy td "11:39:58"
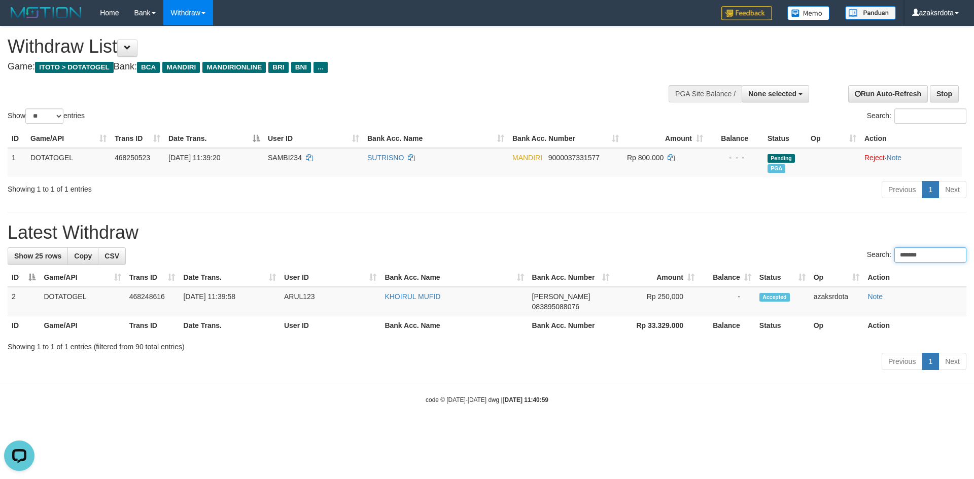
drag, startPoint x: 918, startPoint y: 253, endPoint x: 680, endPoint y: 244, distance: 237.6
click at [681, 244] on div "**********" at bounding box center [487, 199] width 974 height 347
paste input "*"
type input "********"
click at [222, 296] on td "01/09/2025 11:40:01" at bounding box center [229, 301] width 100 height 29
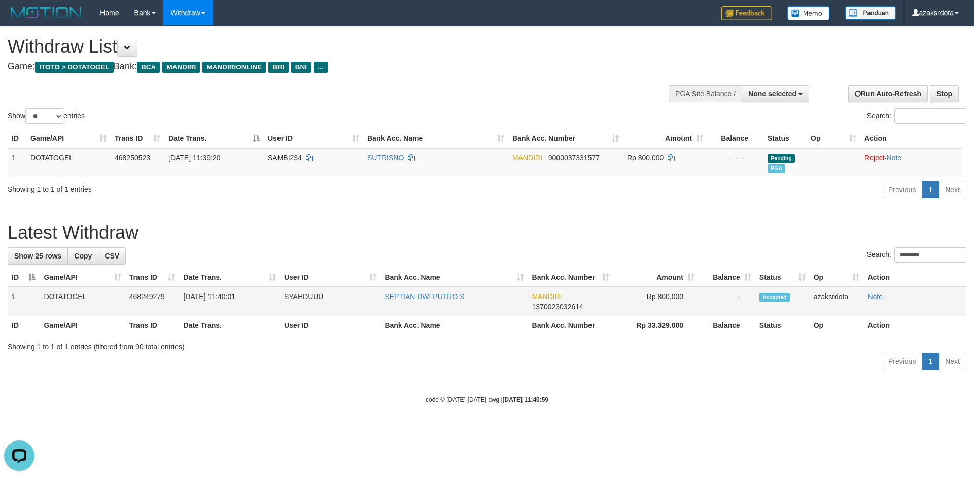
drag, startPoint x: 222, startPoint y: 296, endPoint x: 251, endPoint y: 298, distance: 29.0
click at [251, 298] on td "01/09/2025 11:40:01" at bounding box center [229, 301] width 100 height 29
click at [225, 298] on td "01/09/2025 11:40:01" at bounding box center [229, 301] width 100 height 29
click at [249, 298] on td "01/09/2025 11:40:01" at bounding box center [229, 301] width 100 height 29
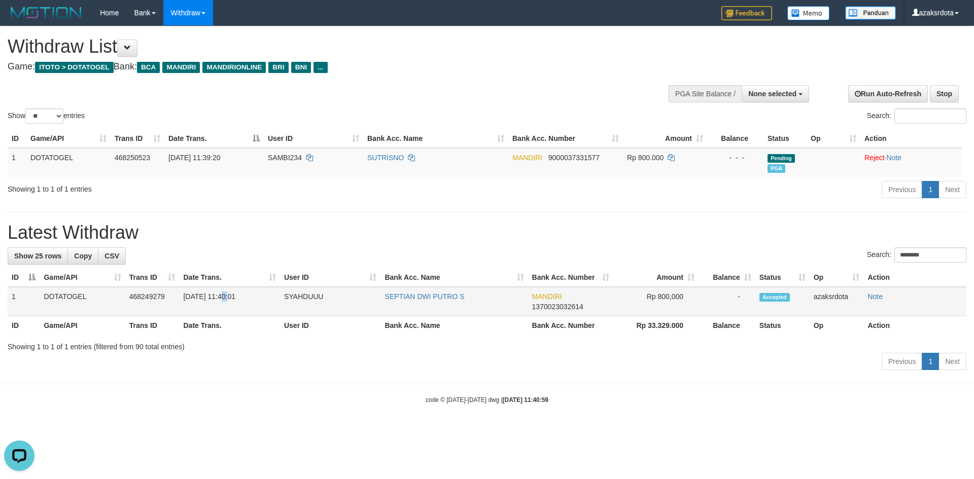
copy td "11:40:01"
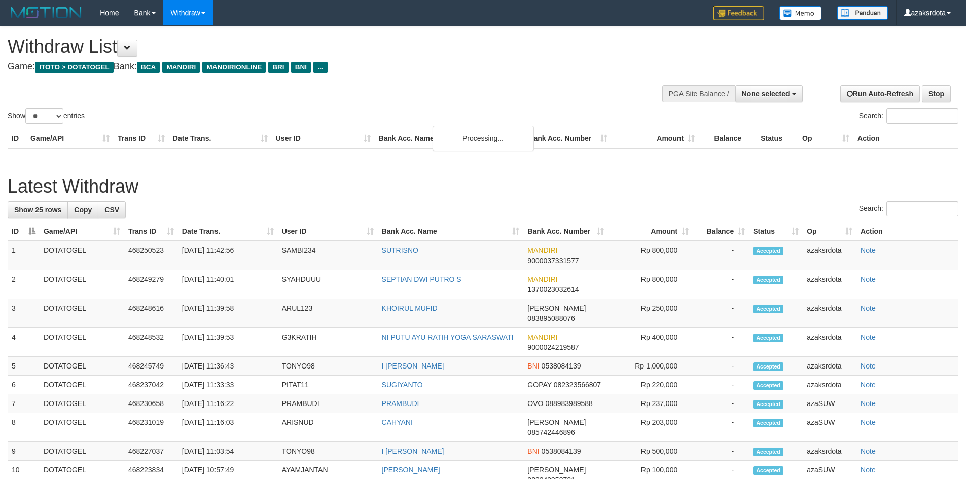
select select
select select "**"
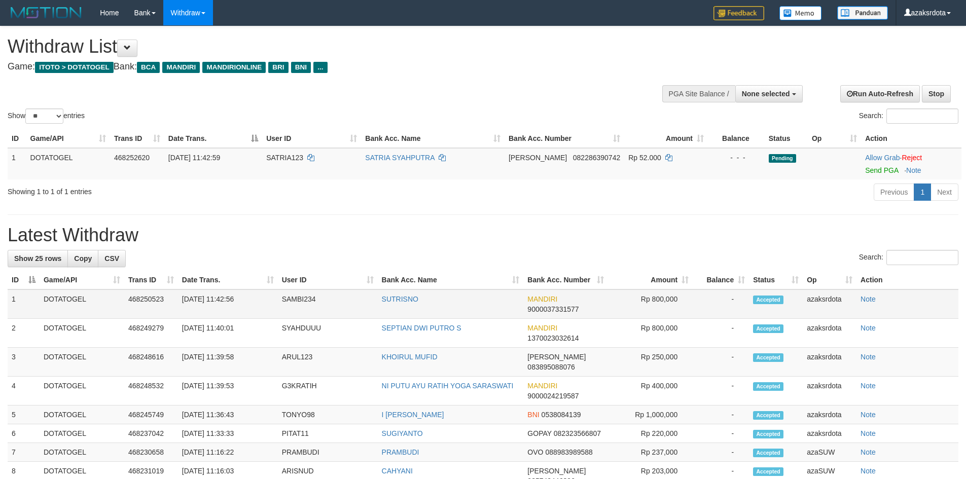
click at [220, 295] on td "[DATE] 11:42:56" at bounding box center [228, 304] width 100 height 29
drag, startPoint x: 220, startPoint y: 295, endPoint x: 248, endPoint y: 299, distance: 28.1
click at [248, 299] on td "[DATE] 11:42:56" at bounding box center [228, 304] width 100 height 29
click at [894, 171] on link "Send PGA" at bounding box center [881, 170] width 33 height 8
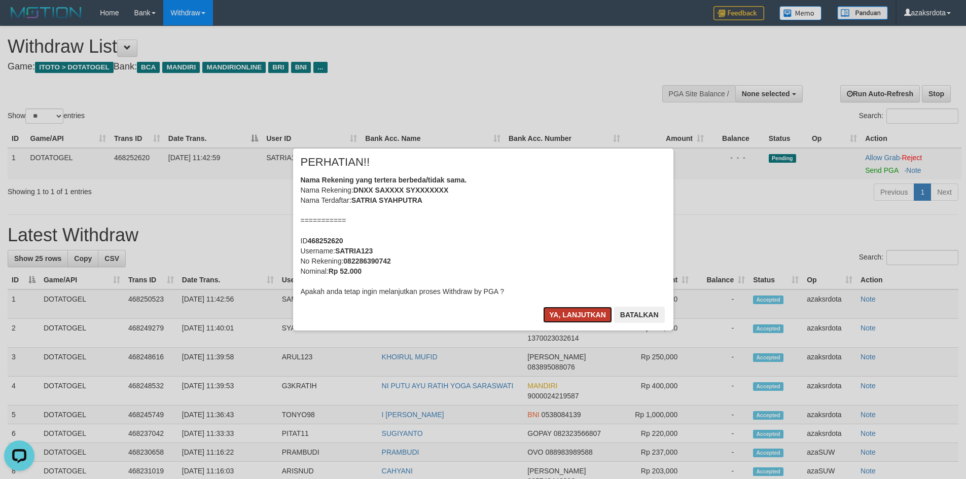
click at [564, 312] on button "Ya, lanjutkan" at bounding box center [577, 315] width 69 height 16
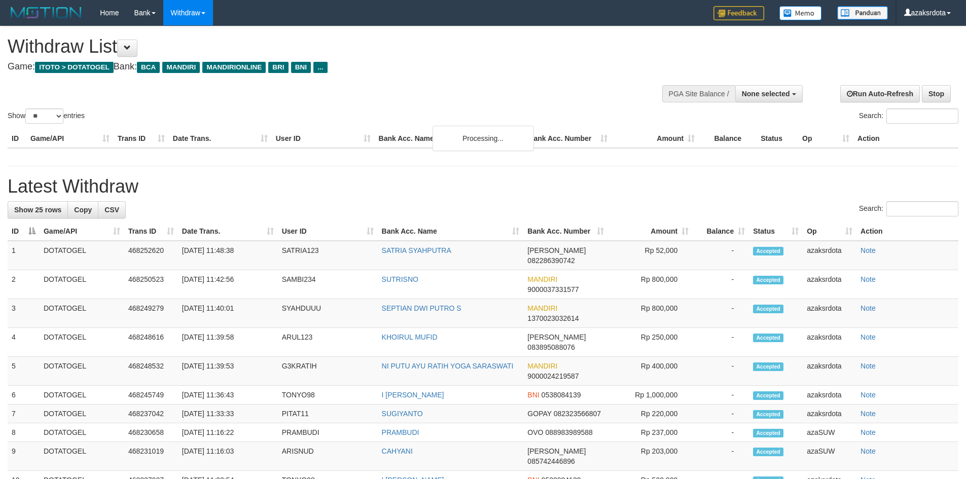
select select
select select "**"
select select
select select "**"
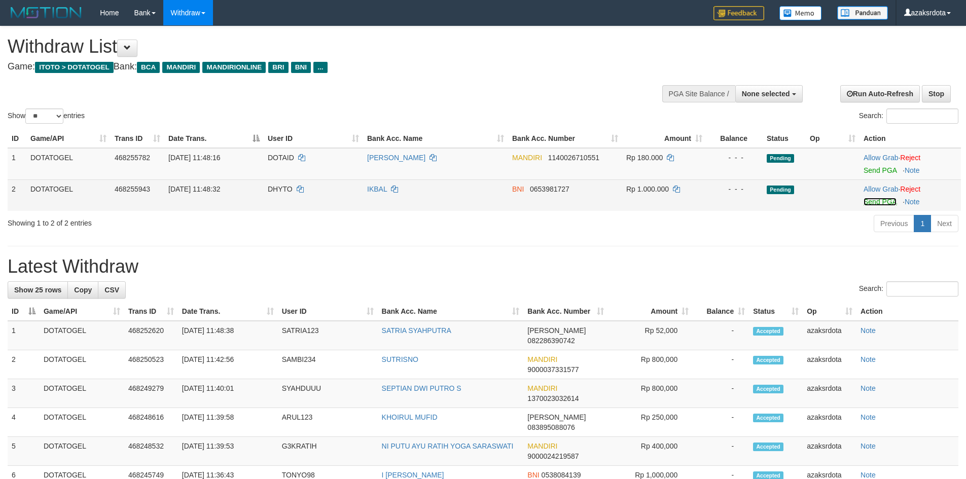
click at [880, 203] on link "Send PGA" at bounding box center [880, 202] width 33 height 8
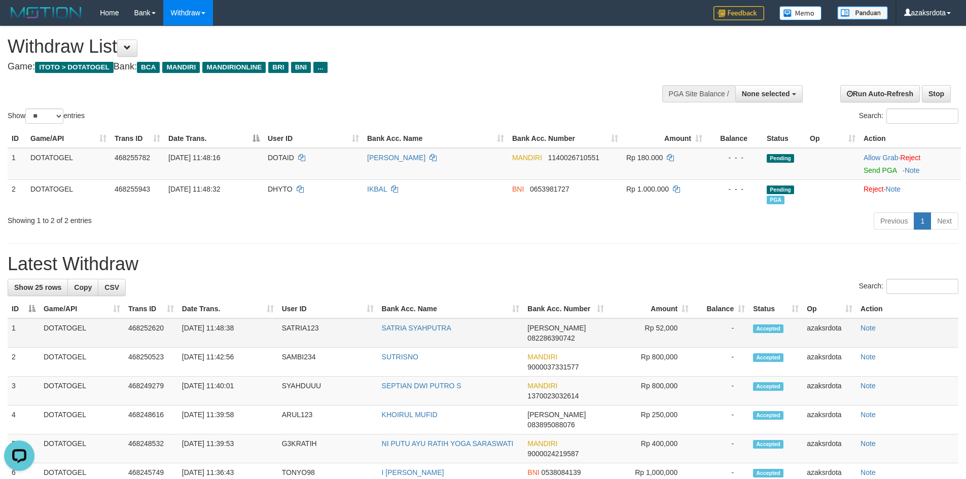
click at [221, 333] on td "[DATE] 11:48:38" at bounding box center [228, 333] width 100 height 29
drag, startPoint x: 221, startPoint y: 333, endPoint x: 270, endPoint y: 332, distance: 49.2
click at [270, 332] on td "[DATE] 11:48:38" at bounding box center [228, 333] width 100 height 29
copy td "11:48:38"
click at [876, 171] on link "Send PGA" at bounding box center [880, 170] width 33 height 8
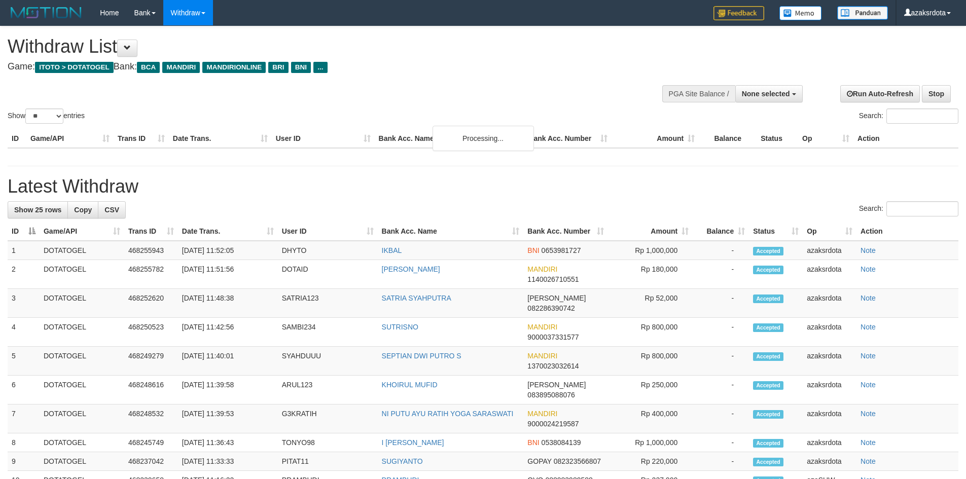
select select
select select "**"
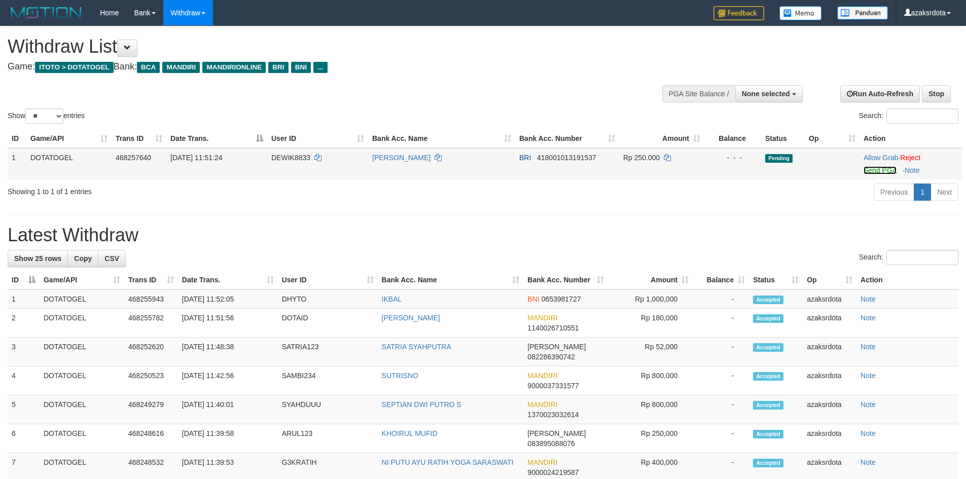
click at [874, 171] on link "Send PGA" at bounding box center [880, 170] width 33 height 8
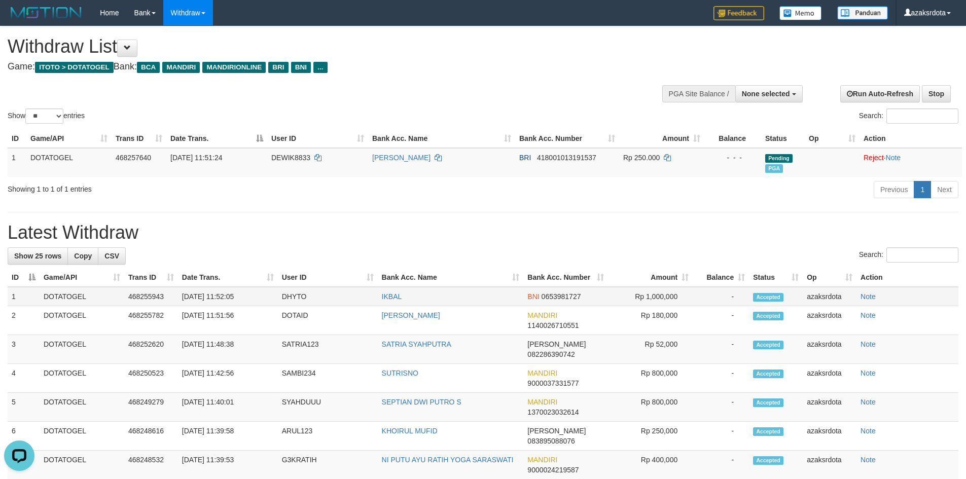
click at [223, 298] on td "[DATE] 11:52:05" at bounding box center [228, 296] width 100 height 19
drag, startPoint x: 223, startPoint y: 298, endPoint x: 261, endPoint y: 298, distance: 38.0
click at [261, 298] on td "[DATE] 11:52:05" at bounding box center [228, 296] width 100 height 19
copy td "11:52:05"
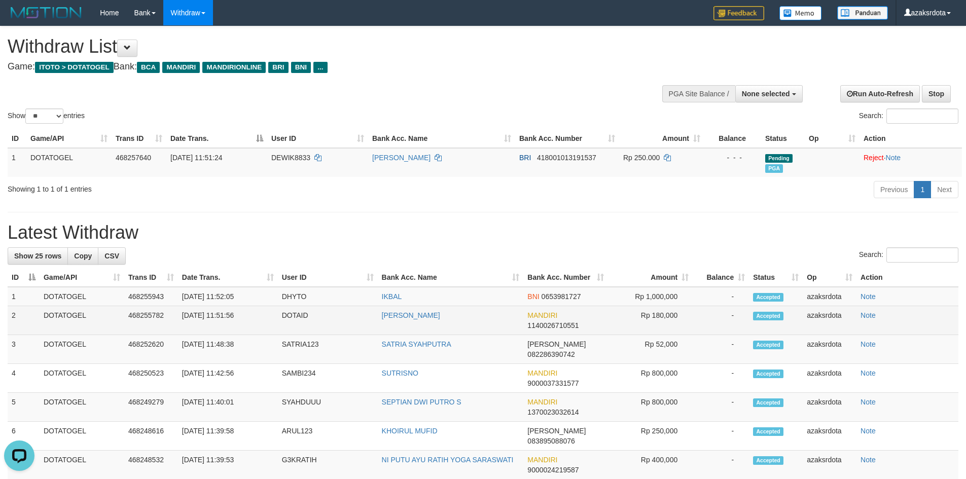
click at [225, 315] on td "[DATE] 11:51:56" at bounding box center [228, 320] width 100 height 29
copy td "11:51:56"
drag, startPoint x: 225, startPoint y: 315, endPoint x: 251, endPoint y: 319, distance: 26.2
click at [246, 316] on td "[DATE] 11:51:56" at bounding box center [228, 320] width 100 height 29
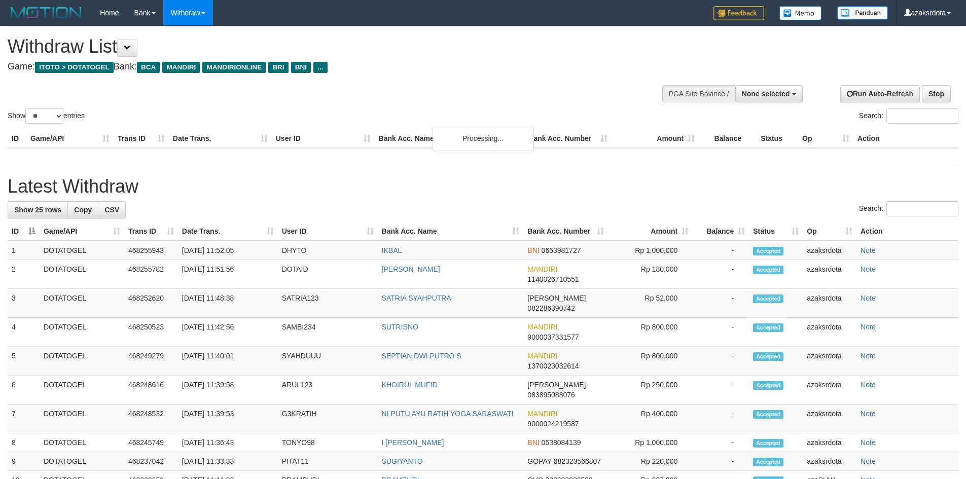
select select
select select "**"
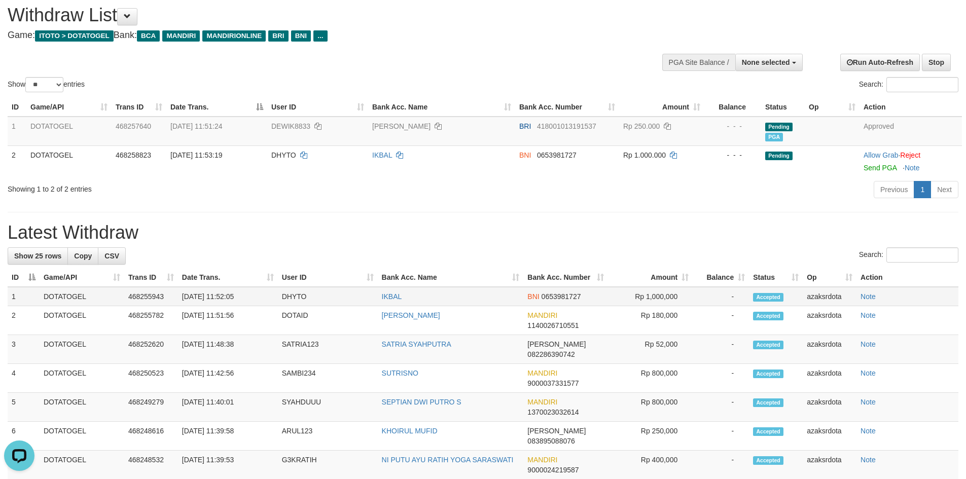
click at [221, 300] on td "[DATE] 11:52:05" at bounding box center [228, 296] width 100 height 19
drag, startPoint x: 221, startPoint y: 300, endPoint x: 255, endPoint y: 301, distance: 34.0
click at [255, 301] on td "[DATE] 11:52:05" at bounding box center [228, 296] width 100 height 19
copy td "11:52:05"
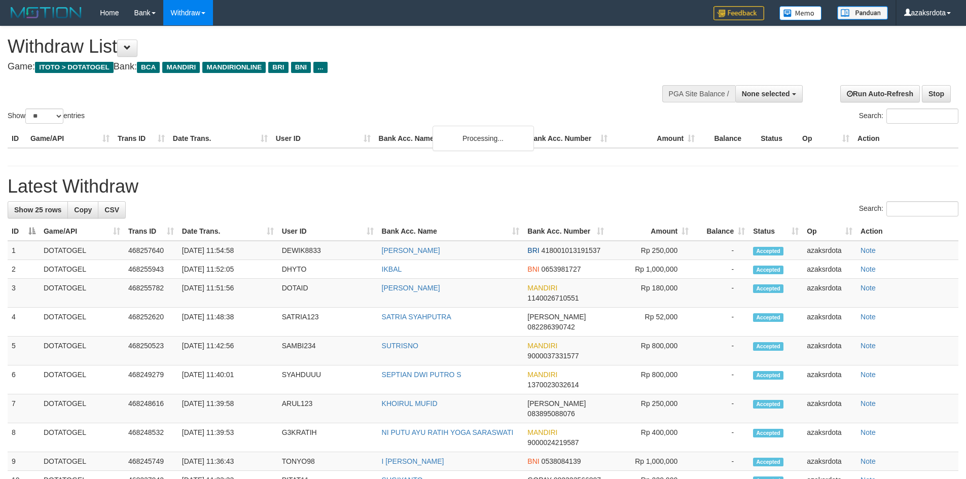
select select
select select "**"
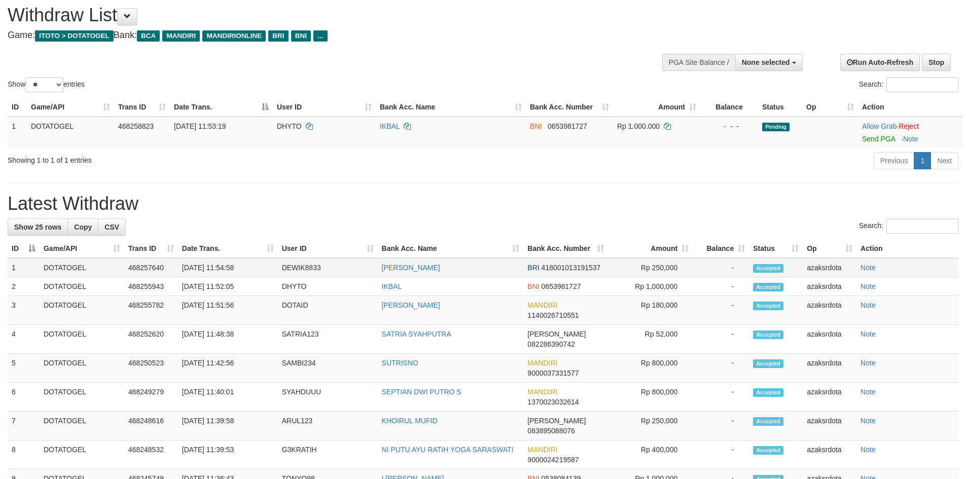
click at [225, 268] on td "[DATE] 11:54:58" at bounding box center [228, 267] width 100 height 19
drag, startPoint x: 225, startPoint y: 268, endPoint x: 249, endPoint y: 268, distance: 23.8
click at [249, 268] on td "[DATE] 11:54:58" at bounding box center [228, 267] width 100 height 19
copy td ":54:58"
click at [220, 270] on td "[DATE] 11:54:58" at bounding box center [228, 267] width 100 height 19
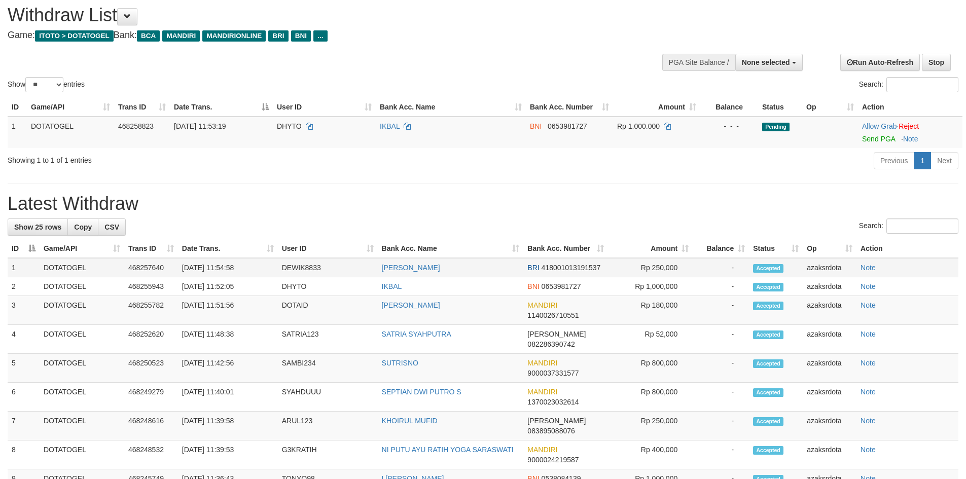
copy td "11:54:58"
drag, startPoint x: 220, startPoint y: 270, endPoint x: 254, endPoint y: 270, distance: 34.0
click at [254, 270] on td "[DATE] 11:54:58" at bounding box center [228, 267] width 100 height 19
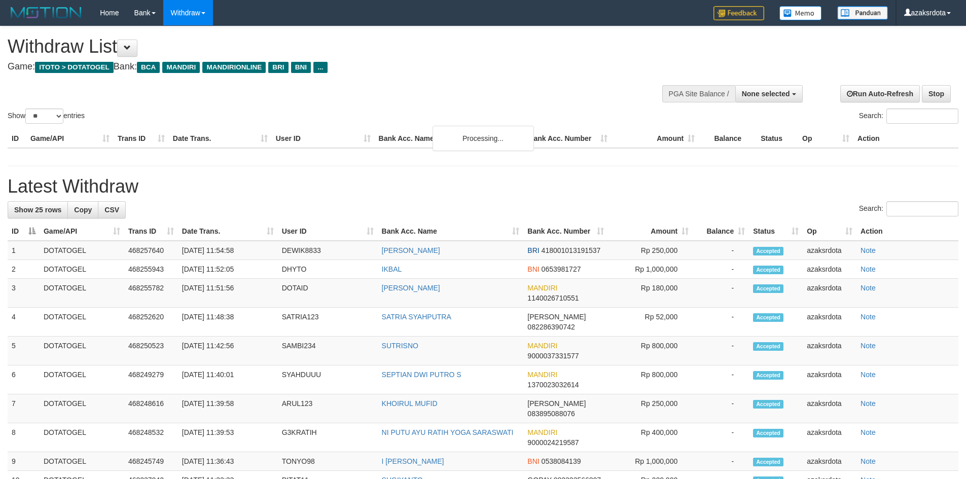
select select
select select "**"
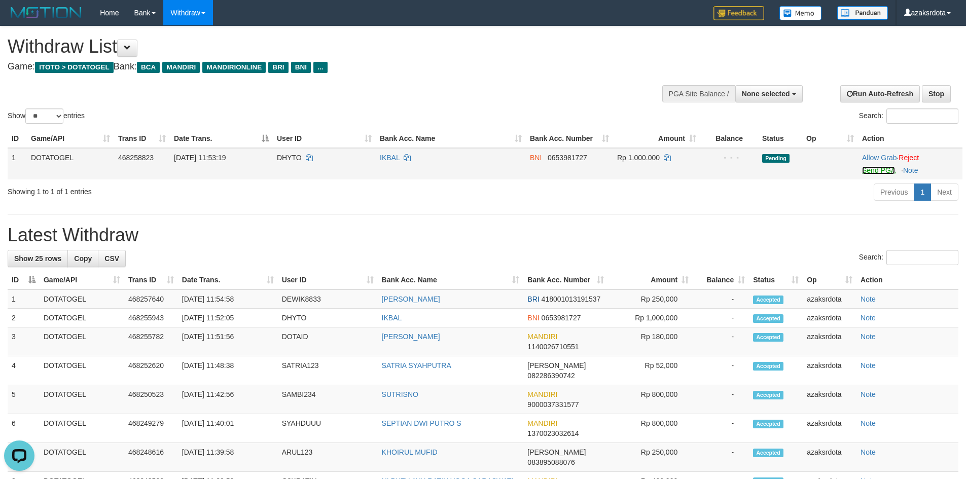
click at [882, 173] on link "Send PGA" at bounding box center [878, 170] width 33 height 8
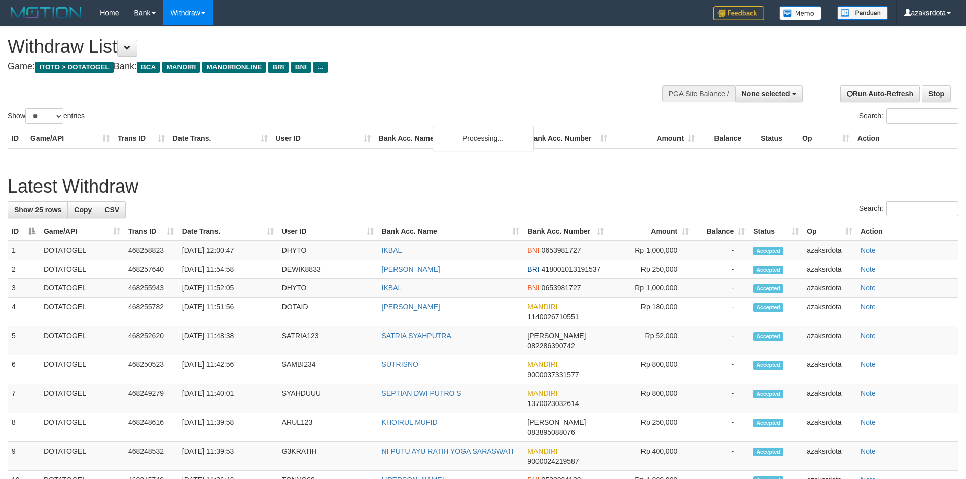
select select
select select "**"
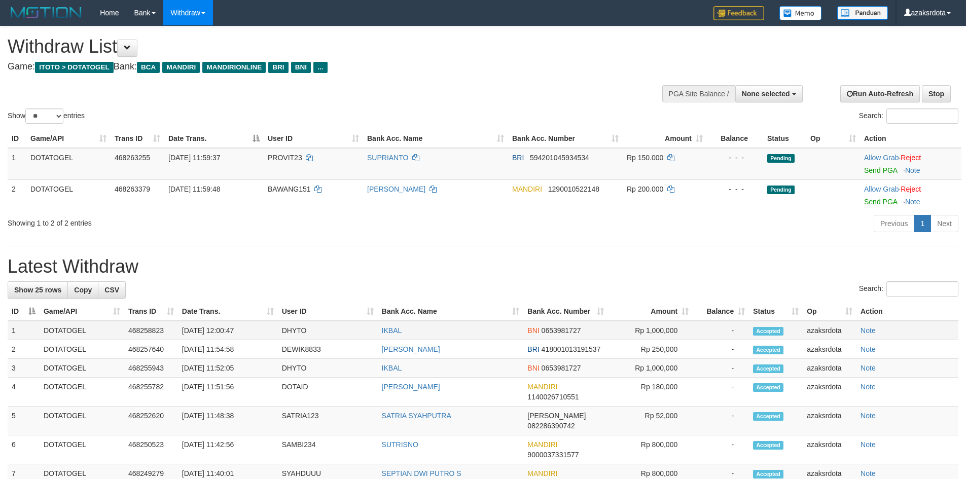
click at [224, 330] on td "[DATE] 12:00:47" at bounding box center [228, 330] width 100 height 19
drag, startPoint x: 224, startPoint y: 330, endPoint x: 251, endPoint y: 330, distance: 26.9
click at [251, 330] on td "[DATE] 12:00:47" at bounding box center [228, 330] width 100 height 19
copy td "12:00:47"
click at [756, 88] on button "None selected" at bounding box center [769, 93] width 67 height 17
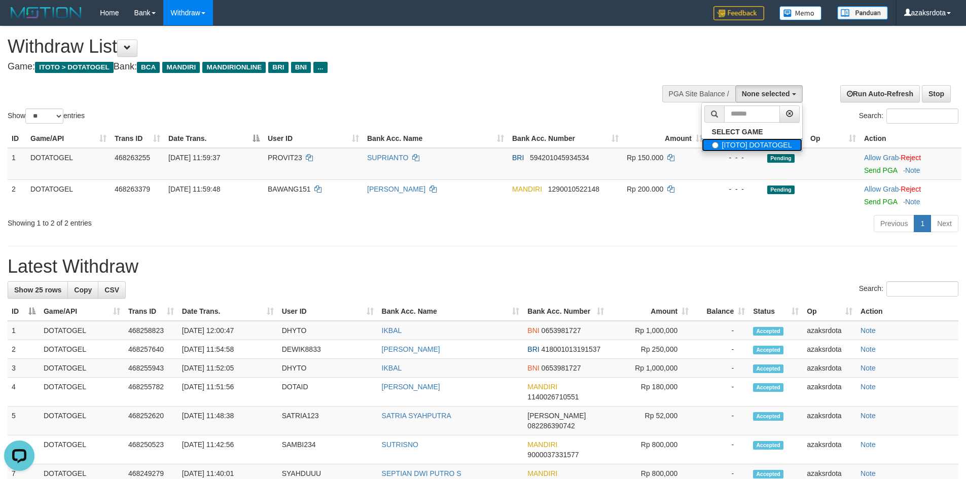
click at [736, 140] on label "[ITOTO] DOTATOGEL" at bounding box center [752, 144] width 100 height 13
select select "***"
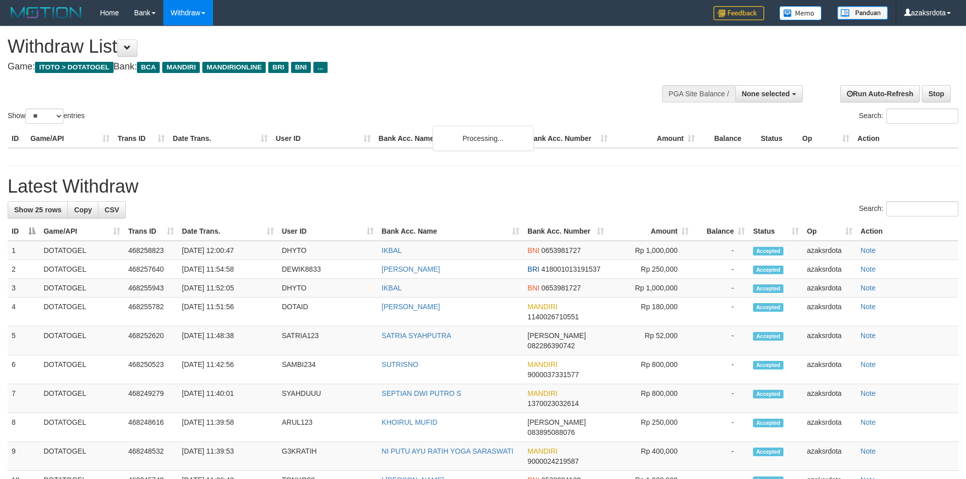
select select
select select "**"
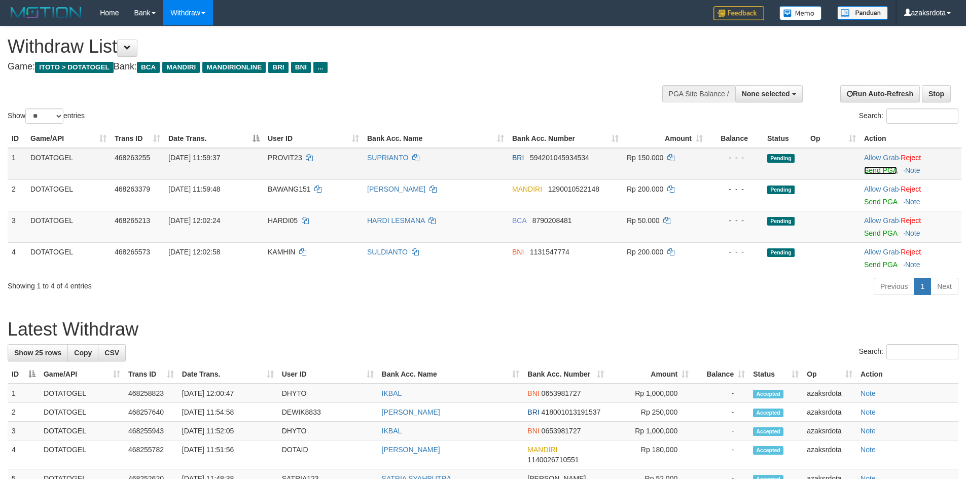
click at [876, 171] on link "Send PGA" at bounding box center [880, 170] width 33 height 8
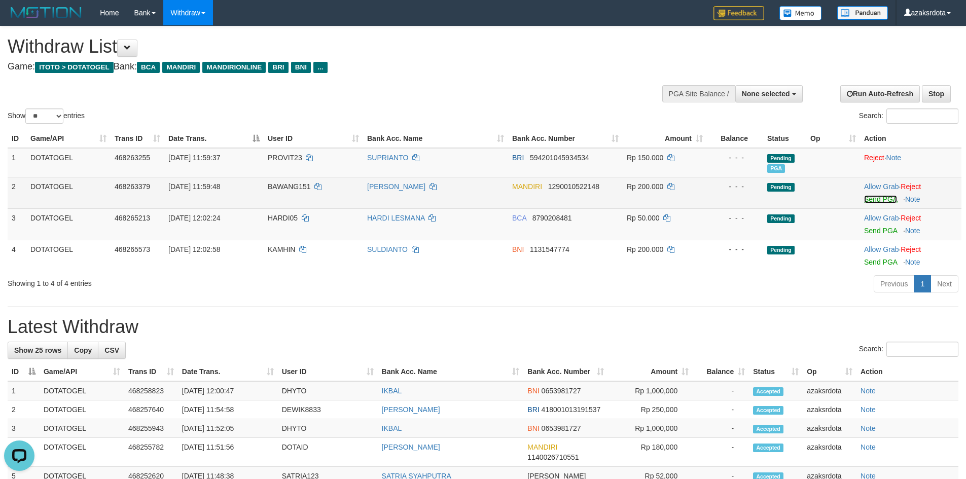
click at [878, 201] on link "Send PGA" at bounding box center [880, 199] width 33 height 8
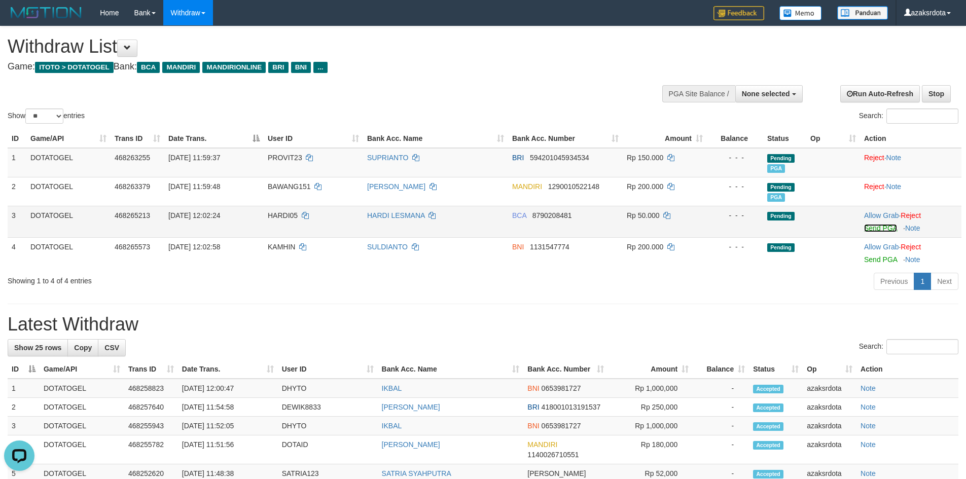
click at [880, 230] on link "Send PGA" at bounding box center [880, 228] width 33 height 8
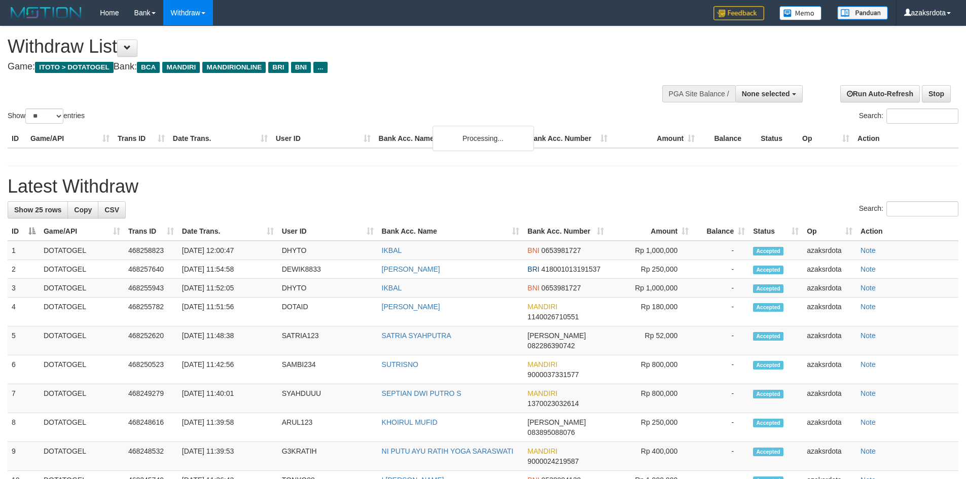
select select
select select "**"
select select
select select "**"
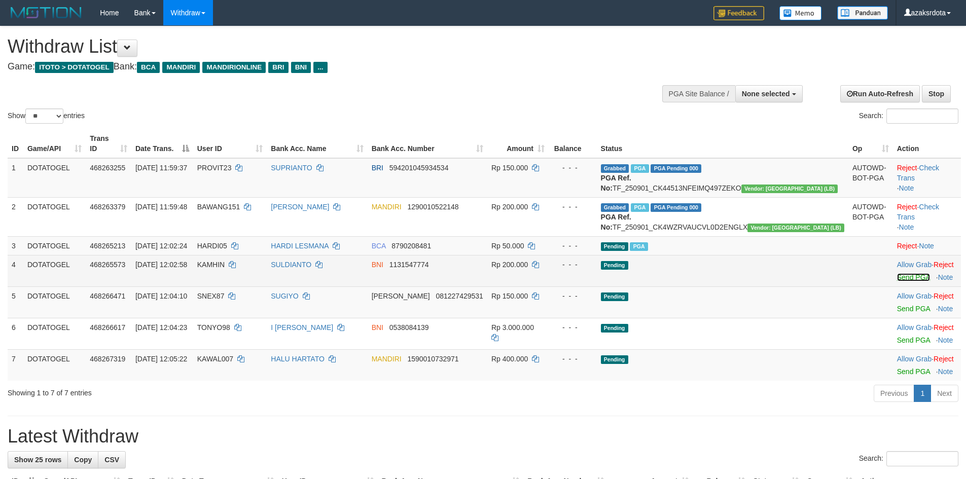
click at [897, 282] on link "Send PGA" at bounding box center [913, 277] width 33 height 8
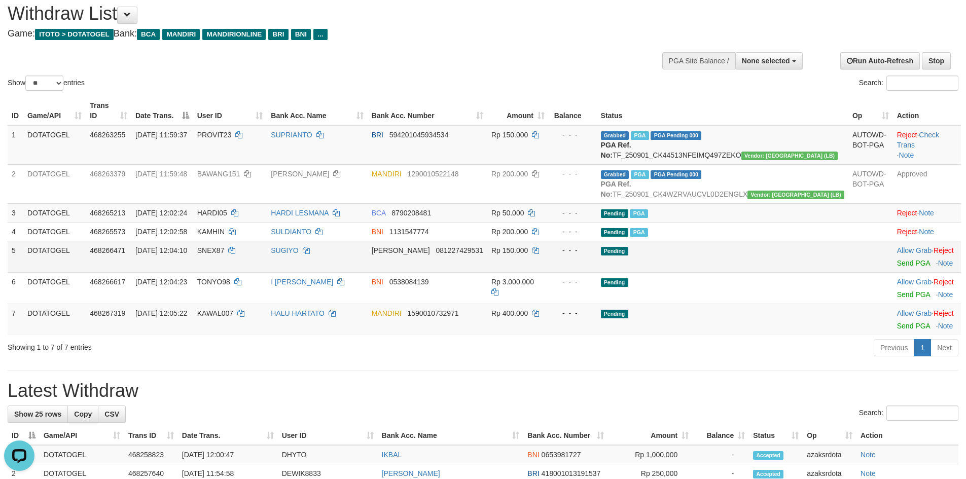
scroll to position [34, 0]
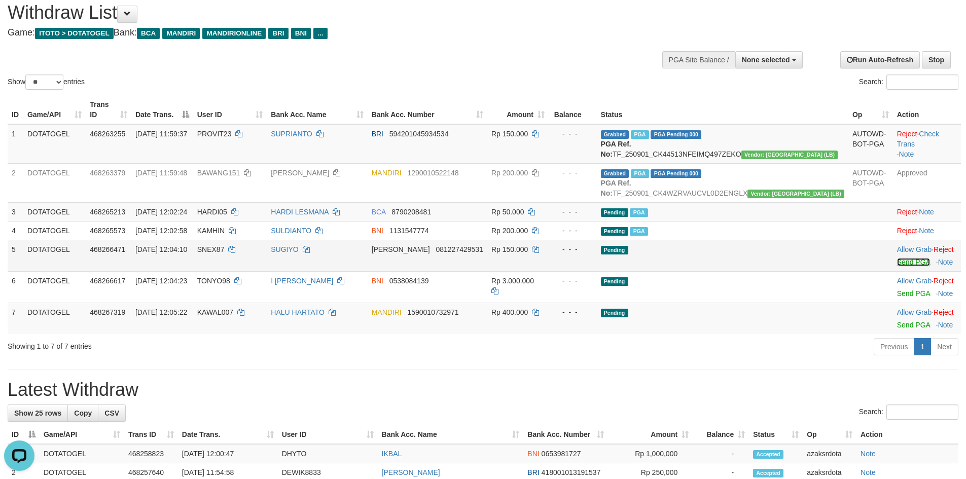
click at [897, 266] on link "Send PGA" at bounding box center [913, 262] width 33 height 8
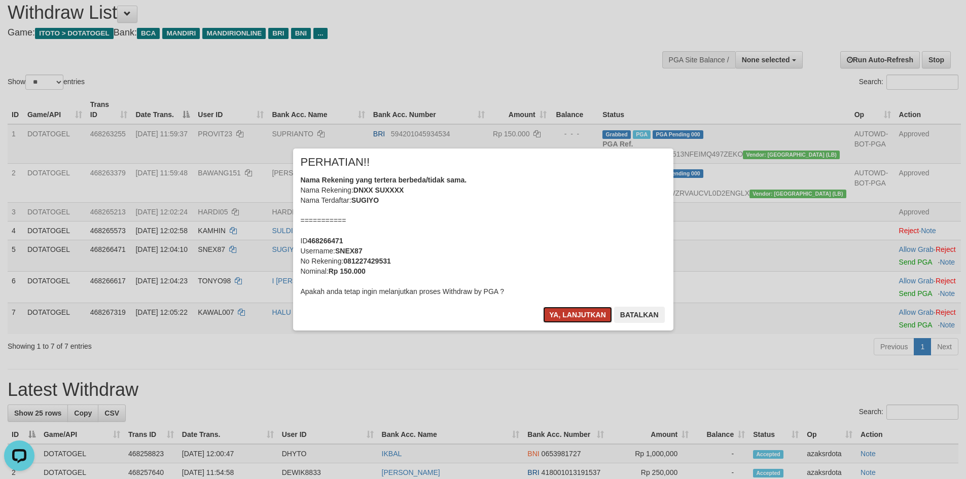
click at [579, 314] on button "Ya, lanjutkan" at bounding box center [577, 315] width 69 height 16
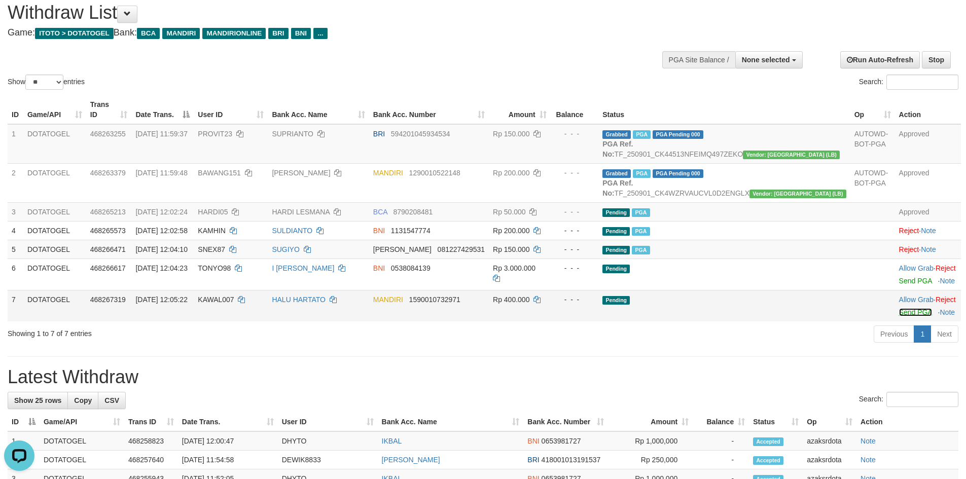
click at [899, 317] on link "Send PGA" at bounding box center [915, 312] width 33 height 8
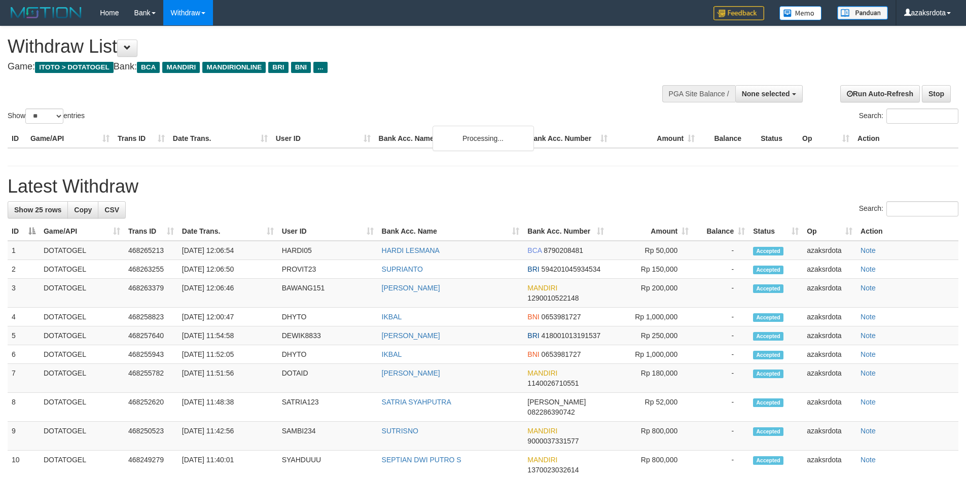
select select
select select "**"
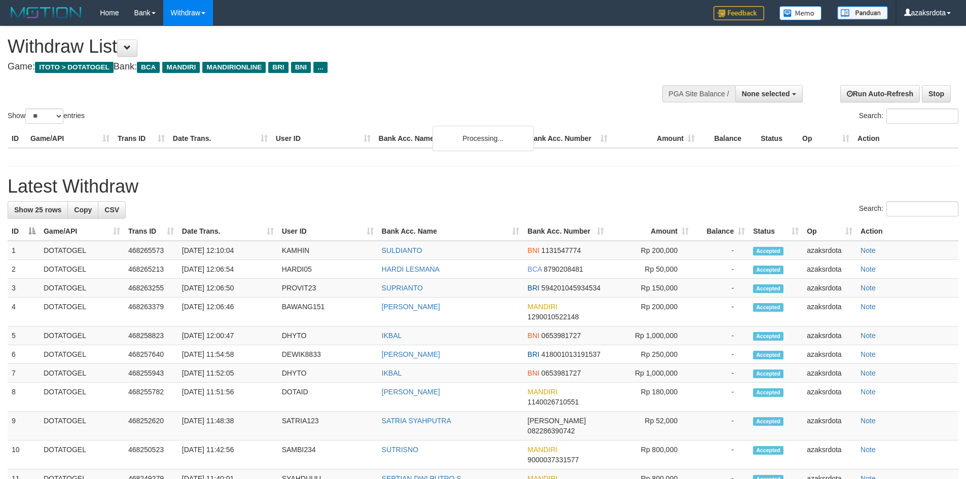
select select
select select "**"
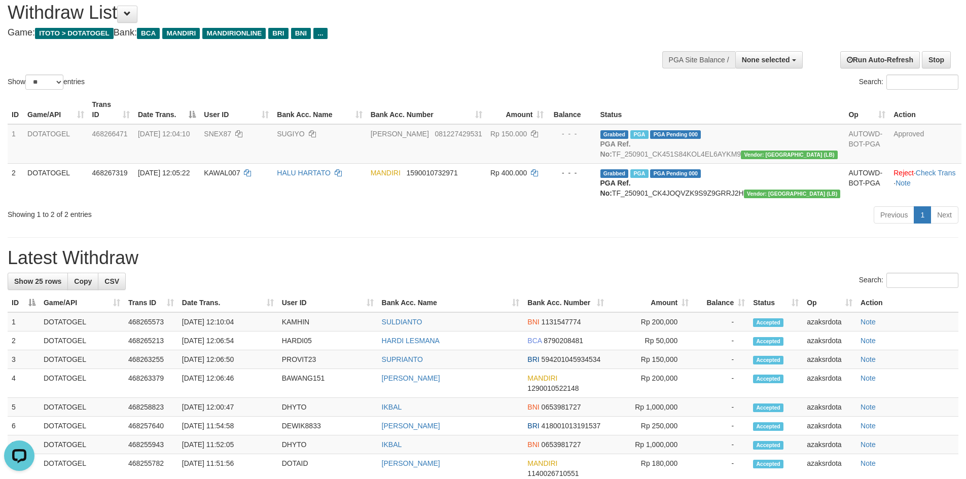
click at [876, 291] on div "Search:" at bounding box center [483, 282] width 951 height 18
click at [889, 288] on input "Search:" at bounding box center [923, 280] width 72 height 15
paste input "********"
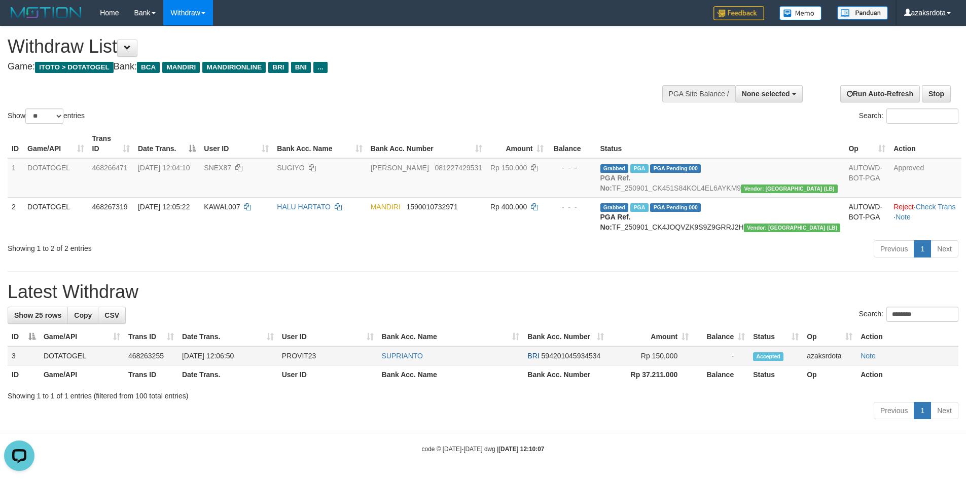
drag, startPoint x: 215, startPoint y: 357, endPoint x: 223, endPoint y: 358, distance: 7.7
click at [218, 357] on td "[DATE] 12:06:50" at bounding box center [228, 355] width 100 height 19
click at [223, 358] on td "[DATE] 12:06:50" at bounding box center [228, 355] width 100 height 19
drag, startPoint x: 223, startPoint y: 358, endPoint x: 262, endPoint y: 358, distance: 39.1
click at [262, 358] on td "[DATE] 12:06:50" at bounding box center [228, 355] width 100 height 19
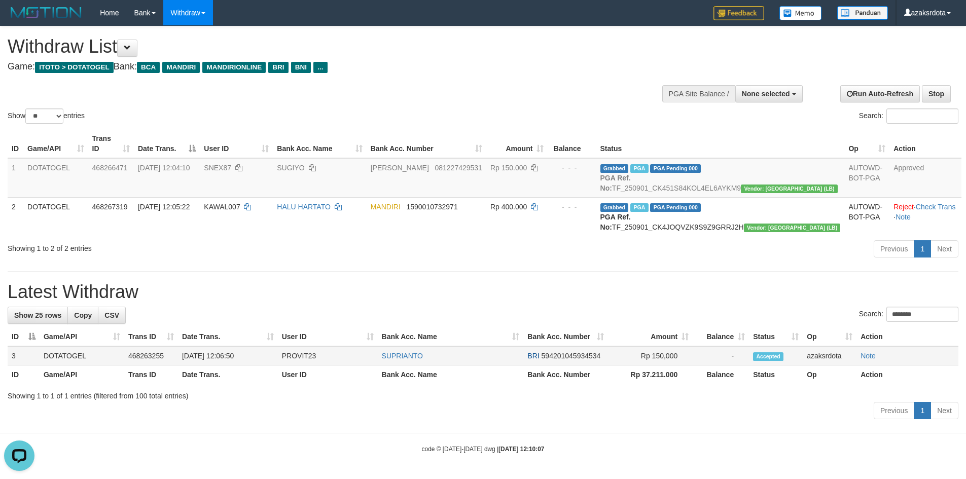
copy td "12:06:50"
drag, startPoint x: 915, startPoint y: 308, endPoint x: 630, endPoint y: 319, distance: 285.8
click at [634, 319] on div "Search: ********" at bounding box center [483, 316] width 951 height 18
paste input "*"
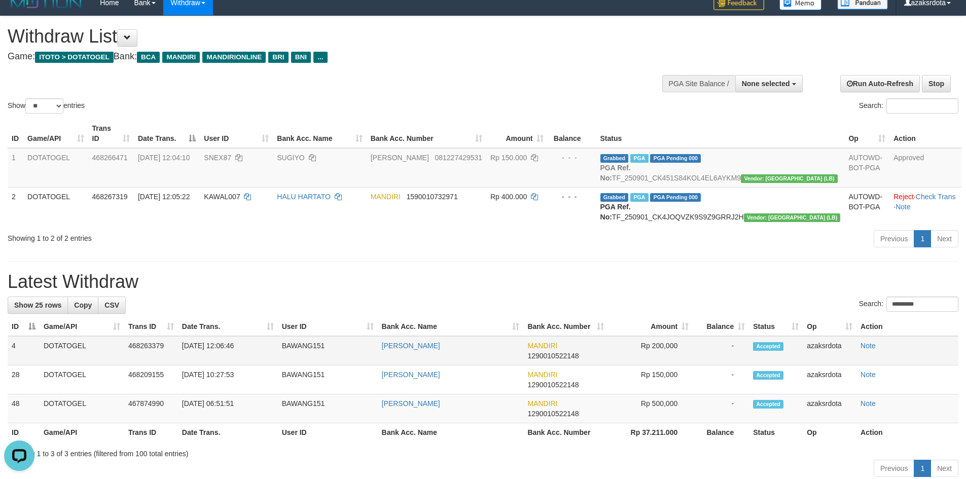
click at [226, 354] on td "[DATE] 12:06:46" at bounding box center [228, 350] width 100 height 29
drag, startPoint x: 225, startPoint y: 354, endPoint x: 250, endPoint y: 353, distance: 24.4
click at [250, 353] on td "[DATE] 12:06:46" at bounding box center [228, 350] width 100 height 29
copy td "12:06:46"
click at [935, 315] on div "Search: *********" at bounding box center [483, 306] width 951 height 18
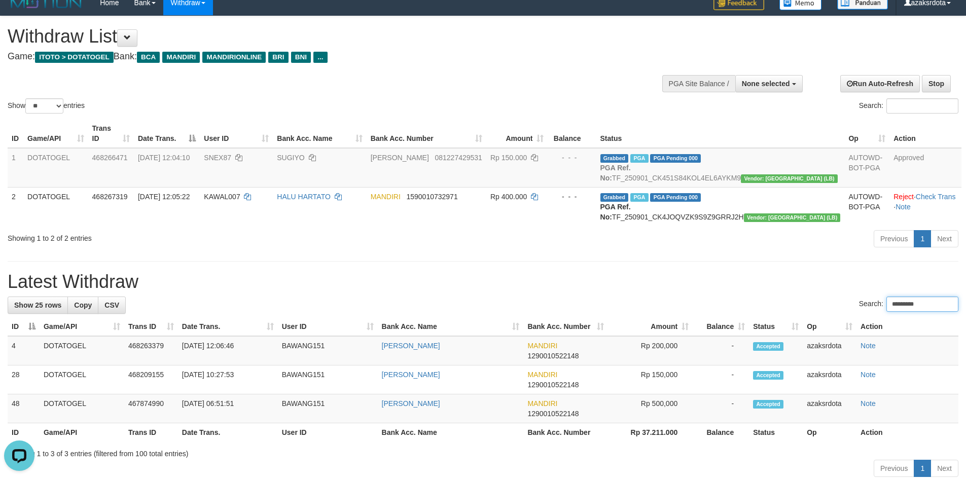
click at [925, 312] on input "*********" at bounding box center [923, 304] width 72 height 15
paste input "search"
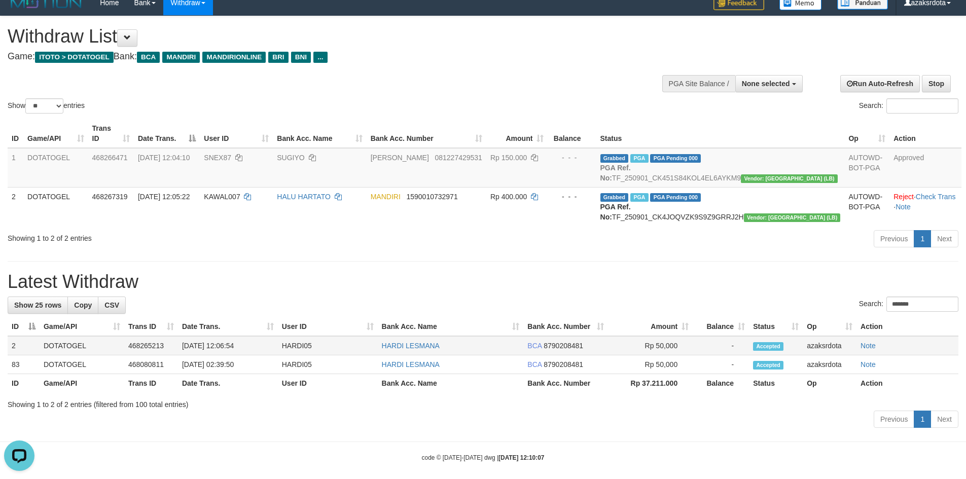
click at [220, 356] on td "[DATE] 12:06:54" at bounding box center [228, 345] width 100 height 19
click at [224, 356] on td "[DATE] 12:06:54" at bounding box center [228, 345] width 100 height 19
drag, startPoint x: 224, startPoint y: 358, endPoint x: 260, endPoint y: 356, distance: 36.1
click at [259, 356] on td "[DATE] 12:06:54" at bounding box center [228, 345] width 100 height 19
copy td "12:06:54"
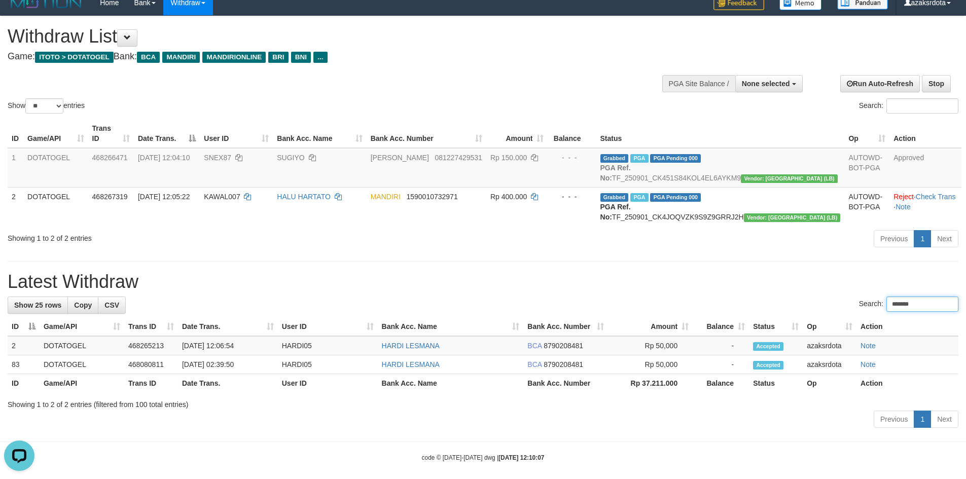
drag, startPoint x: 885, startPoint y: 317, endPoint x: 695, endPoint y: 318, distance: 189.7
click at [698, 315] on div "Search: *******" at bounding box center [483, 306] width 951 height 18
paste input "search"
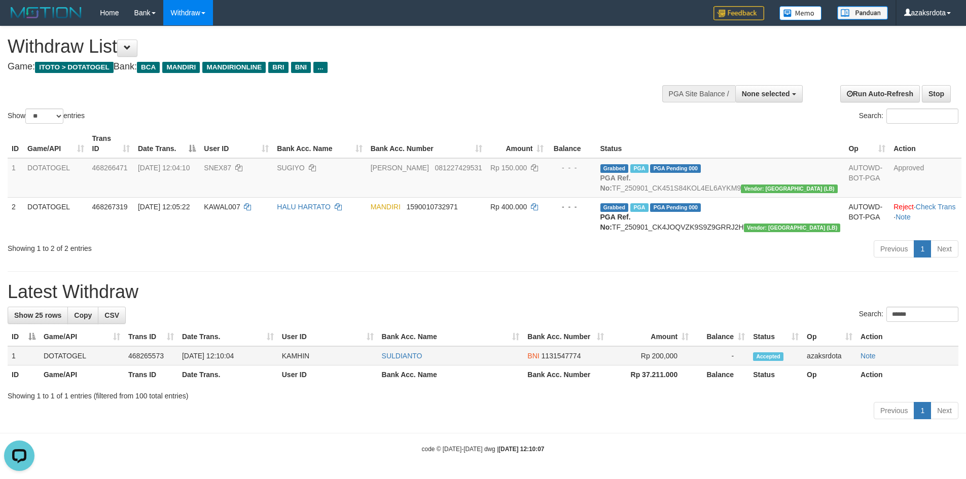
click at [221, 355] on td "[DATE] 12:10:04" at bounding box center [228, 355] width 100 height 19
copy td "12:10:04"
drag, startPoint x: 221, startPoint y: 355, endPoint x: 248, endPoint y: 355, distance: 26.9
click at [248, 355] on td "[DATE] 12:10:04" at bounding box center [228, 355] width 100 height 19
drag, startPoint x: 912, startPoint y: 317, endPoint x: 684, endPoint y: 318, distance: 227.8
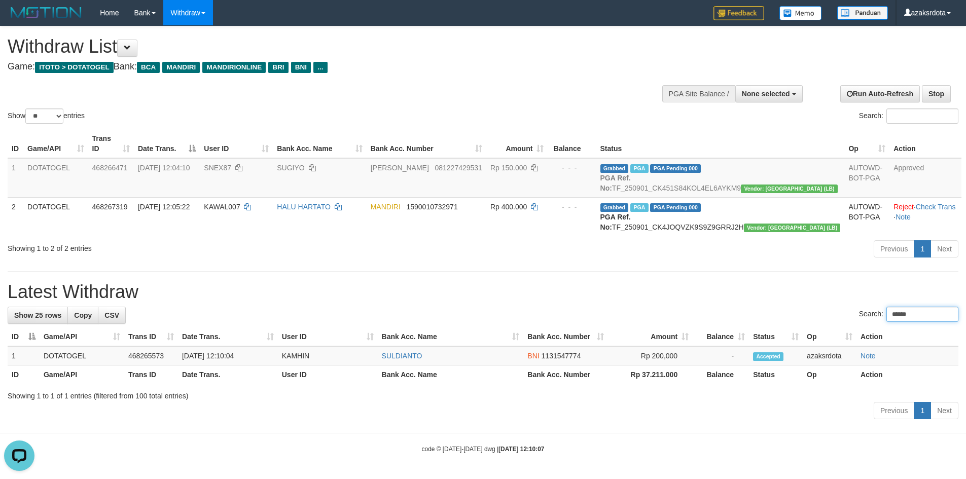
click at [684, 318] on div "Search: ******" at bounding box center [483, 316] width 951 height 18
paste input "search"
type input "******"
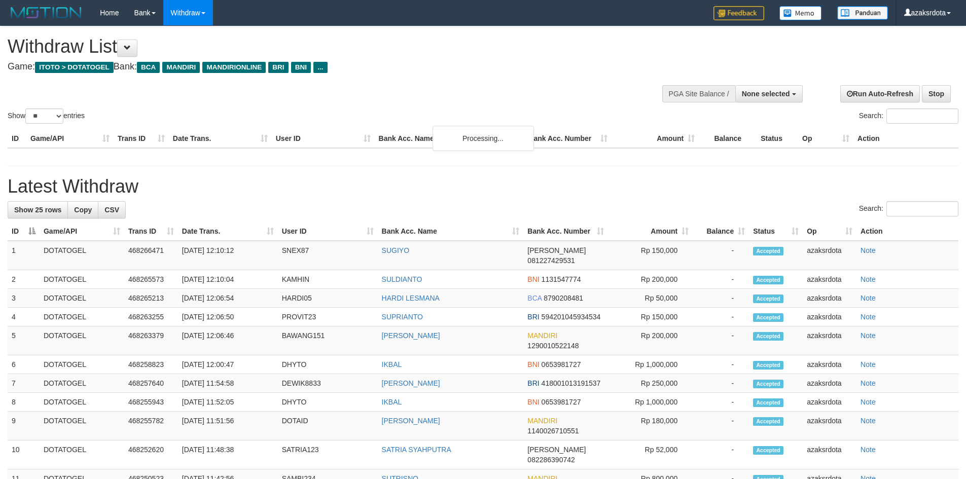
select select
select select "**"
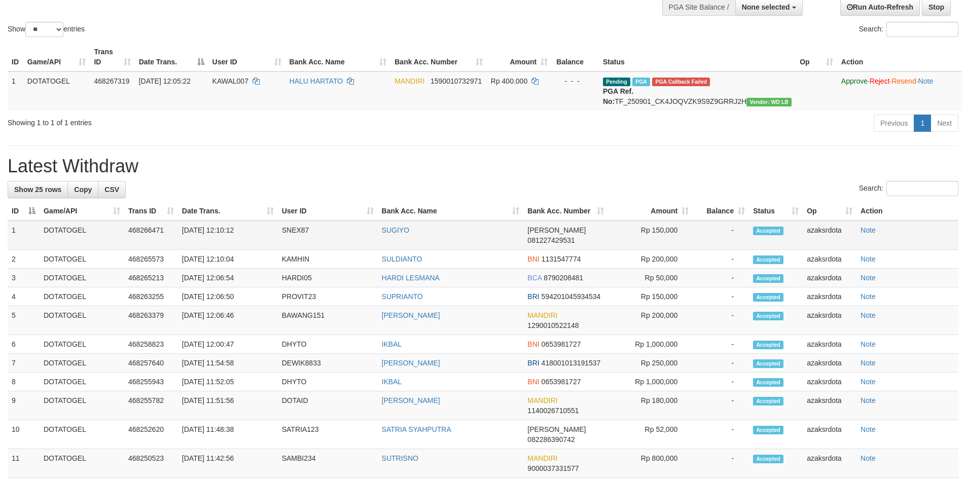
click at [222, 245] on td "[DATE] 12:10:12" at bounding box center [228, 235] width 100 height 29
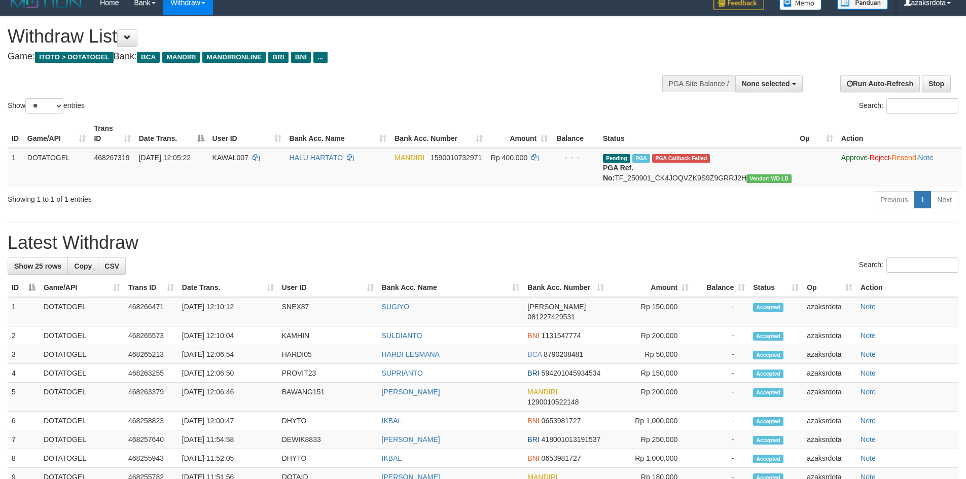
drag, startPoint x: 222, startPoint y: 245, endPoint x: 242, endPoint y: 279, distance: 39.8
click at [256, 246] on h1 "Latest Withdraw" at bounding box center [483, 243] width 951 height 20
click at [224, 317] on td "[DATE] 12:10:12" at bounding box center [228, 311] width 100 height 29
copy td "12:10:12"
drag, startPoint x: 224, startPoint y: 317, endPoint x: 242, endPoint y: 317, distance: 18.3
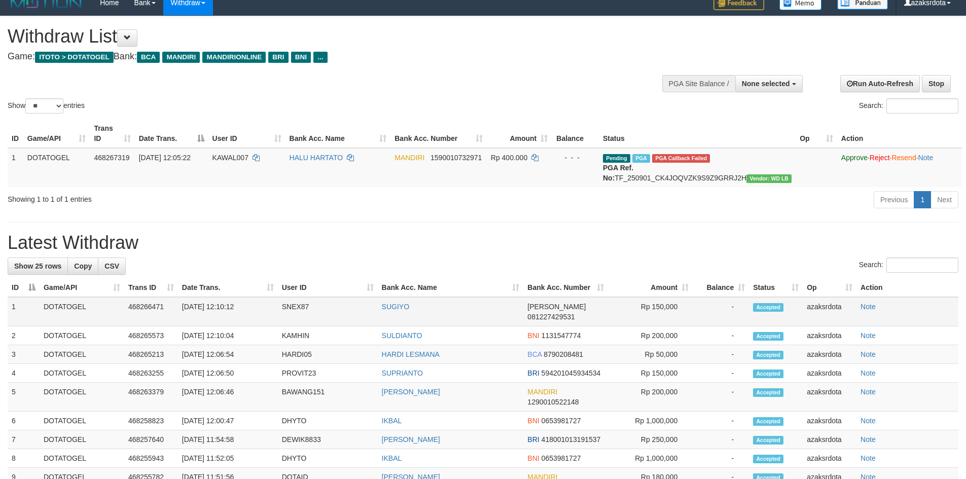
click at [242, 317] on td "[DATE] 12:10:12" at bounding box center [228, 311] width 100 height 29
drag, startPoint x: 652, startPoint y: 155, endPoint x: 652, endPoint y: 163, distance: 8.1
click at [657, 175] on td "Pending PGA PGA Callback Failed {"signature":"2b2622878d7b4a85e47a741d2a7e561af…" at bounding box center [697, 167] width 197 height 39
click at [646, 155] on td "Pending PGA PGA Callback Failed {"signature":"2b2622878d7b4a85e47a741d2a7e561af…" at bounding box center [697, 167] width 197 height 39
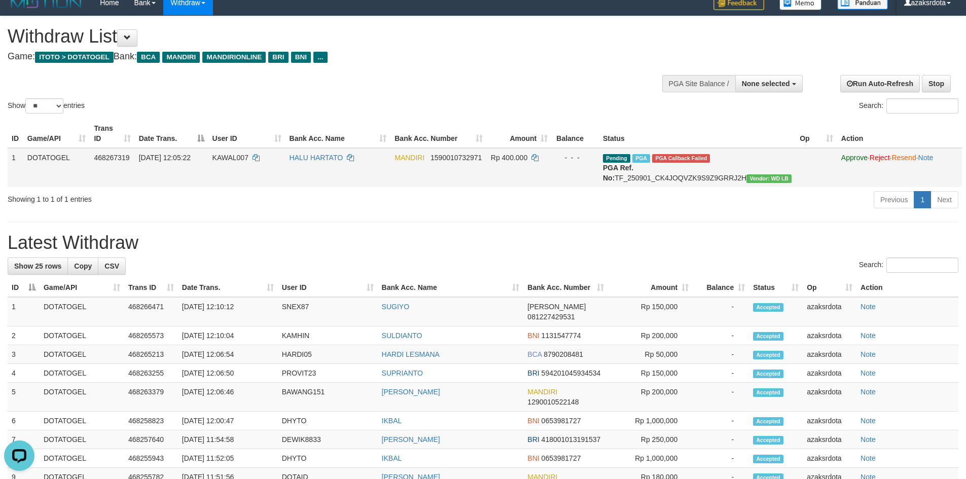
drag, startPoint x: 646, startPoint y: 154, endPoint x: 781, endPoint y: 182, distance: 137.8
click at [781, 182] on td "Pending PGA PGA Callback Failed {"signature":"2b2622878d7b4a85e47a741d2a7e561af…" at bounding box center [697, 167] width 197 height 39
click at [765, 74] on div at bounding box center [732, 82] width 135 height 30
click at [762, 83] on span "None selected" at bounding box center [766, 84] width 48 height 8
click at [731, 132] on label "[ITOTO] DOTATOGEL" at bounding box center [752, 134] width 100 height 13
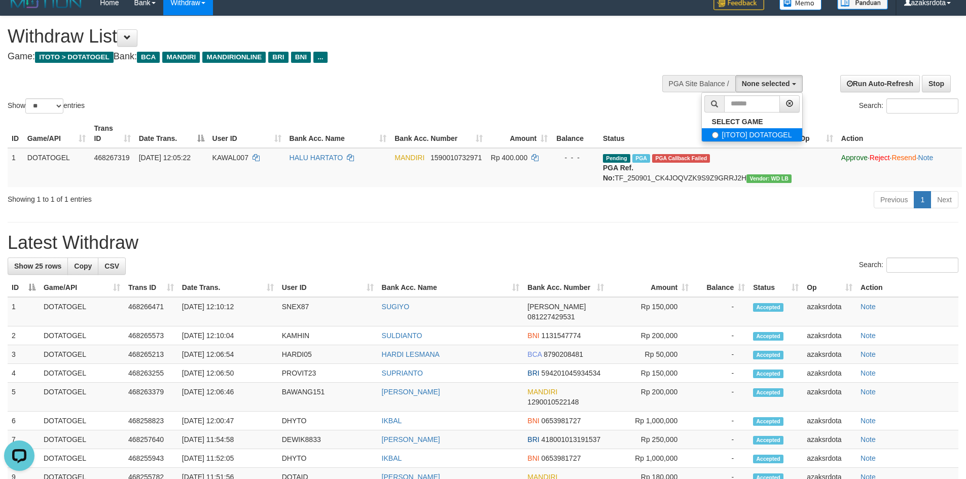
select select "***"
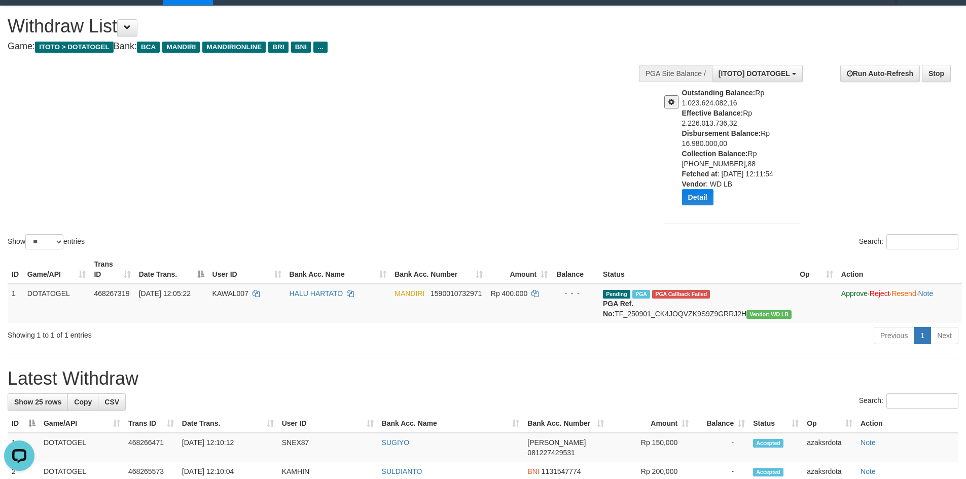
scroll to position [156, 0]
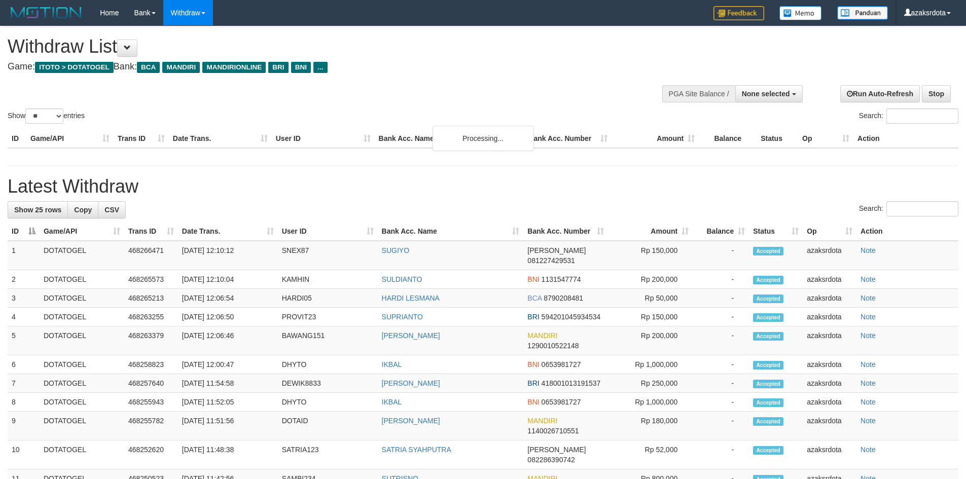
select select
select select "**"
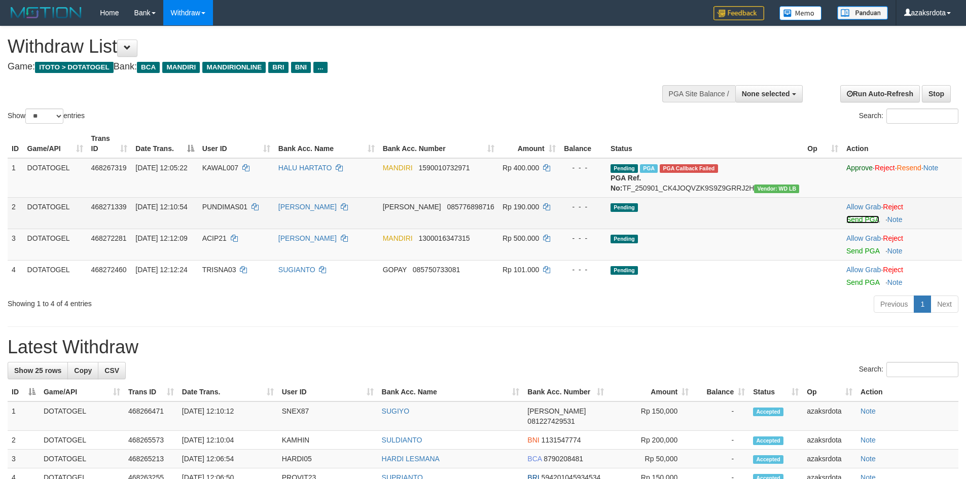
click at [850, 224] on link "Send PGA" at bounding box center [863, 220] width 33 height 8
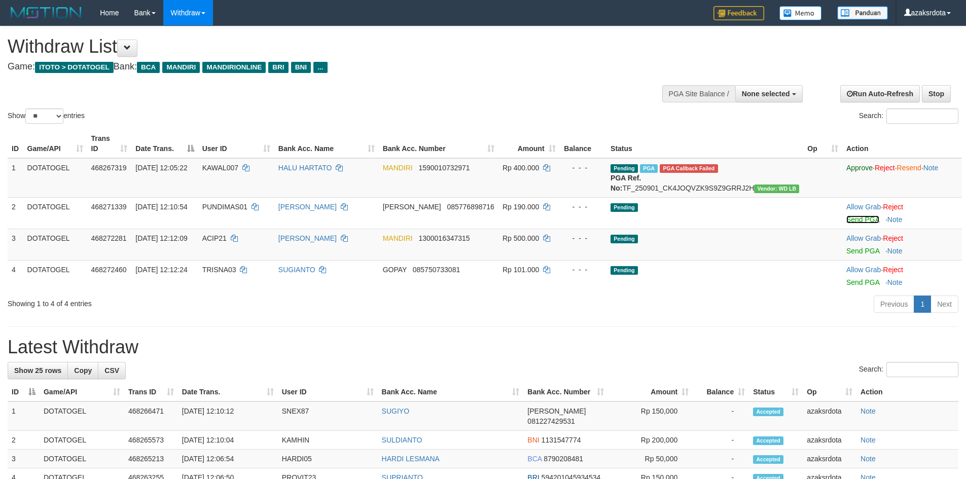
scroll to position [105, 0]
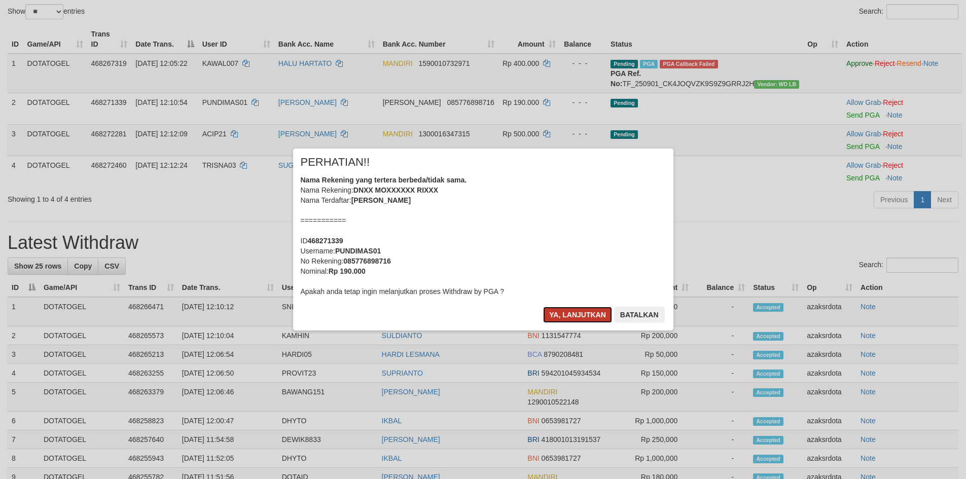
click at [560, 318] on button "Ya, lanjutkan" at bounding box center [577, 315] width 69 height 16
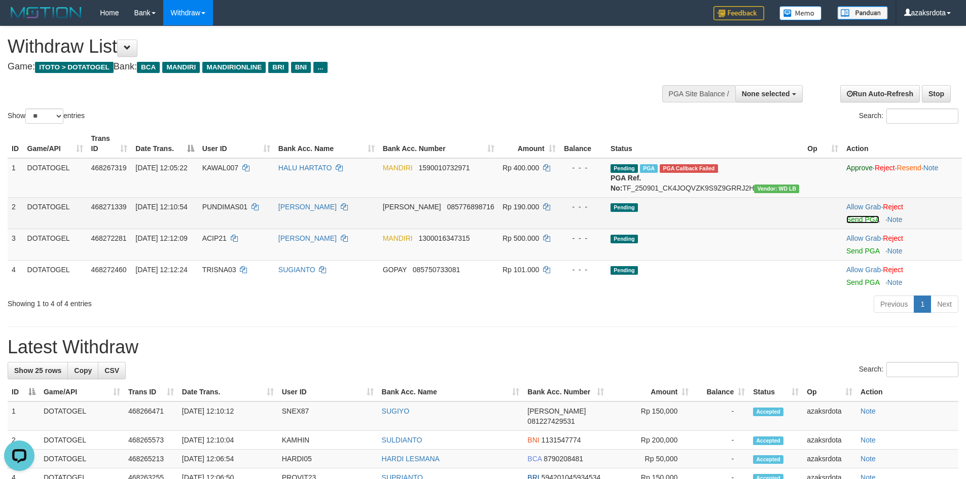
scroll to position [0, 0]
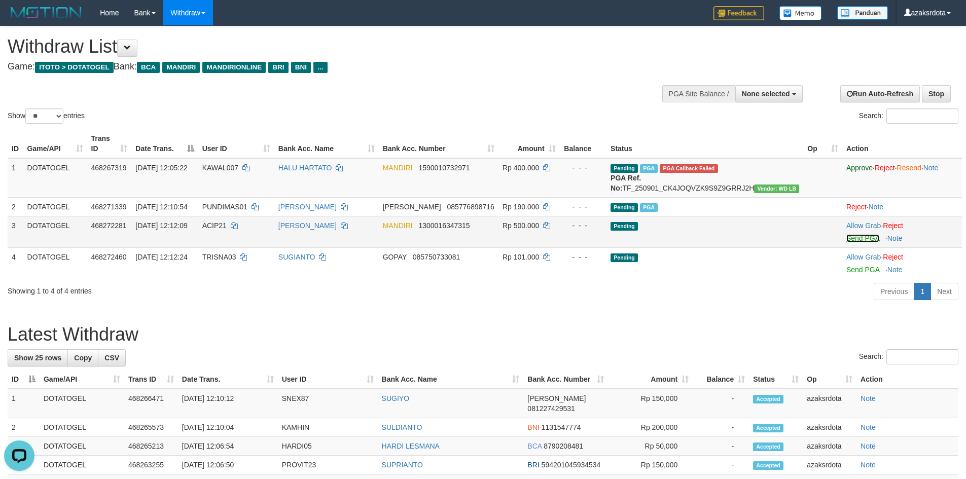
click at [847, 242] on link "Send PGA" at bounding box center [863, 238] width 33 height 8
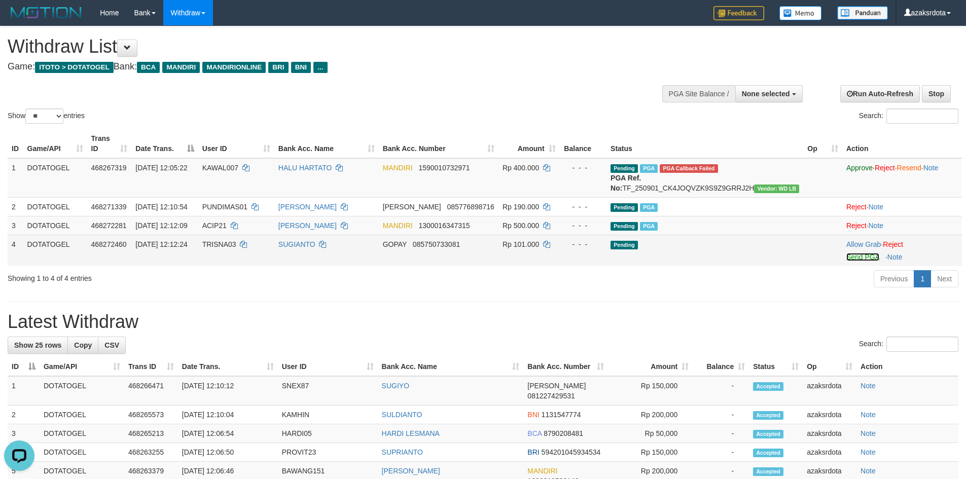
click at [851, 261] on link "Send PGA" at bounding box center [863, 257] width 33 height 8
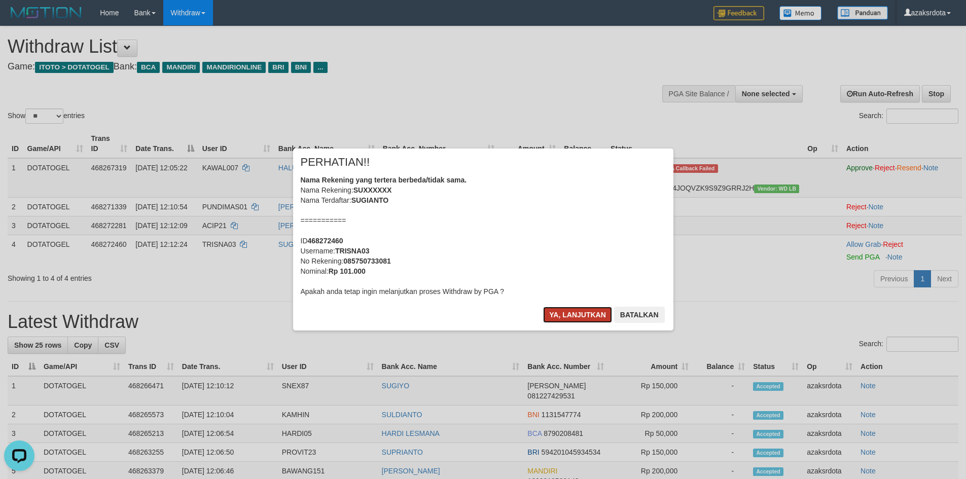
click at [579, 311] on button "Ya, lanjutkan" at bounding box center [577, 315] width 69 height 16
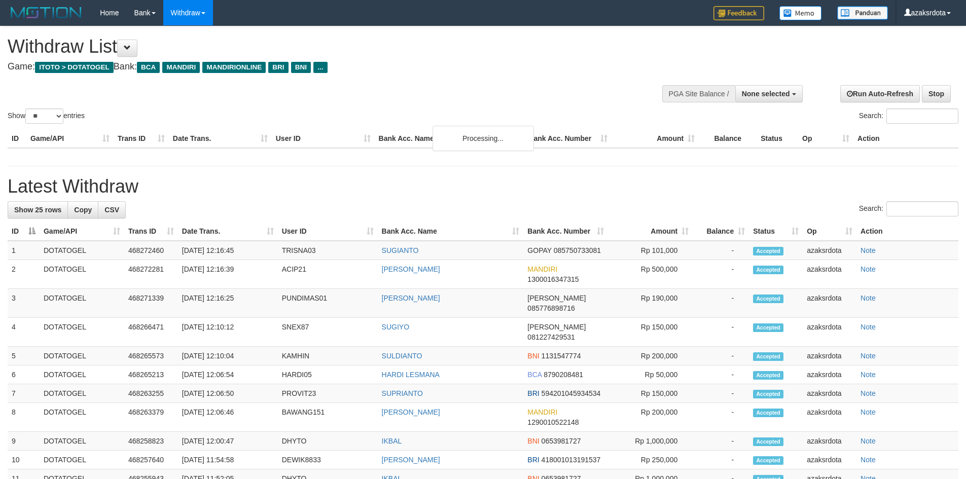
select select
select select "**"
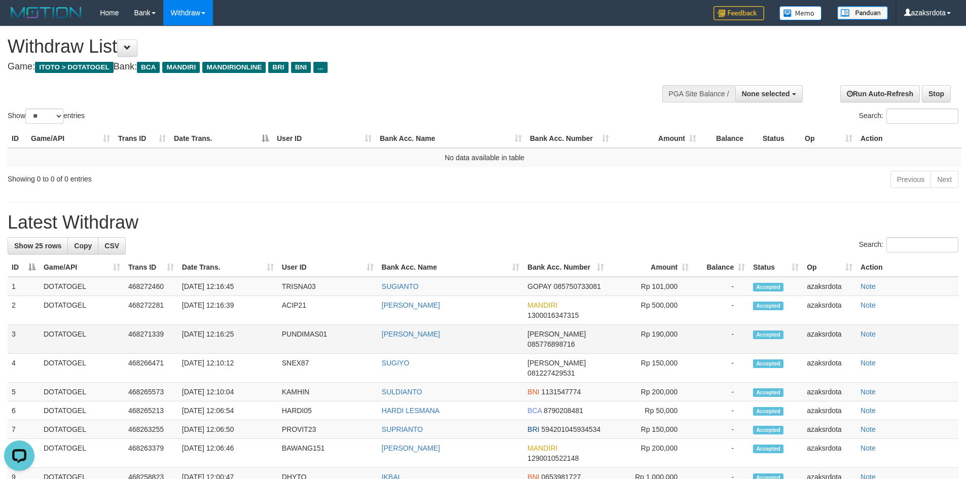
click at [223, 336] on td "[DATE] 12:16:25" at bounding box center [228, 339] width 100 height 29
drag, startPoint x: 223, startPoint y: 336, endPoint x: 260, endPoint y: 337, distance: 37.6
click at [260, 337] on td "[DATE] 12:16:25" at bounding box center [228, 339] width 100 height 29
copy td "12:16:25"
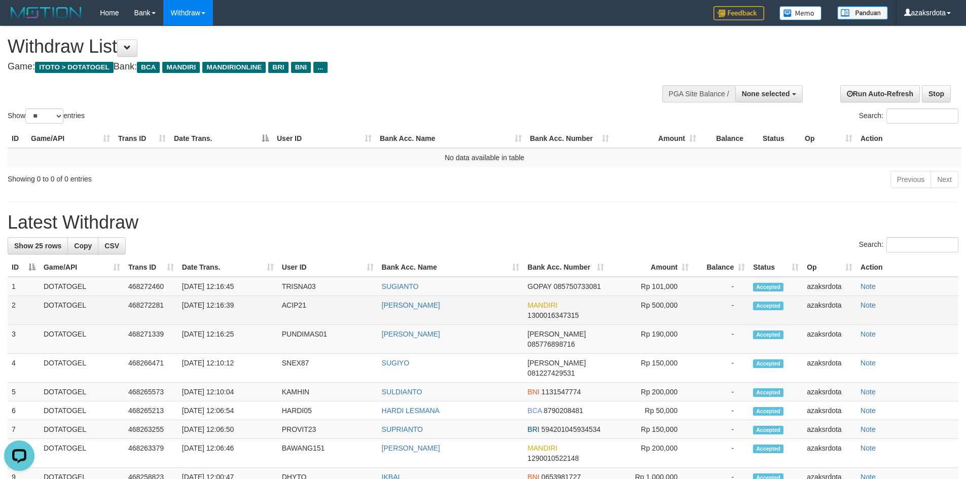
click at [222, 308] on td "[DATE] 12:16:39" at bounding box center [228, 310] width 100 height 29
drag, startPoint x: 222, startPoint y: 308, endPoint x: 263, endPoint y: 308, distance: 41.1
click at [263, 308] on td "[DATE] 12:16:39" at bounding box center [228, 310] width 100 height 29
copy td "12:16:39"
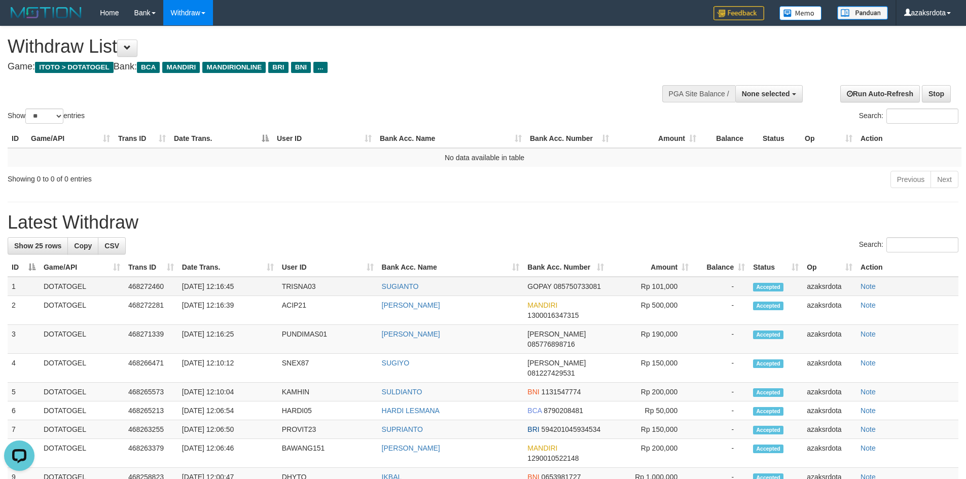
click at [219, 288] on td "[DATE] 12:16:45" at bounding box center [228, 286] width 100 height 19
drag, startPoint x: 219, startPoint y: 288, endPoint x: 271, endPoint y: 288, distance: 52.3
click at [270, 288] on td "[DATE] 12:16:45" at bounding box center [228, 286] width 100 height 19
copy td "12:16:45"
click at [758, 92] on span "None selected" at bounding box center [766, 94] width 48 height 8
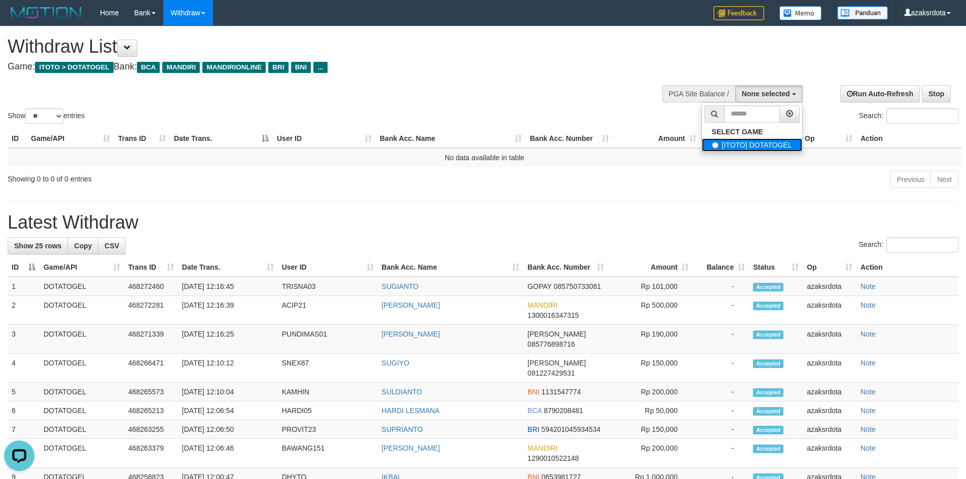
click at [738, 140] on label "[ITOTO] DOTATOGEL" at bounding box center [752, 144] width 100 height 13
select select "***"
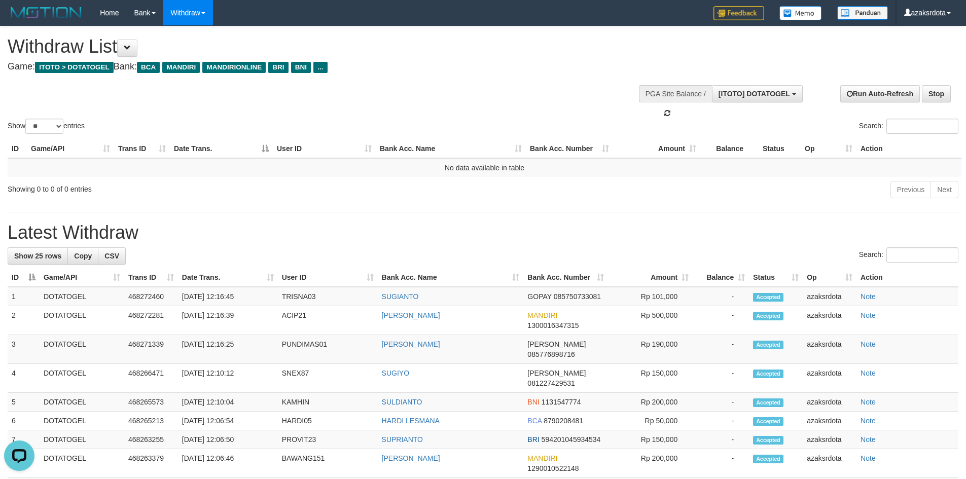
scroll to position [9, 0]
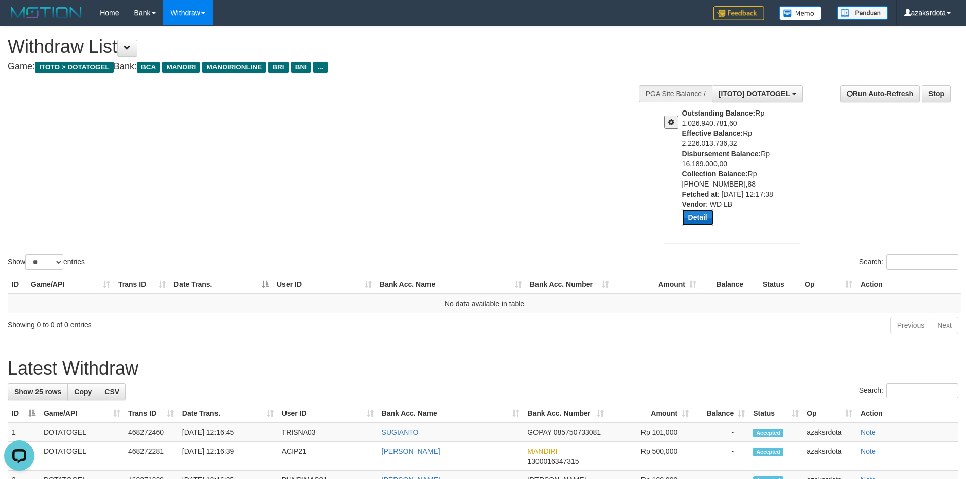
click at [705, 220] on button "Detail" at bounding box center [697, 218] width 31 height 16
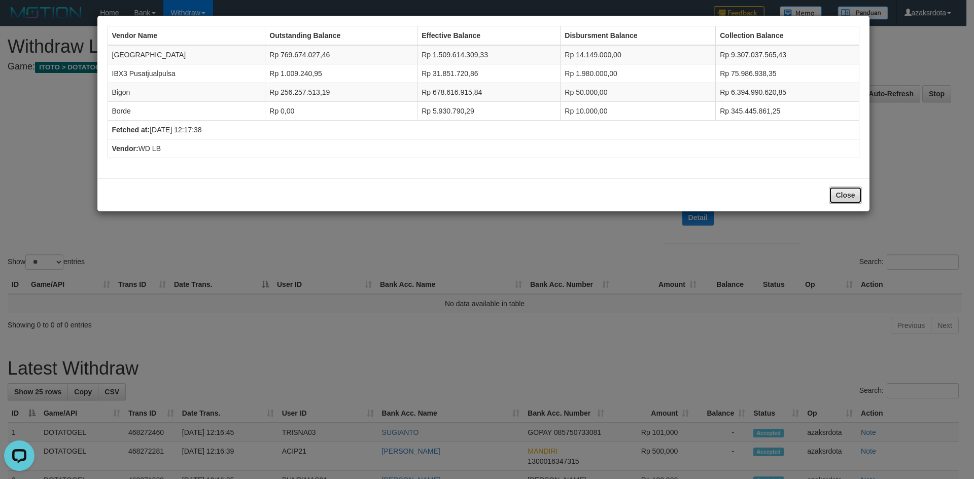
click at [837, 201] on button "Close" at bounding box center [845, 195] width 32 height 17
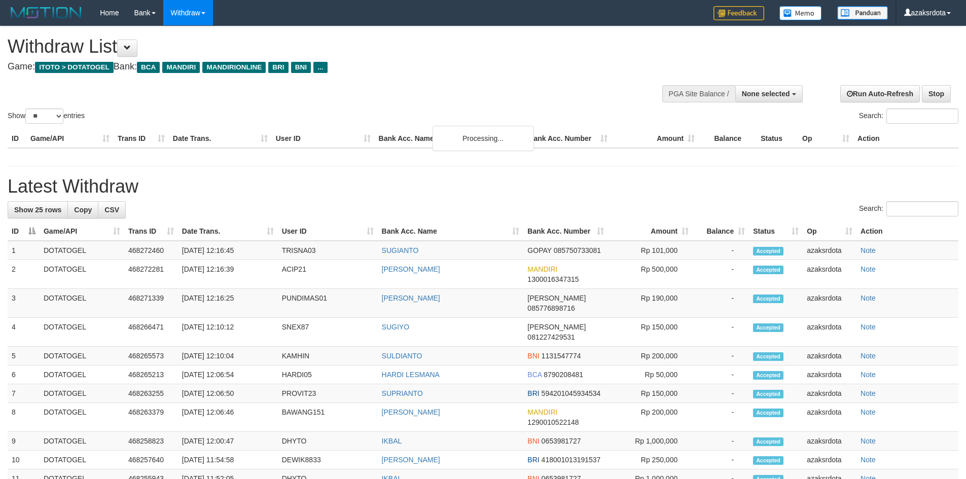
select select
select select "**"
select select
select select "**"
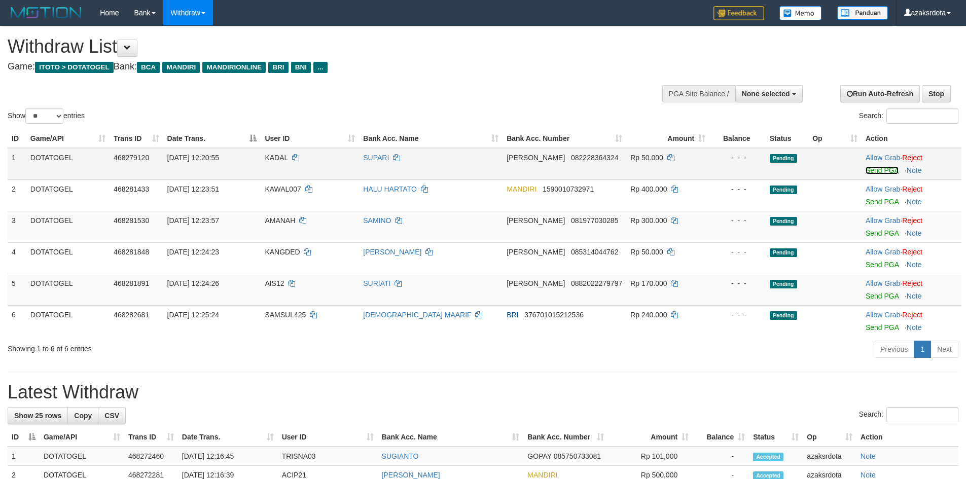
click at [890, 174] on link "Send PGA" at bounding box center [882, 170] width 33 height 8
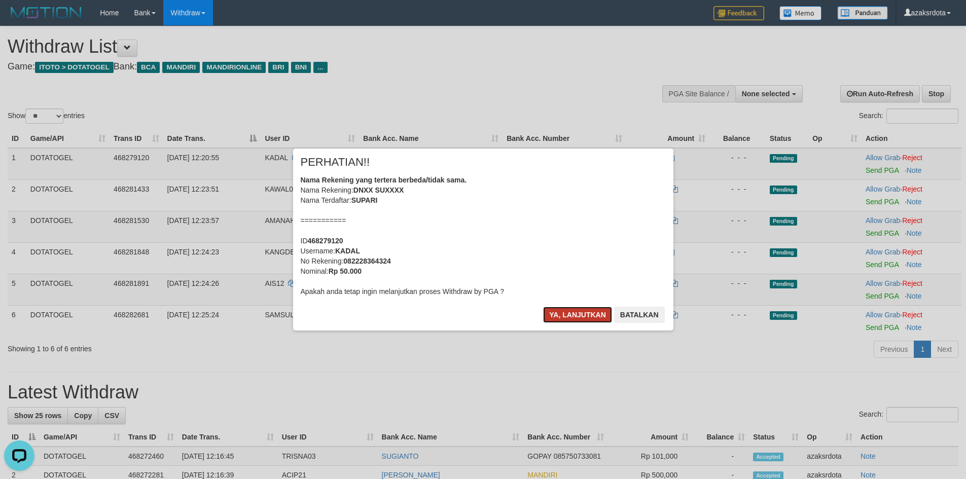
drag, startPoint x: 568, startPoint y: 319, endPoint x: 581, endPoint y: 311, distance: 15.0
click at [569, 319] on button "Ya, lanjutkan" at bounding box center [577, 315] width 69 height 16
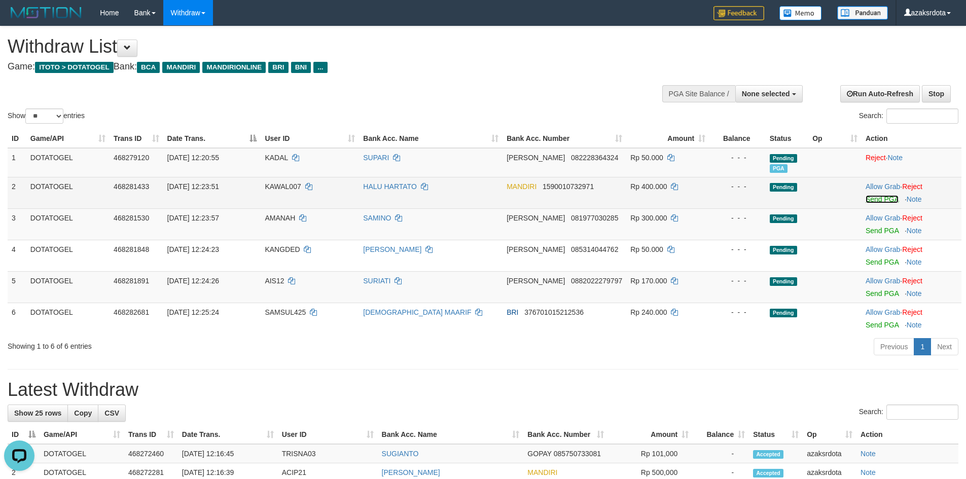
click at [885, 199] on link "Send PGA" at bounding box center [882, 199] width 33 height 8
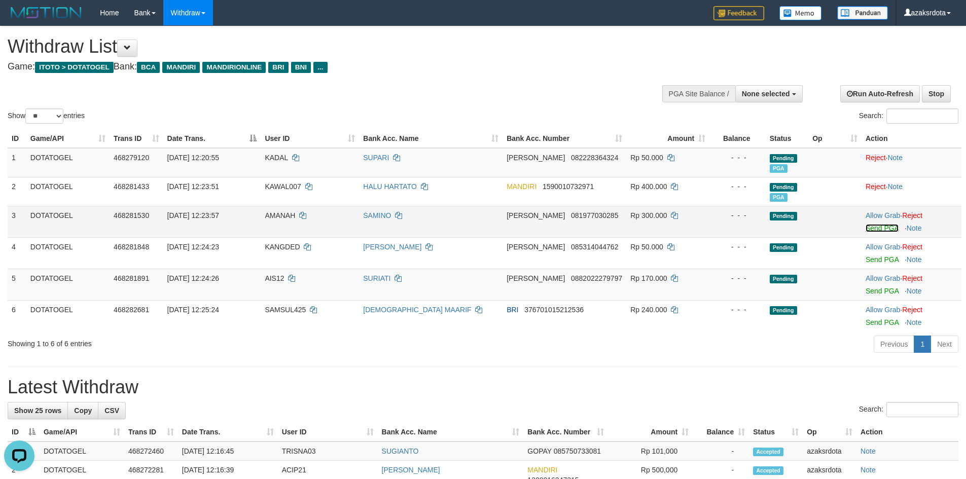
click at [876, 231] on link "Send PGA" at bounding box center [882, 228] width 33 height 8
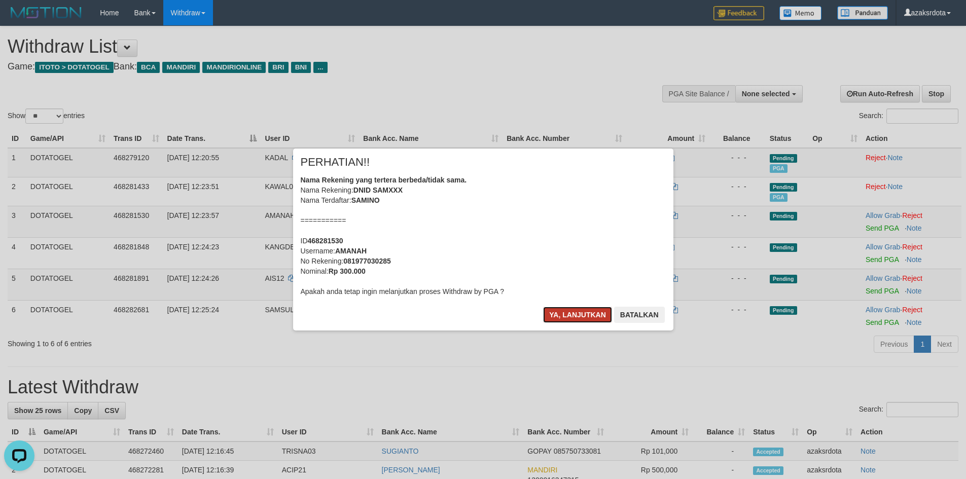
click at [575, 318] on button "Ya, lanjutkan" at bounding box center [577, 315] width 69 height 16
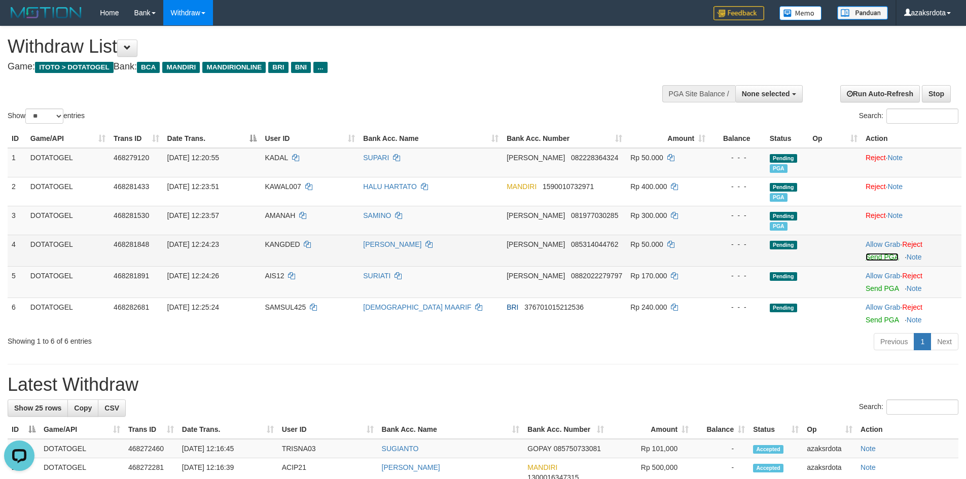
click at [875, 260] on link "Send PGA" at bounding box center [882, 257] width 33 height 8
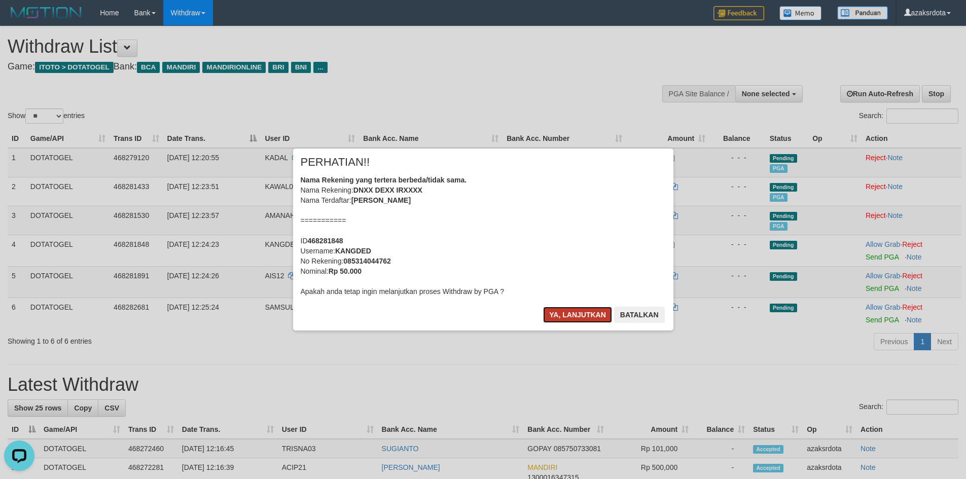
click at [563, 311] on button "Ya, lanjutkan" at bounding box center [577, 315] width 69 height 16
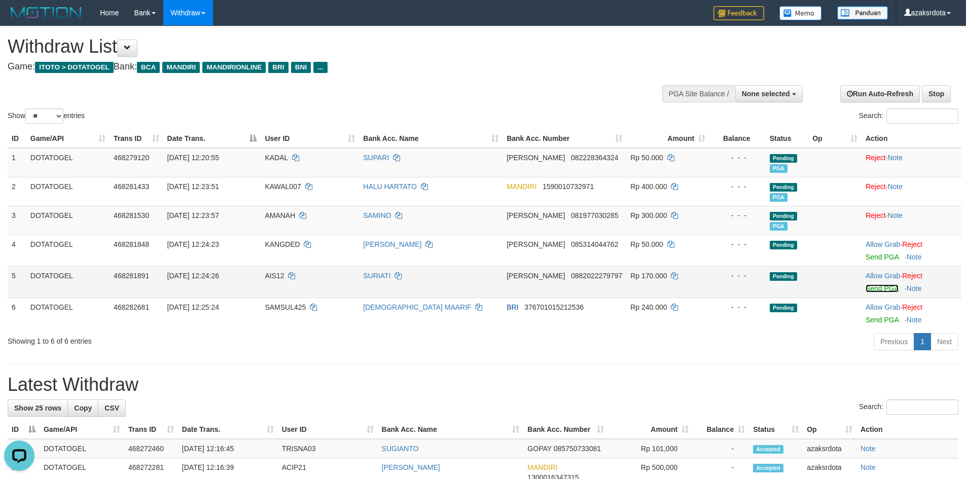
click at [885, 288] on link "Send PGA" at bounding box center [882, 289] width 33 height 8
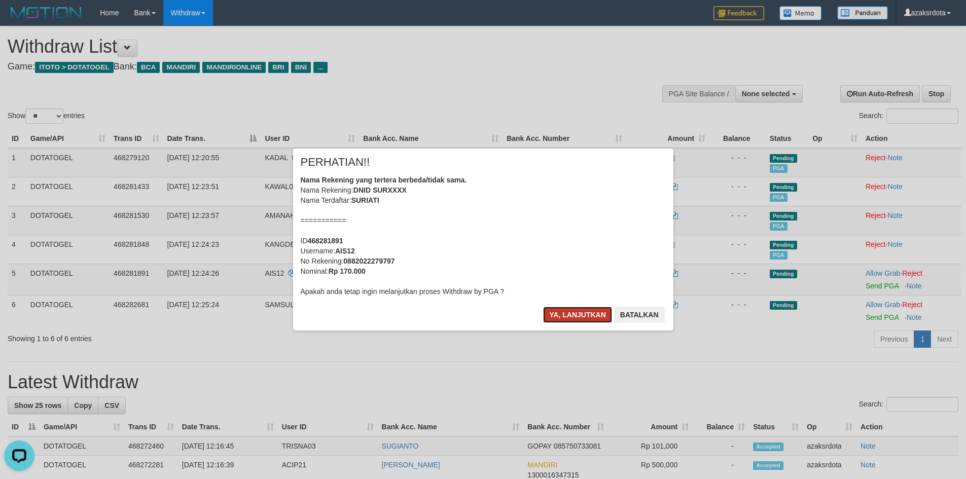
click at [568, 311] on button "Ya, lanjutkan" at bounding box center [577, 315] width 69 height 16
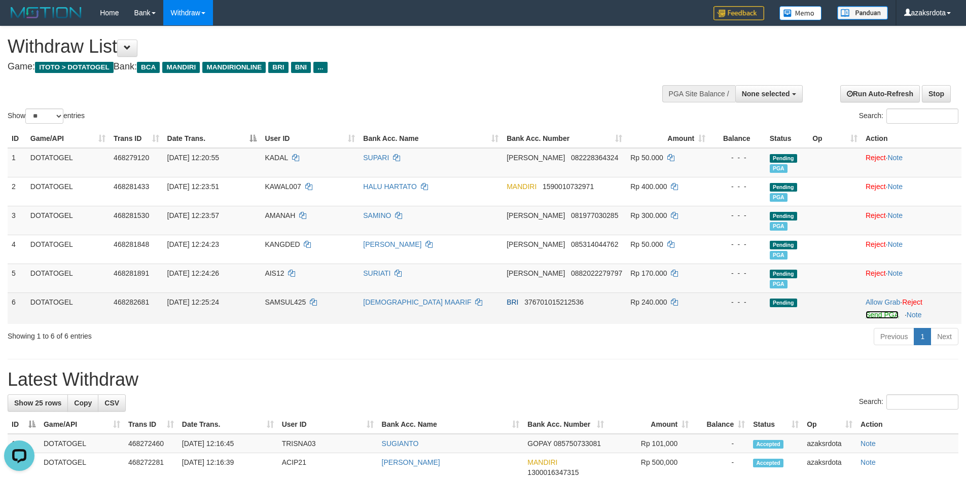
click at [885, 315] on link "Send PGA" at bounding box center [882, 315] width 33 height 8
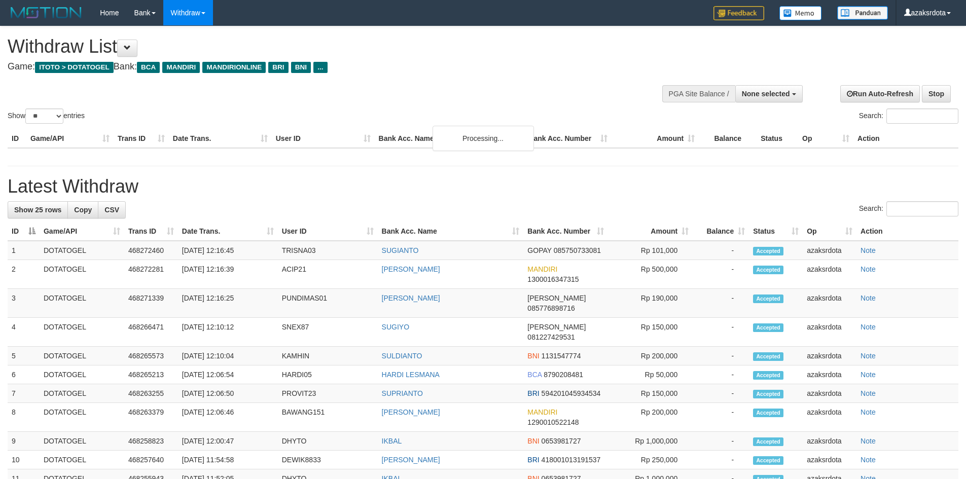
select select
select select "**"
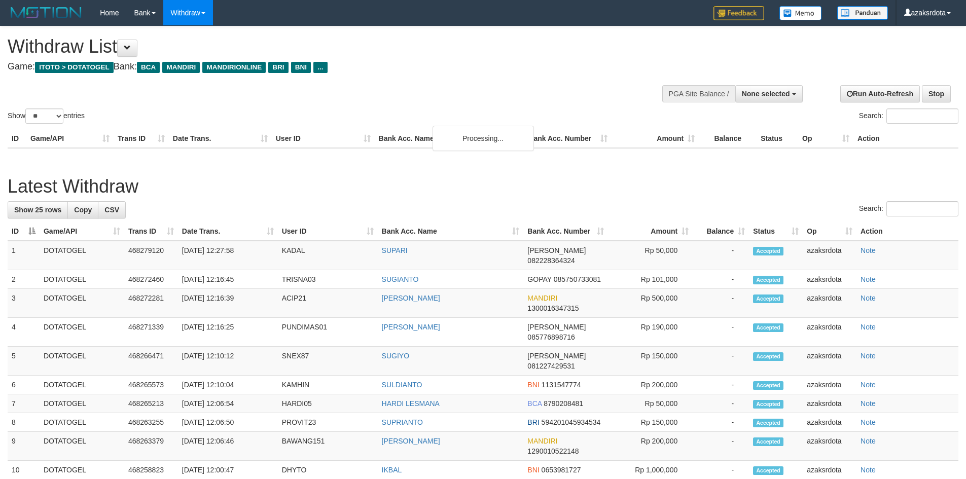
select select
select select "**"
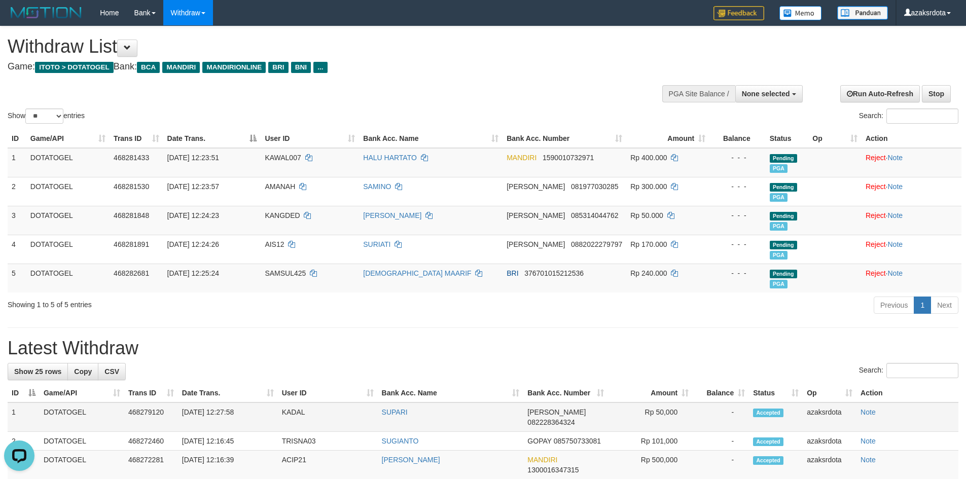
click at [217, 413] on td "[DATE] 12:27:58" at bounding box center [228, 417] width 100 height 29
click at [222, 413] on td "[DATE] 12:27:58" at bounding box center [228, 417] width 100 height 29
click at [245, 409] on td "[DATE] 12:27:58" at bounding box center [228, 417] width 100 height 29
copy td "12:27:58"
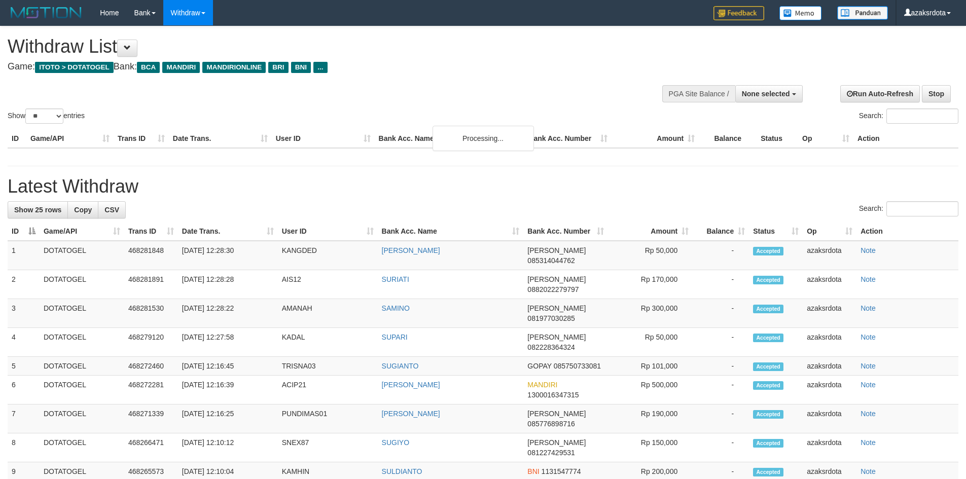
select select
select select "**"
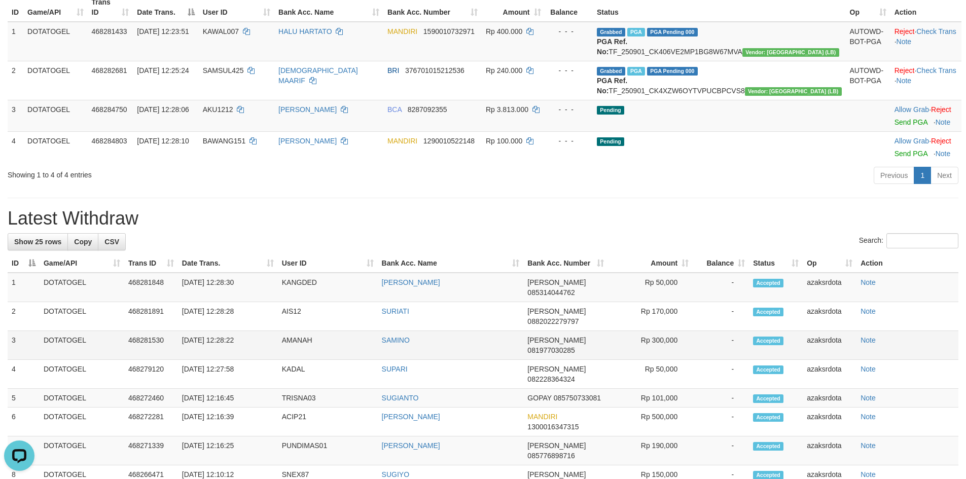
scroll to position [137, 0]
click at [226, 339] on td "[DATE] 12:28:22" at bounding box center [228, 344] width 100 height 29
click at [221, 340] on td "[DATE] 12:28:22" at bounding box center [228, 344] width 100 height 29
click at [223, 340] on td "[DATE] 12:28:22" at bounding box center [228, 344] width 100 height 29
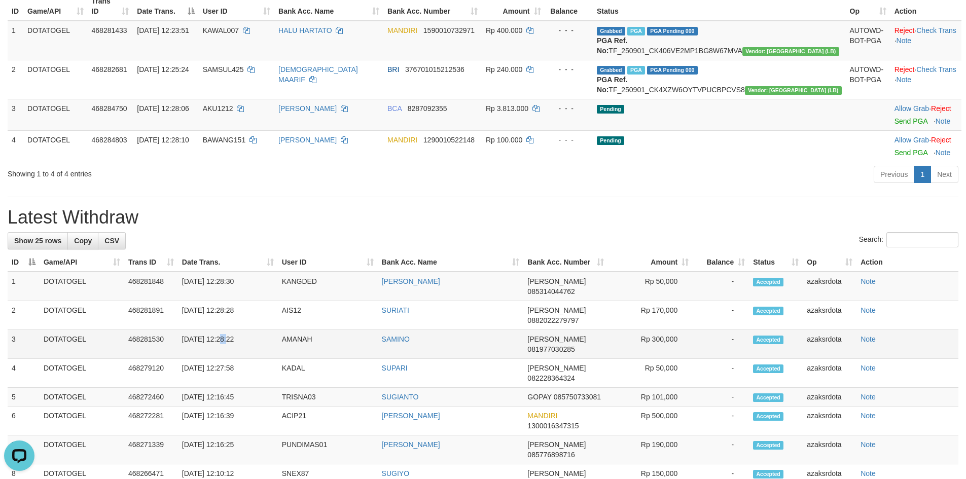
click at [247, 341] on td "[DATE] 12:28:22" at bounding box center [228, 344] width 100 height 29
copy td "12:28:22"
click at [224, 301] on td "[DATE] 12:28:30" at bounding box center [228, 286] width 100 height 29
click at [257, 299] on td "[DATE] 12:28:30" at bounding box center [228, 286] width 100 height 29
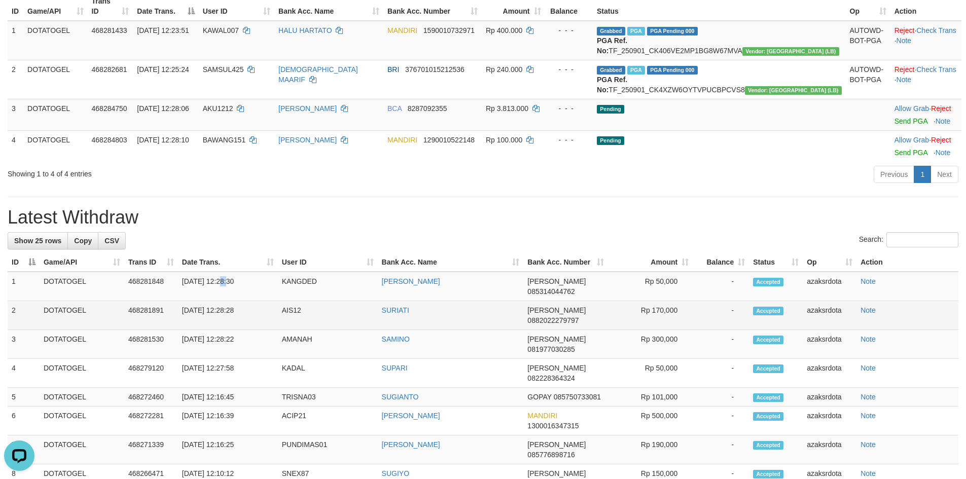
copy td "12:28:30"
click at [226, 317] on td "[DATE] 12:28:28" at bounding box center [228, 315] width 100 height 29
click at [222, 319] on td "[DATE] 12:28:28" at bounding box center [228, 315] width 100 height 29
click at [257, 319] on td "[DATE] 12:28:28" at bounding box center [228, 315] width 100 height 29
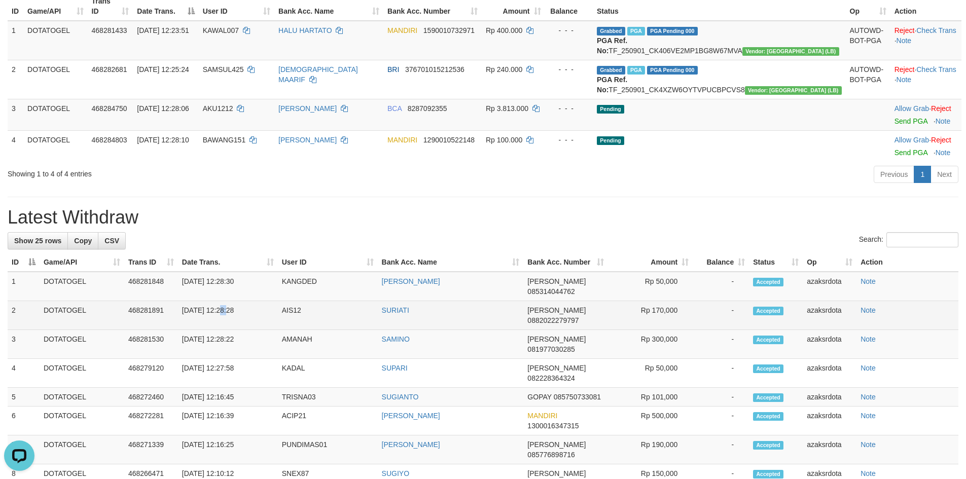
copy td "12:28:28"
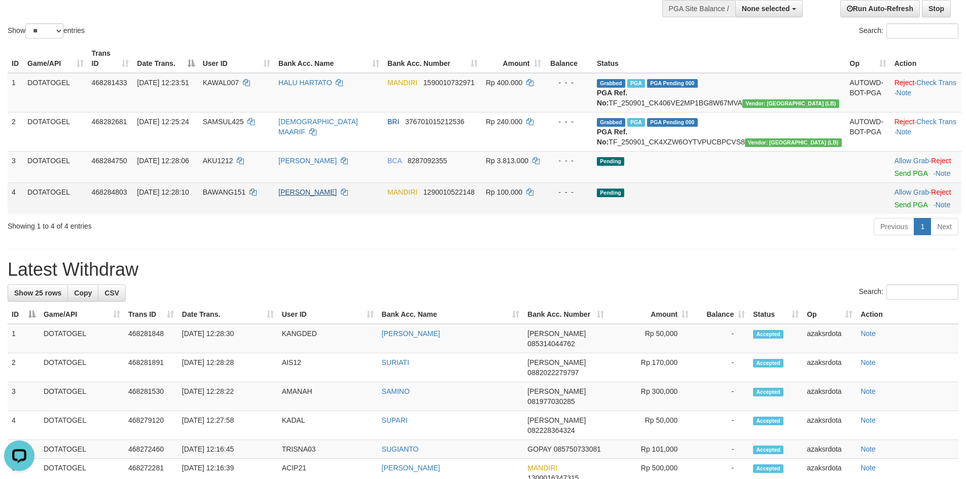
scroll to position [69, 0]
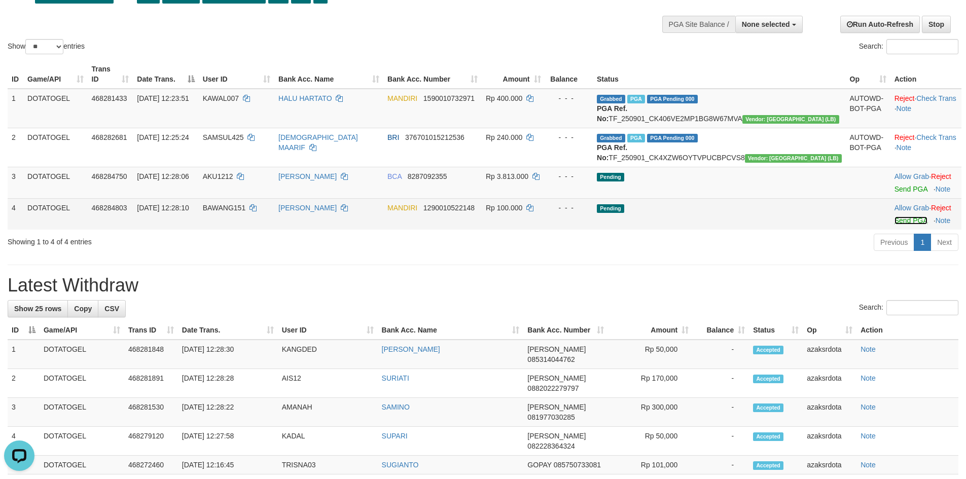
click at [898, 225] on link "Send PGA" at bounding box center [911, 221] width 33 height 8
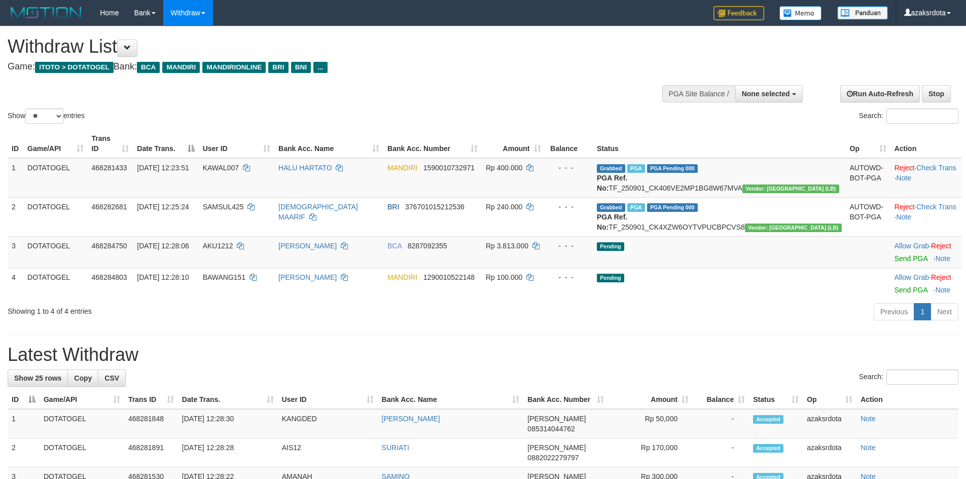
select select
select select "**"
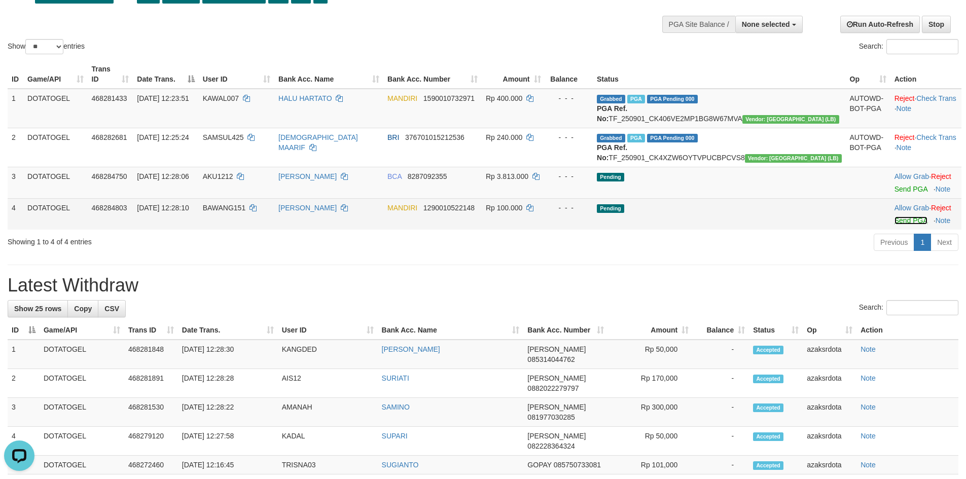
click at [895, 225] on link "Send PGA" at bounding box center [911, 221] width 33 height 8
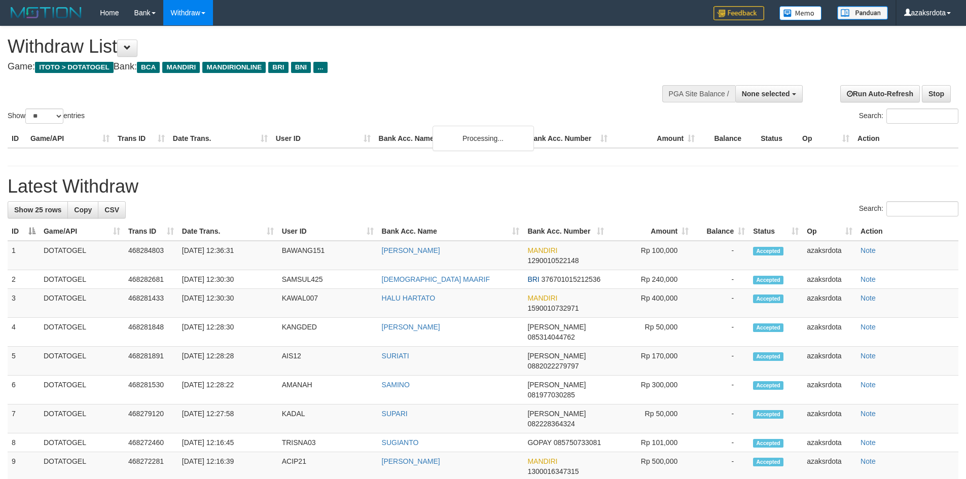
select select
select select "**"
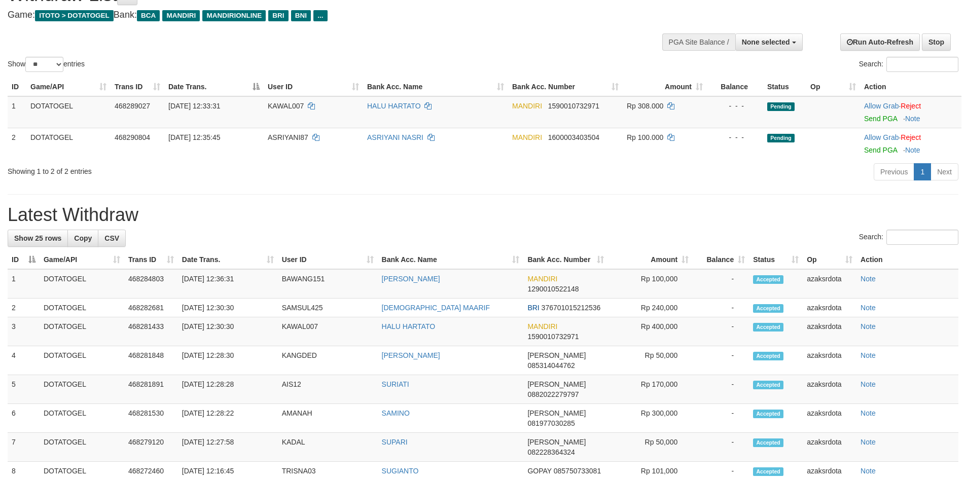
scroll to position [49, 0]
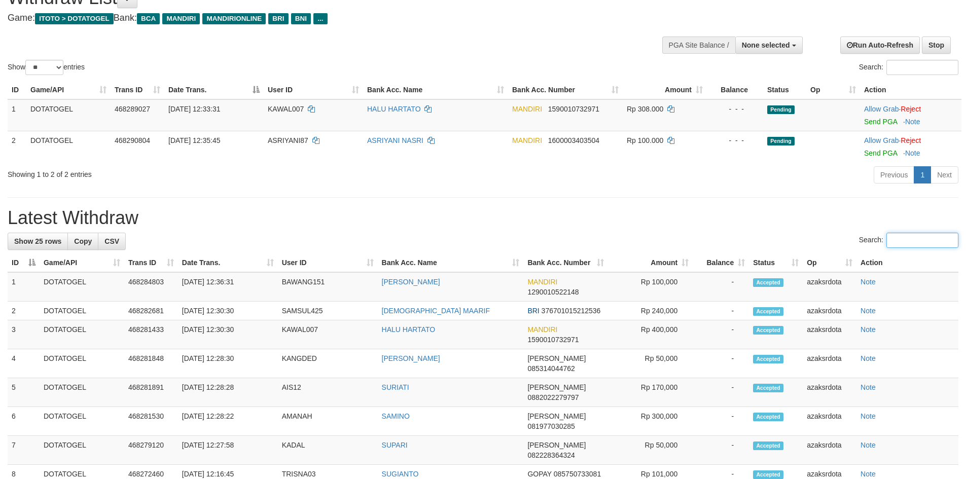
click at [906, 242] on input "Search:" at bounding box center [923, 240] width 72 height 15
paste input "********"
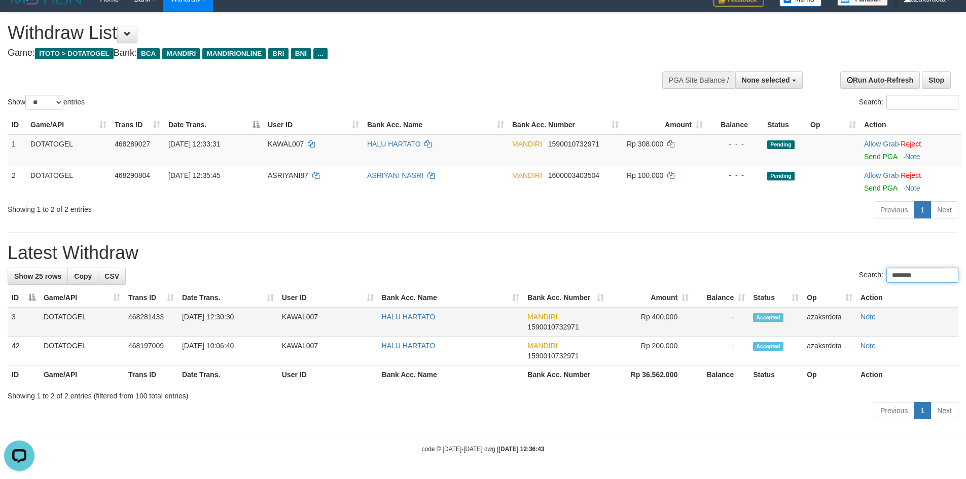
scroll to position [0, 0]
type input "********"
drag, startPoint x: 221, startPoint y: 319, endPoint x: 256, endPoint y: 319, distance: 35.5
click at [256, 319] on td "01/09/2025 12:30:30" at bounding box center [228, 321] width 100 height 29
copy td "12:30:30"
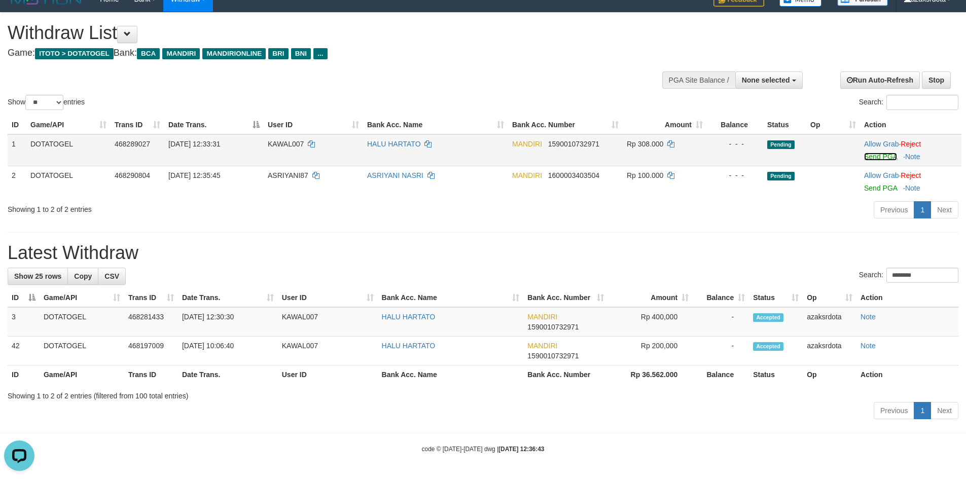
click at [892, 156] on link "Send PGA" at bounding box center [880, 157] width 33 height 8
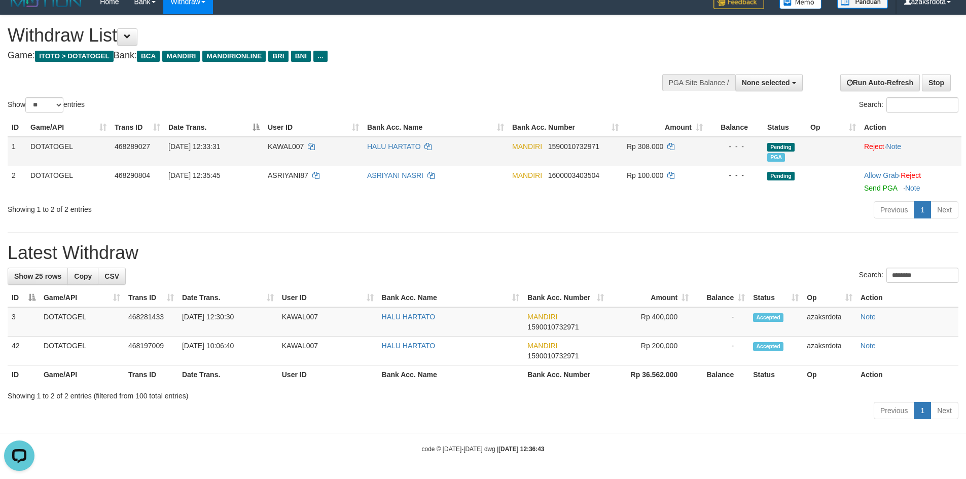
scroll to position [11, 0]
click at [763, 82] on span "None selected" at bounding box center [766, 83] width 48 height 8
click at [736, 132] on label "[ITOTO] DOTATOGEL" at bounding box center [752, 133] width 100 height 13
select select "***"
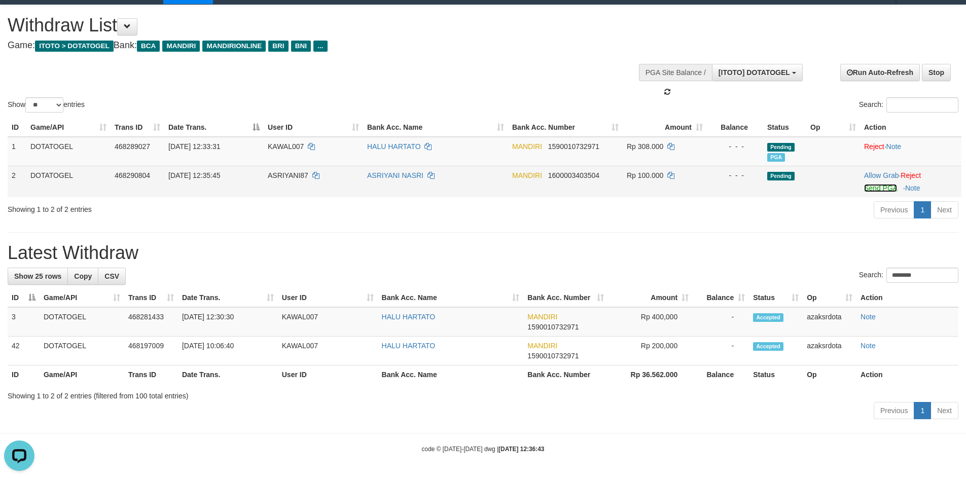
click at [891, 187] on link "Send PGA" at bounding box center [880, 188] width 33 height 8
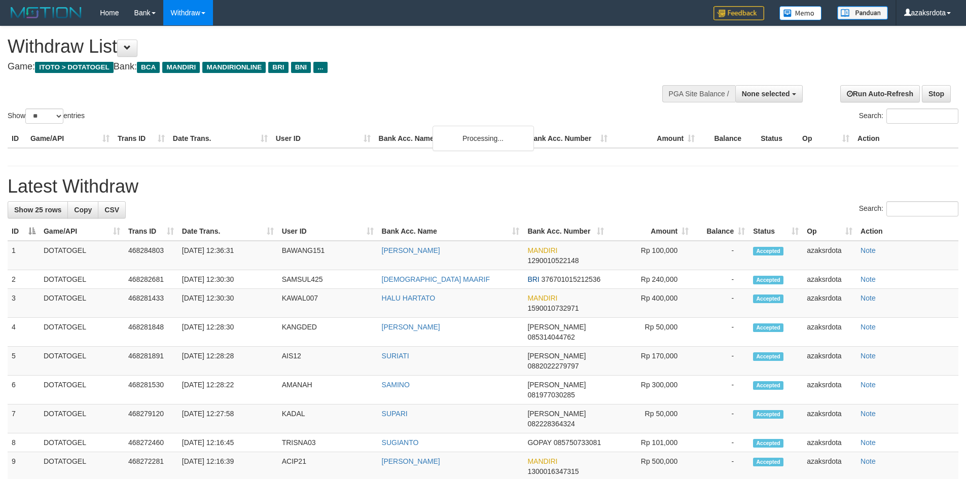
select select
select select "**"
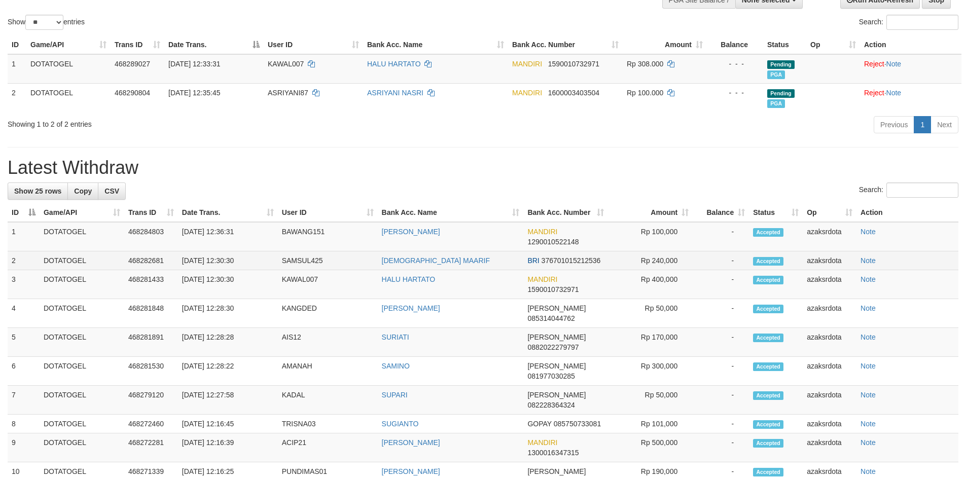
scroll to position [19, 0]
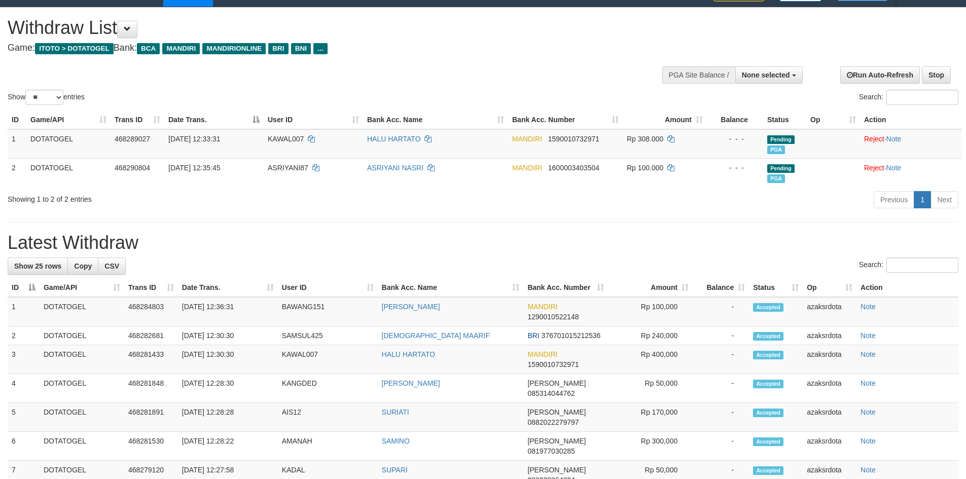
click at [220, 260] on div "Search:" at bounding box center [483, 267] width 951 height 18
click at [887, 272] on input "Search:" at bounding box center [923, 265] width 72 height 15
paste input "*********"
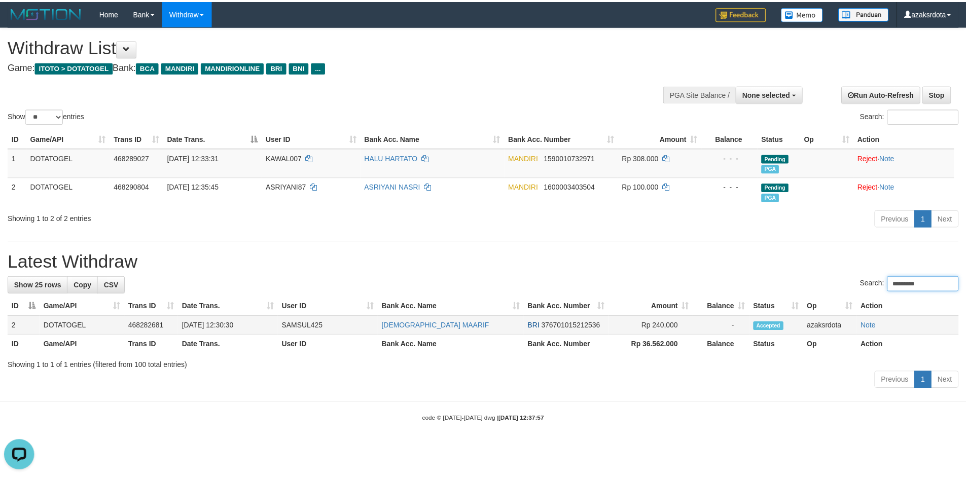
scroll to position [0, 0]
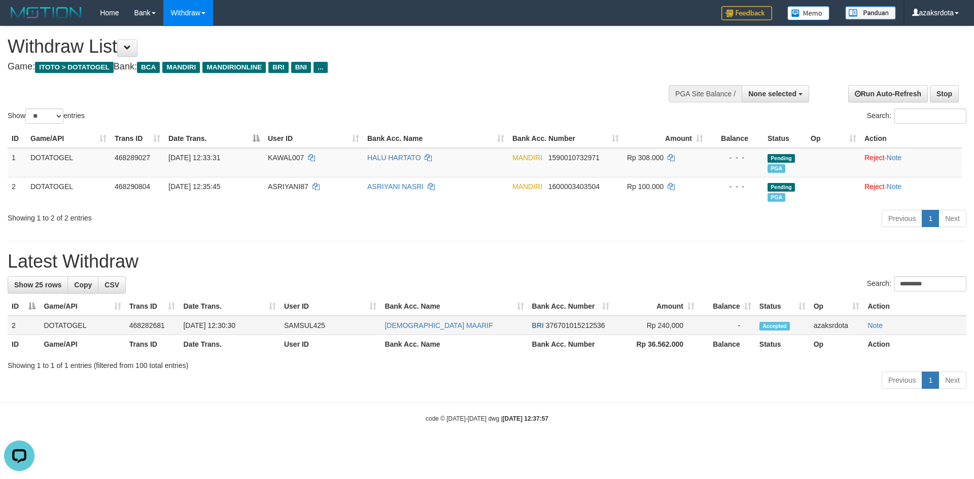
click at [226, 327] on td "[DATE] 12:30:30" at bounding box center [229, 325] width 100 height 19
copy td "12:30:30"
drag, startPoint x: 226, startPoint y: 327, endPoint x: 254, endPoint y: 327, distance: 27.4
click at [254, 327] on td "01/09/2025 12:30:30" at bounding box center [229, 325] width 100 height 19
drag, startPoint x: 929, startPoint y: 284, endPoint x: 524, endPoint y: 281, distance: 405.3
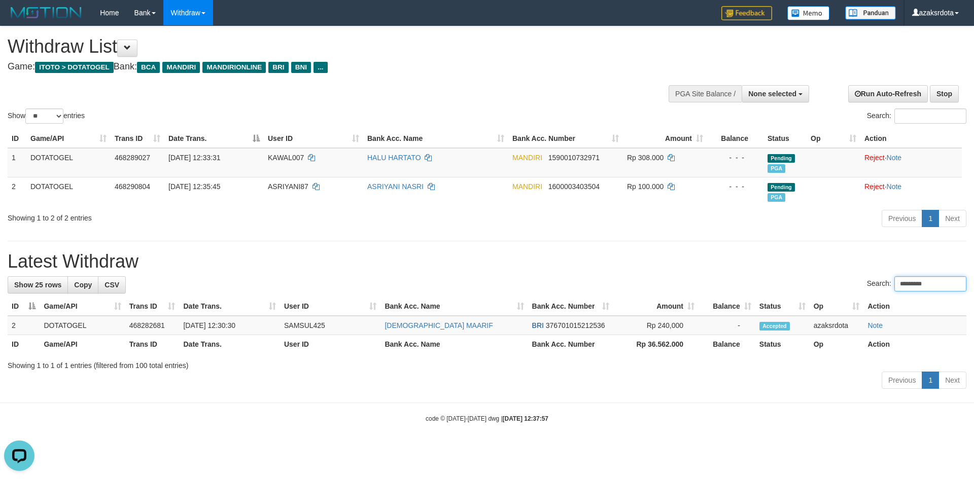
click at [537, 281] on div "Search: *********" at bounding box center [487, 285] width 959 height 18
paste input "search"
paste input "*********"
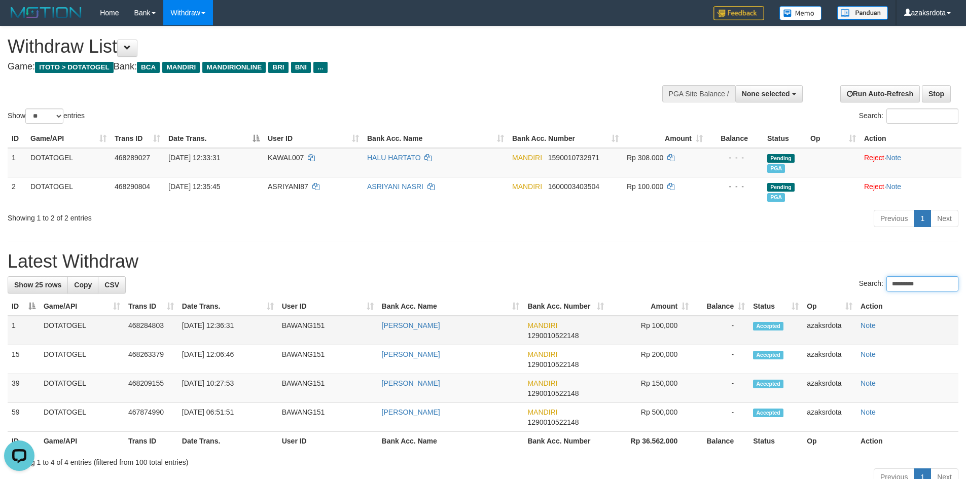
type input "*********"
click at [216, 329] on td "01/09/2025 12:36:31" at bounding box center [228, 330] width 100 height 29
drag, startPoint x: 218, startPoint y: 329, endPoint x: 255, endPoint y: 330, distance: 37.0
click at [262, 330] on td "01/09/2025 12:36:31" at bounding box center [228, 330] width 100 height 29
copy td "12:36:31"
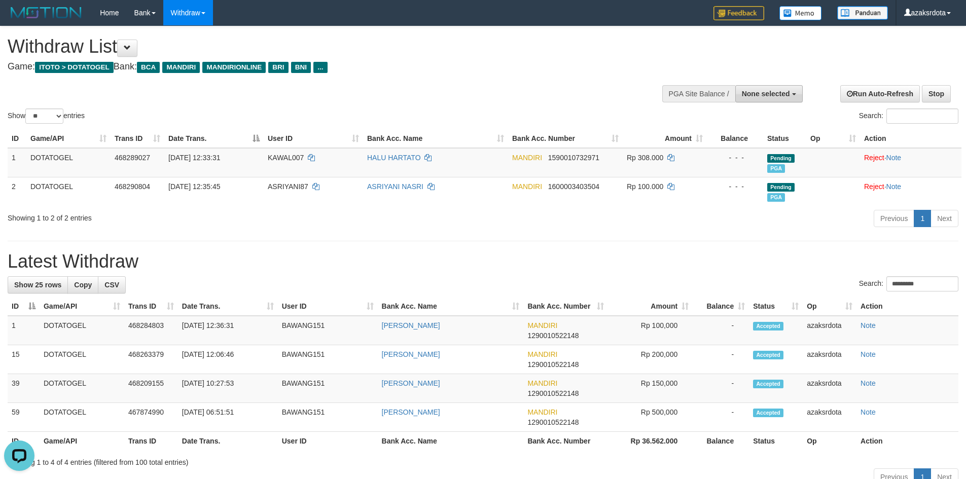
click at [772, 96] on span "None selected" at bounding box center [766, 94] width 48 height 8
click at [726, 143] on label "[ITOTO] DOTATOGEL" at bounding box center [752, 144] width 100 height 13
select select "***"
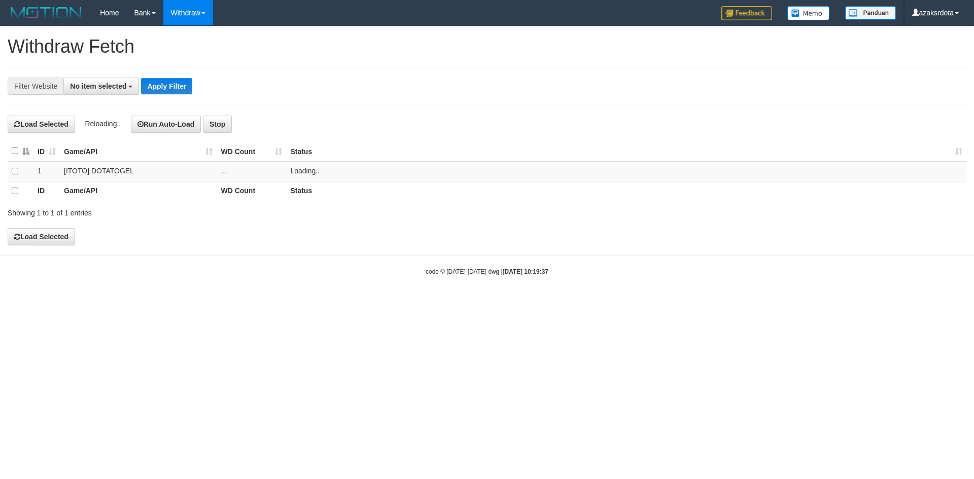
select select
